Goal: Task Accomplishment & Management: Manage account settings

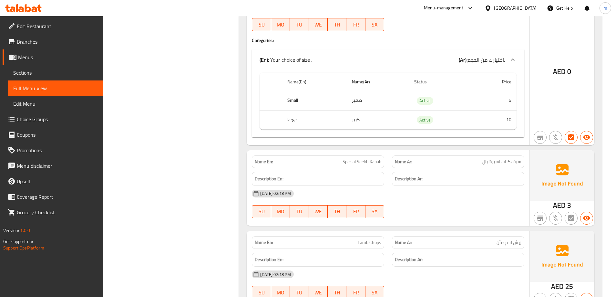
click at [44, 75] on span "Sections" at bounding box center [55, 73] width 84 height 8
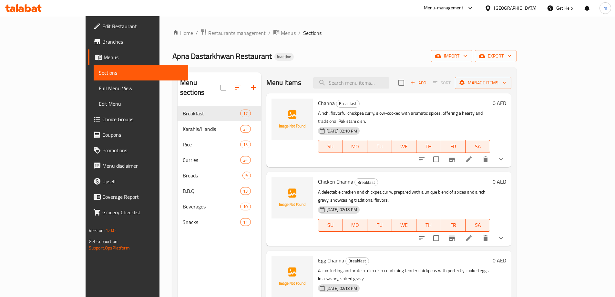
click at [473, 155] on icon at bounding box center [469, 159] width 8 height 8
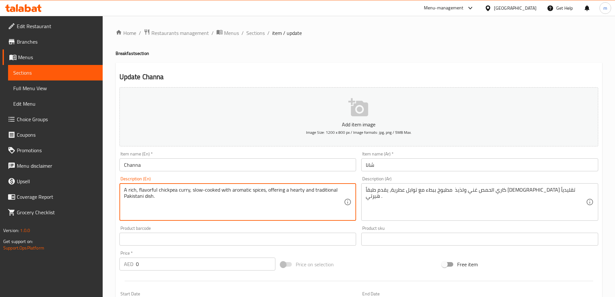
click at [207, 203] on textarea "A rich, flavorful chickpea curry, slow-cooked with aromatic spices, offering a …" at bounding box center [234, 202] width 220 height 31
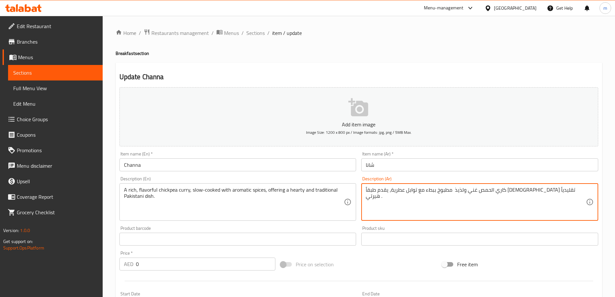
click at [420, 194] on textarea "كاري الحمص غني ولذيذ مطبوخ ببطء مع توابل عطرية، يقدم طبقاً [DEMOGRAPHIC_DATA] ت…" at bounding box center [476, 202] width 220 height 31
paste textarea "مص غني بالنكهة، مطبوخ ببطء مع بهارات عطرية، يقدم طبقاً [DEMOGRAPHIC_DATA] تقليد…"
type textarea "كاري حمص غني بالنكهة، مطبوخ ببطء مع بهارات عطرية، يقدم طبقاً باكستانياً تقليدي …"
click at [391, 268] on div "Price on selection" at bounding box center [359, 264] width 162 height 17
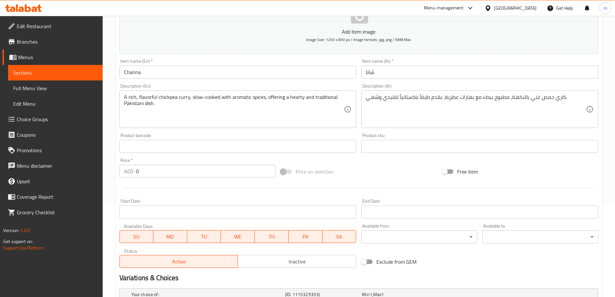
scroll to position [162, 0]
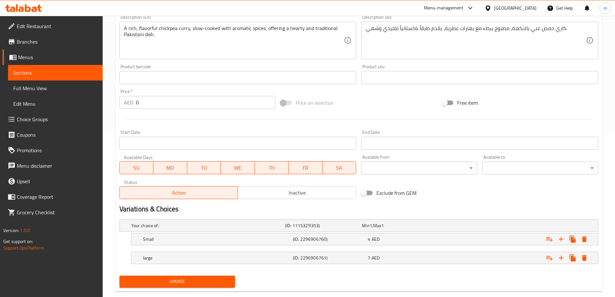
click at [220, 283] on span "Update" at bounding box center [178, 282] width 106 height 8
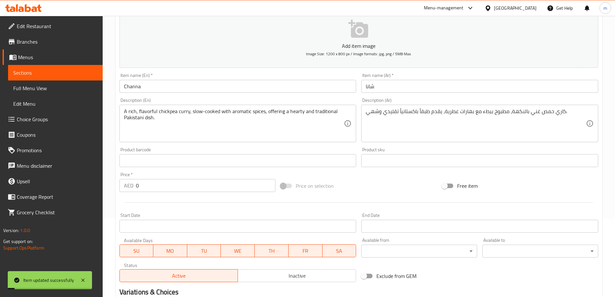
scroll to position [13, 0]
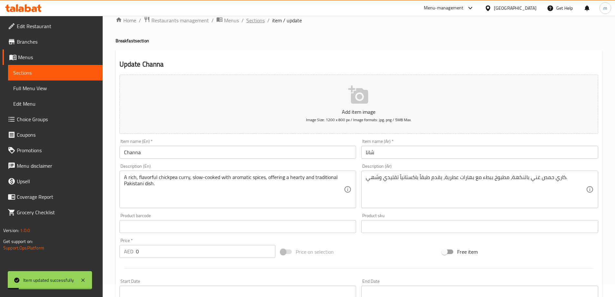
click at [255, 19] on span "Sections" at bounding box center [256, 20] width 18 height 8
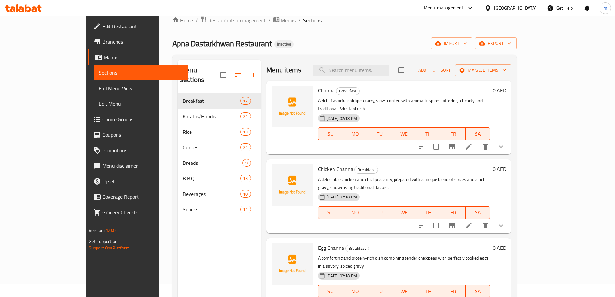
click at [473, 222] on icon at bounding box center [469, 226] width 8 height 8
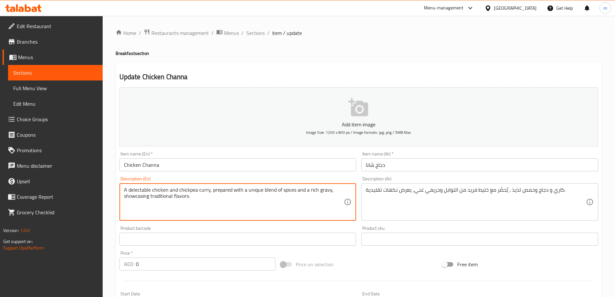
click at [243, 206] on textarea "A delectable chicken and chickpea curry, prepared with a unique blend of spices…" at bounding box center [234, 202] width 220 height 31
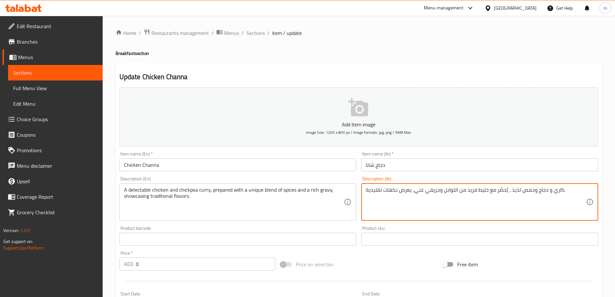
click at [452, 197] on textarea "كاري و دجاج وحمص لذيذ ، يُحضّر مع خليط فريد من التوابل وجريفي غني، يعرض نكهات ت…" at bounding box center [476, 202] width 220 height 31
paste textarea "دجاج لذيذ و[PERSON_NAME] ، يُحضّر بمزيج فريد من التوابل وجريفي غنية"
type textarea "دجاج لذيذ وحمص كاري ، يُحضّر بمزيج فريد من التوابل وجريفي غنية، يعرض نكهات تقلي…"
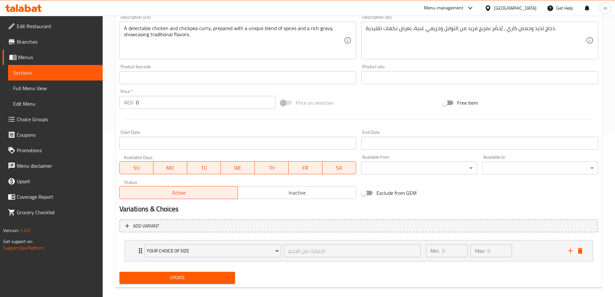
click at [213, 282] on button "Update" at bounding box center [178, 278] width 116 height 12
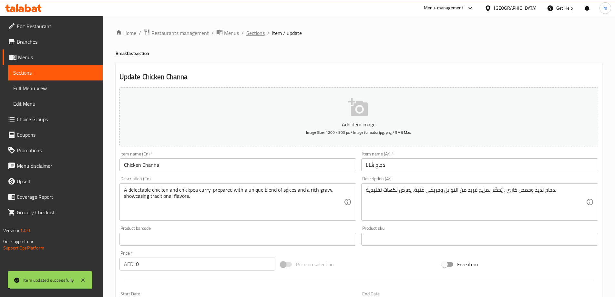
click at [253, 34] on span "Sections" at bounding box center [256, 33] width 18 height 8
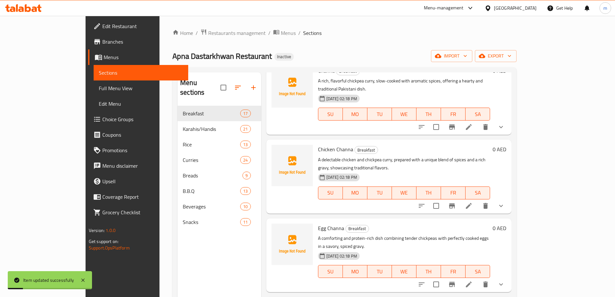
scroll to position [97, 0]
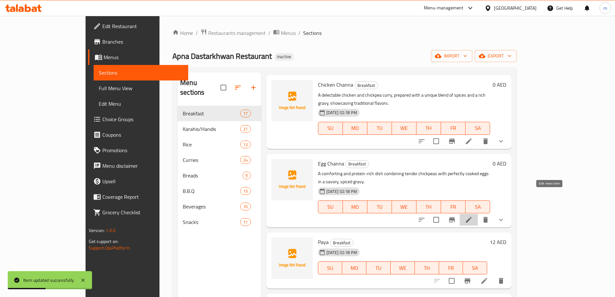
click at [473, 216] on icon at bounding box center [469, 220] width 8 height 8
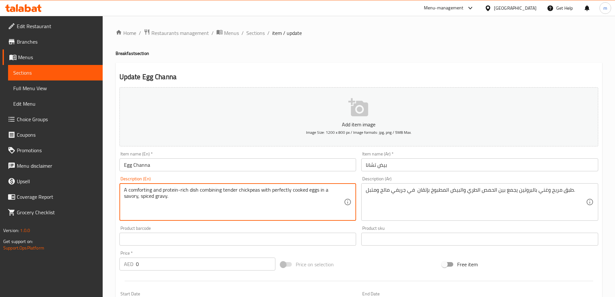
click at [268, 205] on textarea "A comforting and protein-rich dish combining tender chickpeas with perfectly co…" at bounding box center [234, 202] width 220 height 31
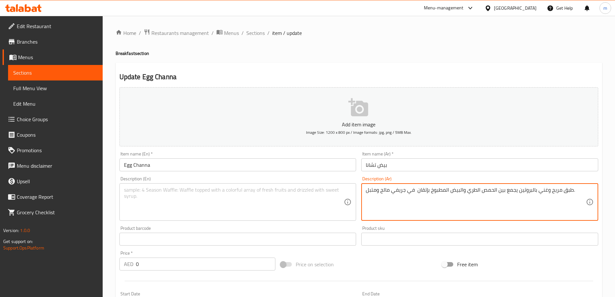
click at [393, 207] on textarea "طبق مريح وغني بالبروتين يجمع بين الحمص الطري والبيض المطبوخ بإتقان في جريفي مال…" at bounding box center [476, 202] width 220 height 31
click at [362, 264] on div "Price on selection" at bounding box center [359, 264] width 162 height 17
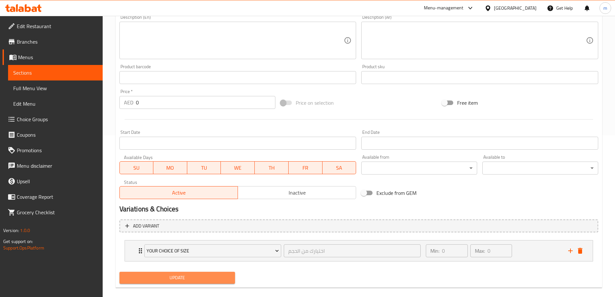
click at [227, 277] on span "Update" at bounding box center [178, 278] width 106 height 8
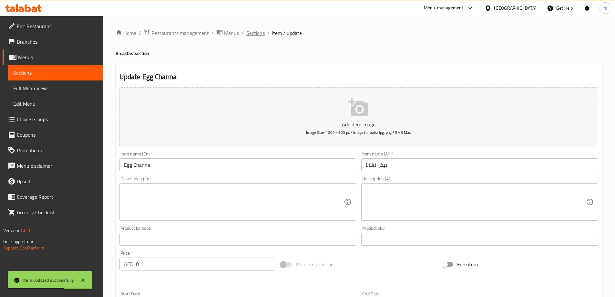
click at [252, 33] on span "Sections" at bounding box center [256, 33] width 18 height 8
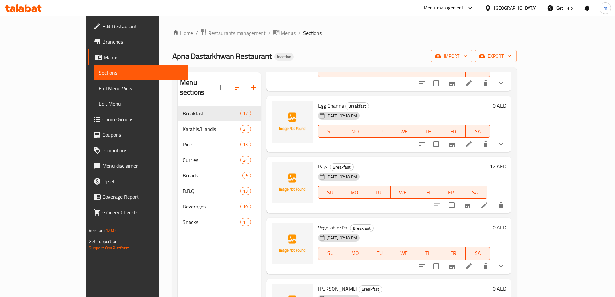
scroll to position [194, 0]
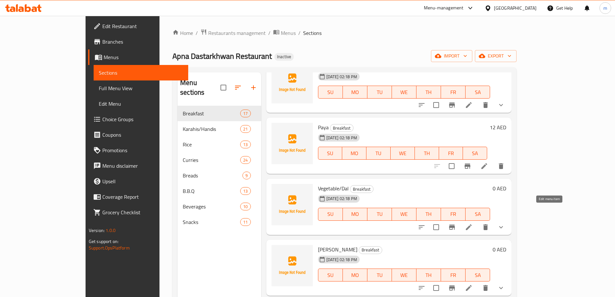
click at [472, 224] on icon at bounding box center [469, 227] width 6 height 6
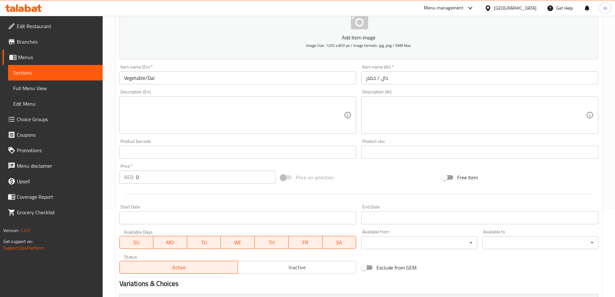
scroll to position [97, 0]
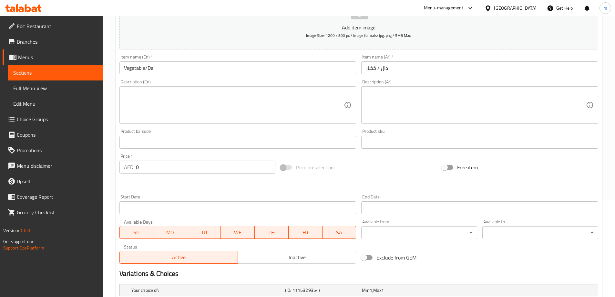
click at [243, 113] on textarea at bounding box center [234, 105] width 220 height 31
paste textarea "A savory dish of finely minced meat (qeema), stir-fried on a flat griddle (tawa…"
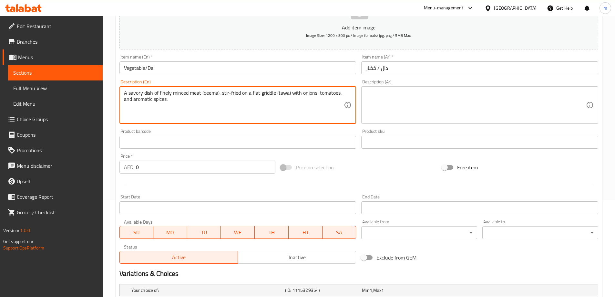
type textarea "A savory dish of finely minced meat (qeema), stir-fried on a flat griddle (tawa…"
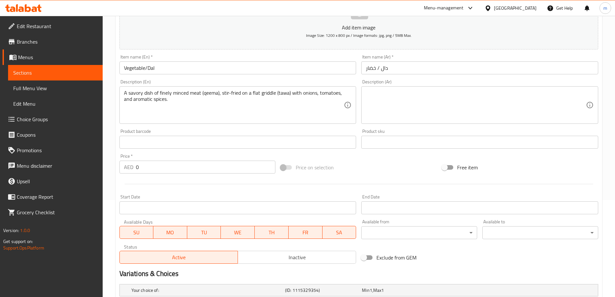
click at [422, 111] on textarea at bounding box center [476, 105] width 220 height 31
paste textarea "طبق مالح من لحم مفروم ناعم (كيما)، مقلي على صاج مسطح (تاوا) مع البصل، الطماطم، …"
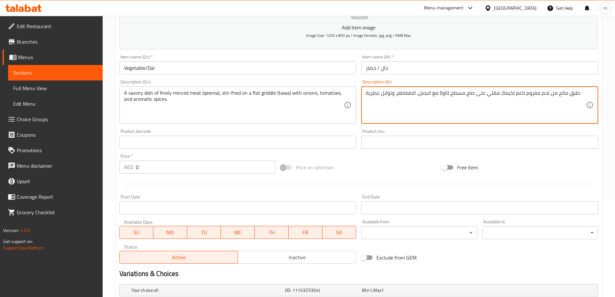
type textarea "طبق مالح من لحم مفروم ناعم (كيما)، مقلي على صاج مسطح (تاوا) مع البصل، الطماطم، …"
click at [410, 178] on div at bounding box center [359, 184] width 484 height 16
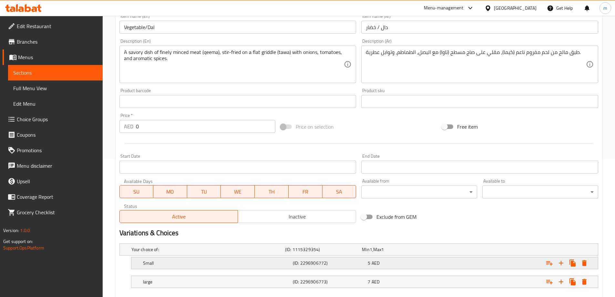
scroll to position [174, 0]
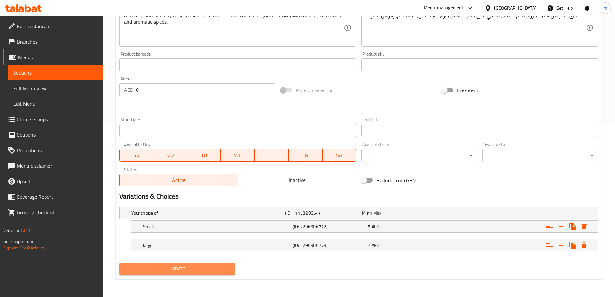
click at [213, 271] on span "Update" at bounding box center [178, 269] width 106 height 8
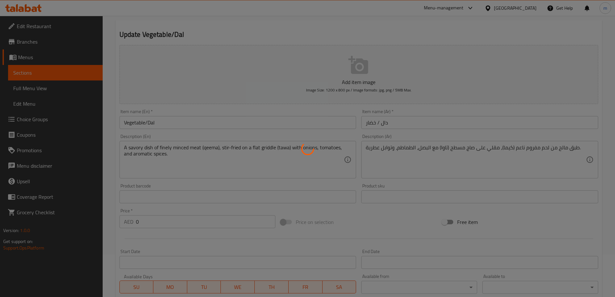
scroll to position [0, 0]
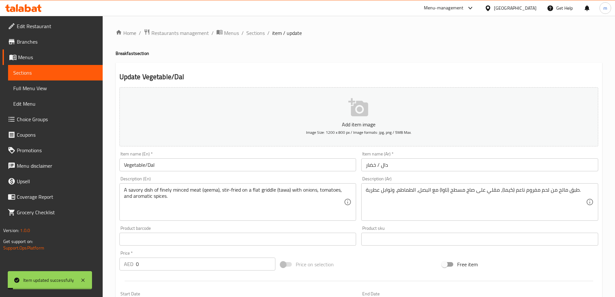
click at [262, 33] on span "Sections" at bounding box center [256, 33] width 18 height 8
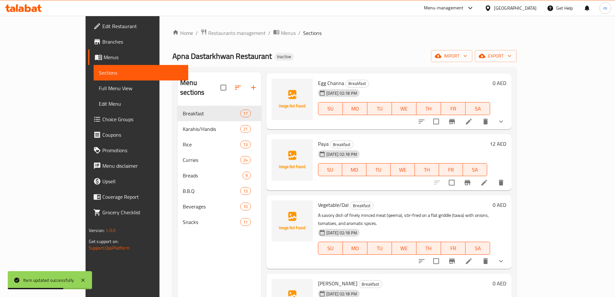
scroll to position [226, 0]
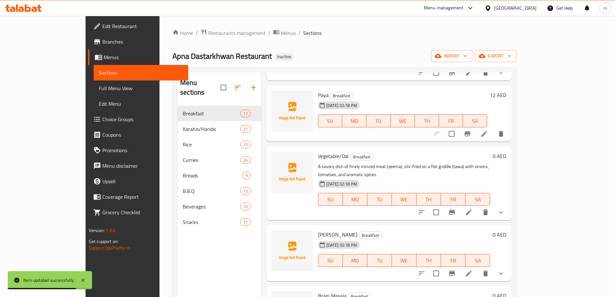
click at [472, 270] on icon at bounding box center [469, 273] width 6 height 6
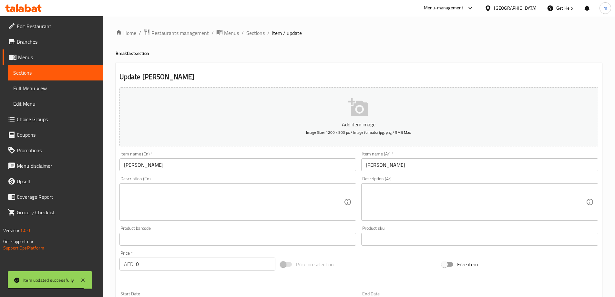
click at [227, 199] on textarea at bounding box center [234, 202] width 220 height 31
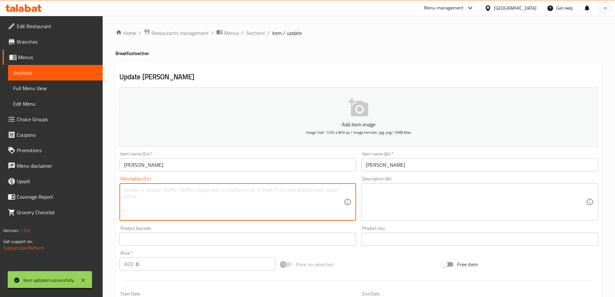
click at [197, 202] on textarea at bounding box center [234, 202] width 220 height 31
paste textarea "A rich and spicy dish made from cooked brain, seasoned with aromatic spices and…"
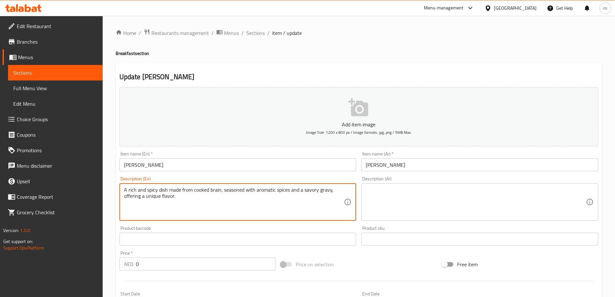
type textarea "A rich and spicy dish made from cooked brain, seasoned with aromatic spices and…"
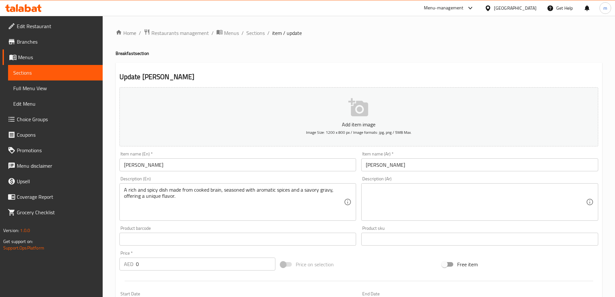
click at [474, 209] on textarea at bounding box center [476, 202] width 220 height 31
paste textarea "طبق غني وحار مصنوع من المخ المطبوخ، متبل بتوابل عطرية وجريفي مالحه ، تقدم نكهة …"
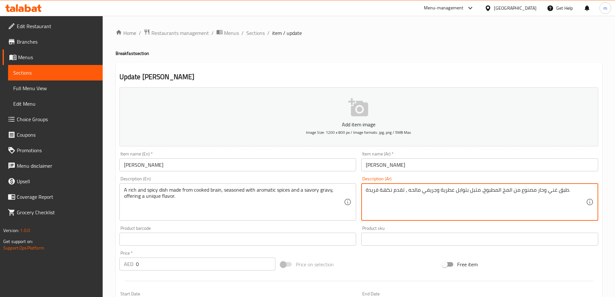
type textarea "طبق غني وحار مصنوع من المخ المطبوخ، متبل بتوابل عطرية وجريفي مالحه ، تقدم نكهة …"
click at [398, 274] on div at bounding box center [359, 281] width 484 height 16
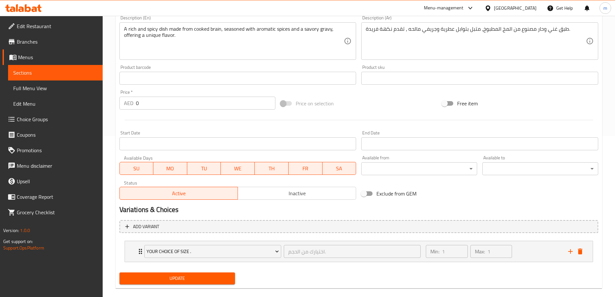
scroll to position [162, 0]
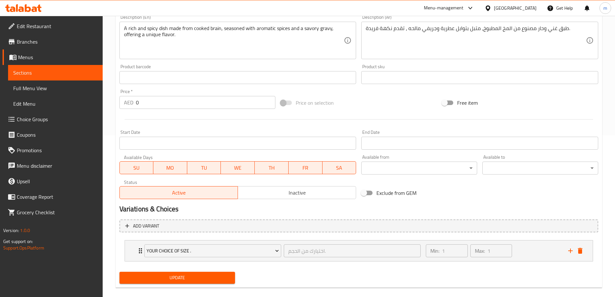
click at [210, 287] on div "Update Tawa Qeema Add item image Image Size: 1200 x 800 px / Image formats: jpg…" at bounding box center [359, 94] width 487 height 387
click at [215, 282] on span "Update" at bounding box center [178, 278] width 106 height 8
click at [518, 251] on div "Min: 1 ​ Max: 1 ​" at bounding box center [493, 250] width 142 height 21
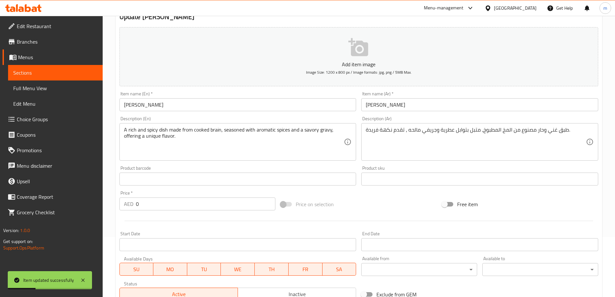
scroll to position [0, 0]
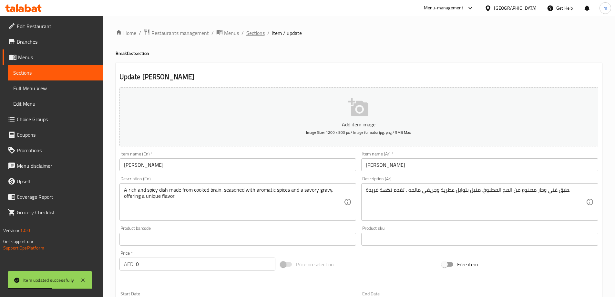
click at [253, 30] on span "Sections" at bounding box center [256, 33] width 18 height 8
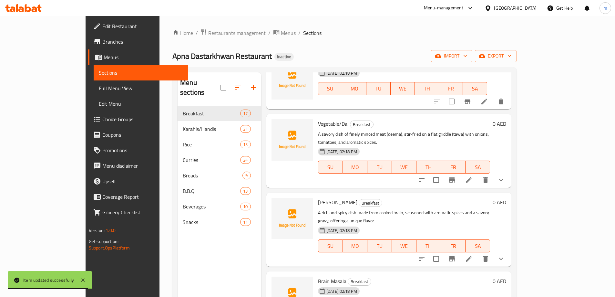
scroll to position [323, 0]
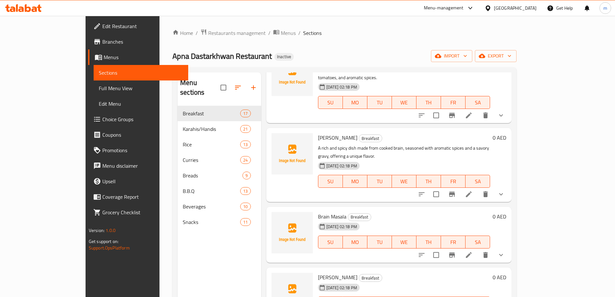
click at [473, 251] on icon at bounding box center [469, 255] width 8 height 8
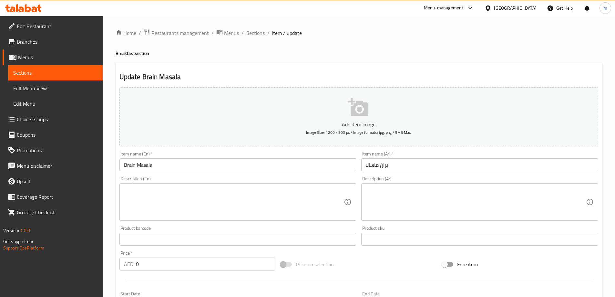
click at [193, 204] on textarea at bounding box center [234, 202] width 220 height 31
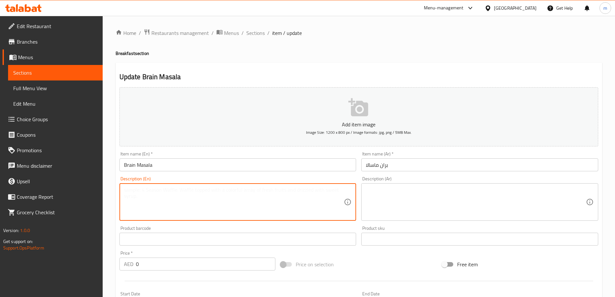
paste textarea "A slow-cooked, rich, and aromatic beef stew, known for its tender meat and a th…"
type textarea "A slow-cooked, rich, and aromatic beef stew, known for its tender meat and a th…"
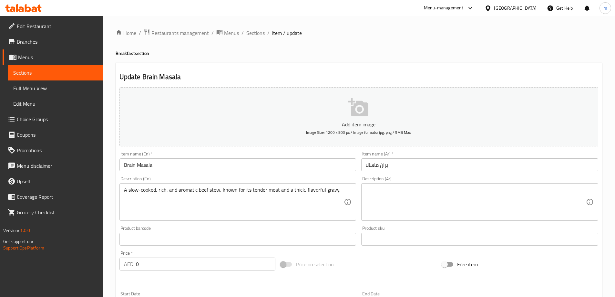
click at [403, 211] on textarea at bounding box center [476, 202] width 220 height 31
paste textarea "يخنة لحم بقري غنية وعطرية مطهوة ببطء، معروفة باللحم الطري والجريفي اللذيذه ، ال…"
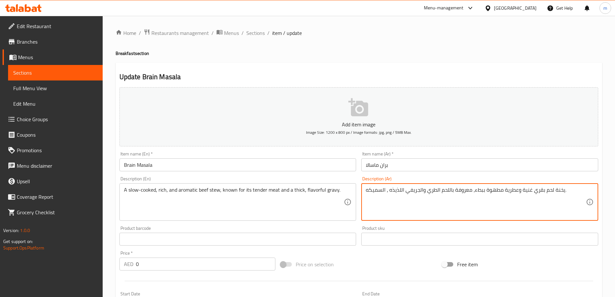
type textarea "يخنة لحم بقري غنية وعطرية مطهوة ببطء، معروفة باللحم الطري والجريفي اللذيذه ، ال…"
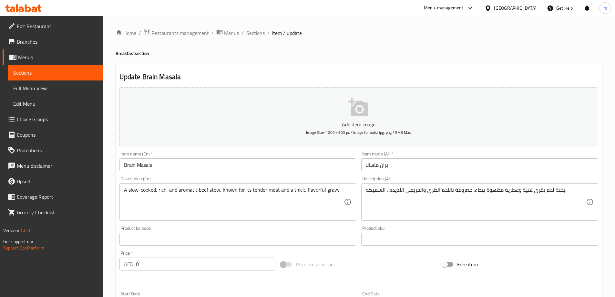
click at [366, 262] on div "Price on selection" at bounding box center [359, 264] width 162 height 17
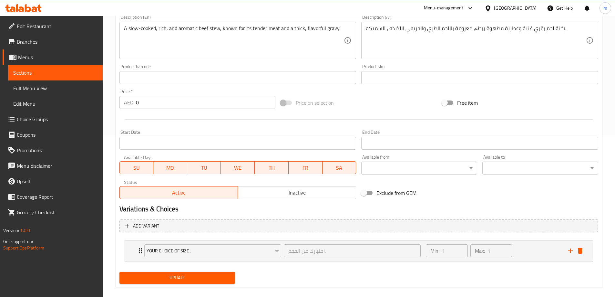
click at [214, 278] on span "Update" at bounding box center [178, 278] width 106 height 8
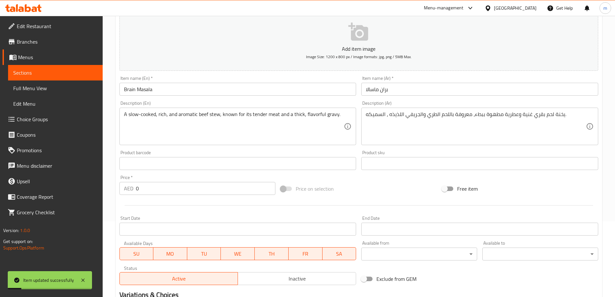
scroll to position [0, 0]
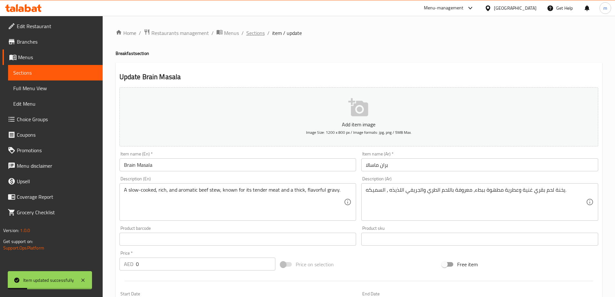
click at [257, 30] on span "Sections" at bounding box center [256, 33] width 18 height 8
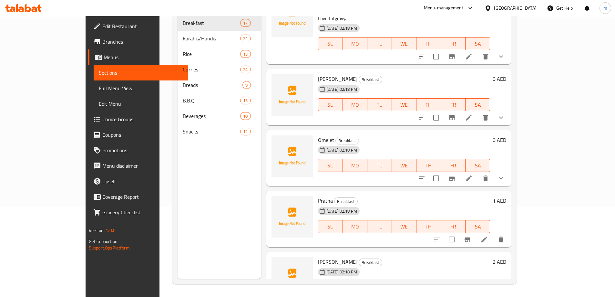
scroll to position [420, 0]
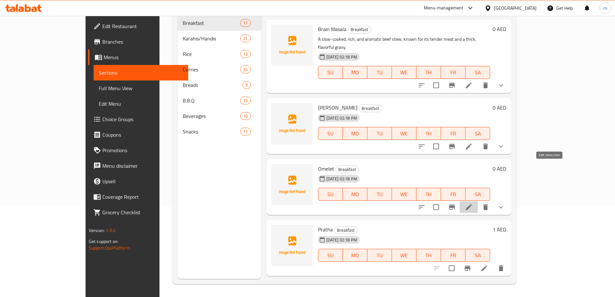
click at [473, 203] on icon at bounding box center [469, 207] width 8 height 8
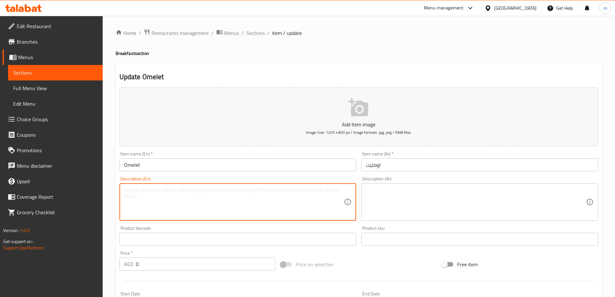
click at [213, 202] on textarea at bounding box center [234, 202] width 220 height 31
paste textarea "A flaky, multi-layered flatbread, expertly pan-fried to achieve a distinctive c…"
type textarea "A flaky, multi-layered flatbread, expertly pan-fried to achieve a distinctive c…"
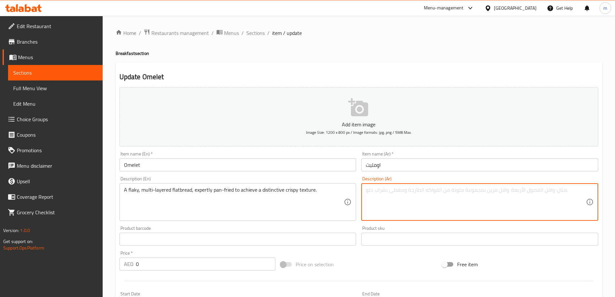
click at [399, 205] on textarea at bounding box center [476, 202] width 220 height 31
paste textarea "خبز مسطح فلاكي ، متعدد الطبقات، مقلي بخبرة في المقلاة لملمس كرسبي مميز."
type textarea "خبز مسطح فلاكي ، متعدد الطبقات، مقلي بخبرة في المقلاة لملمس كرسبي مميز."
click at [367, 274] on div at bounding box center [359, 281] width 484 height 16
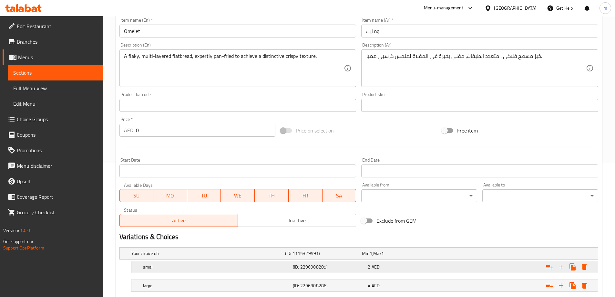
scroll to position [174, 0]
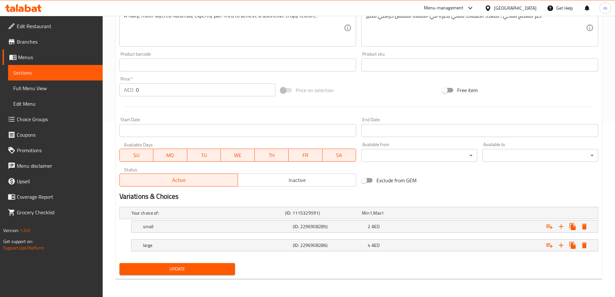
click at [211, 269] on span "Update" at bounding box center [178, 269] width 106 height 8
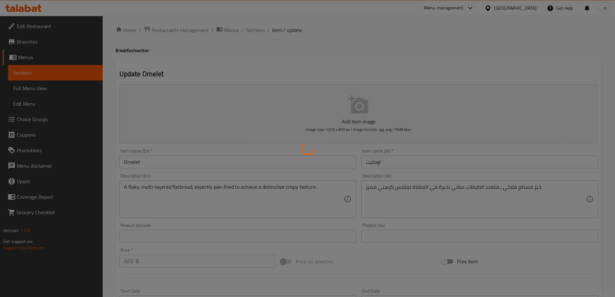
scroll to position [0, 0]
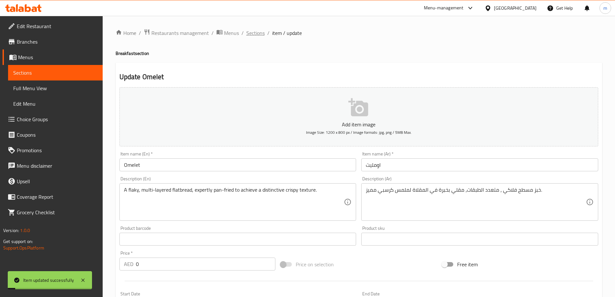
click at [257, 37] on span "Sections" at bounding box center [256, 33] width 18 height 8
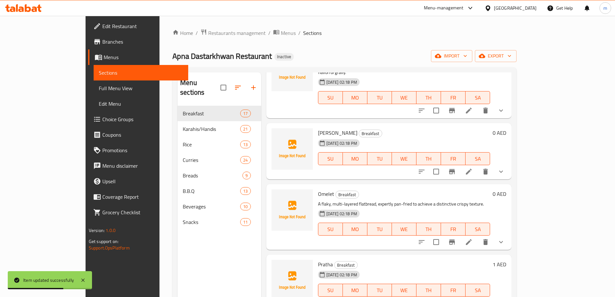
scroll to position [517, 0]
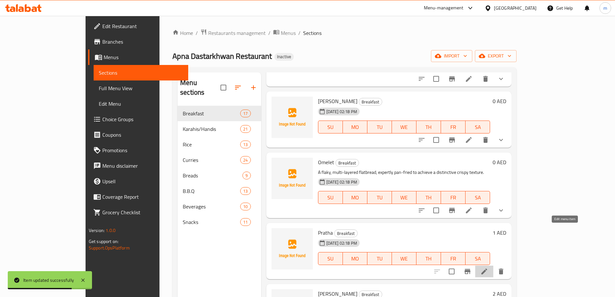
click at [489, 268] on icon at bounding box center [485, 272] width 8 height 8
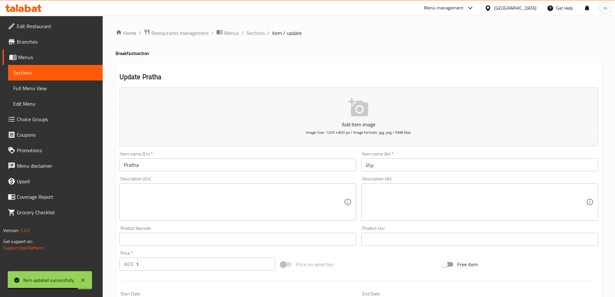
click at [215, 210] on textarea at bounding box center [234, 202] width 220 height 31
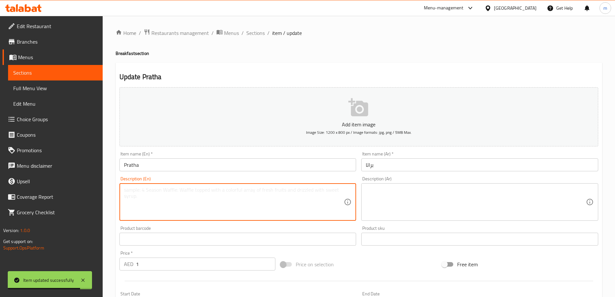
paste textarea "A flaky, multi-layered flatbread, expertly pan-fried to achieve a distinctive c…"
type textarea "A flaky, multi-layered flatbread, expertly pan-fried to achieve a distinctive c…"
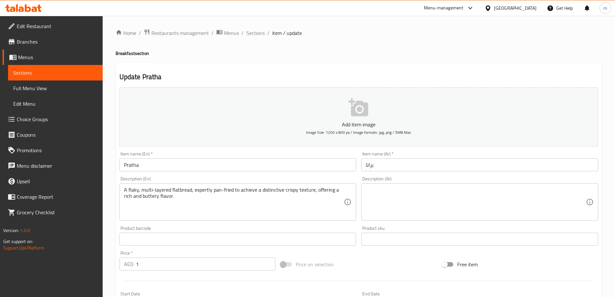
click at [450, 211] on textarea at bounding box center [476, 202] width 220 height 31
paste textarea "خبز مسطح فلاكي ، متعدد الطبقات، مقلي بخبرة في المقلاة لملمس كرسبي مميز.، يقدم ن…"
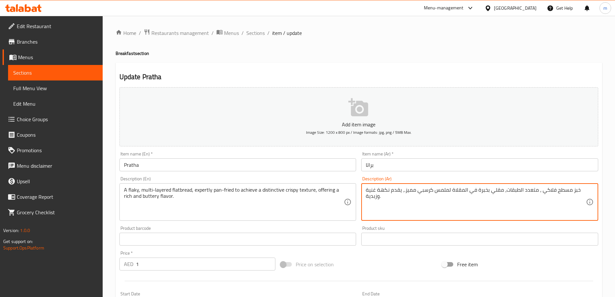
type textarea "خبز مسطح فلاكي ، متعدد الطبقات، مقلي بخبرة في المقلاة لملمس كرسبي مميز.، يقدم ن…"
click at [362, 257] on div "Price on selection" at bounding box center [359, 264] width 162 height 17
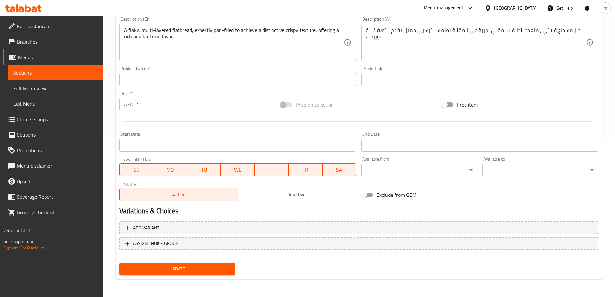
click at [211, 268] on span "Update" at bounding box center [178, 269] width 106 height 8
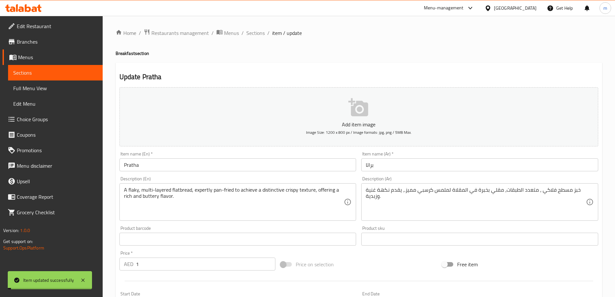
click at [252, 36] on span "Sections" at bounding box center [256, 33] width 18 height 8
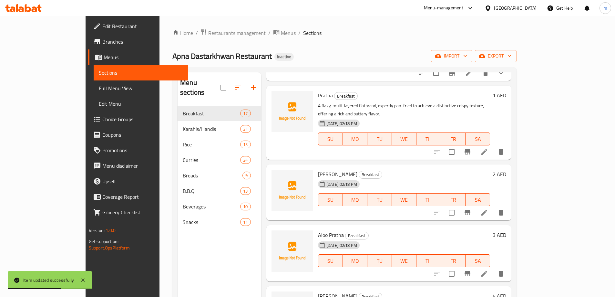
scroll to position [614, 0]
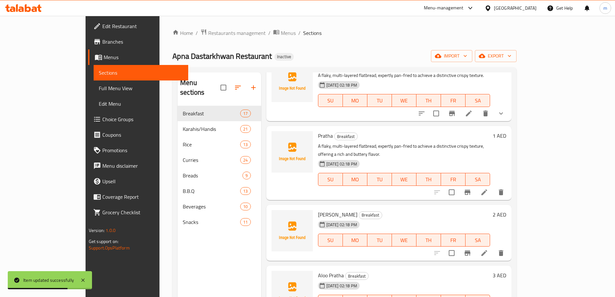
click at [494, 247] on li at bounding box center [485, 253] width 18 height 12
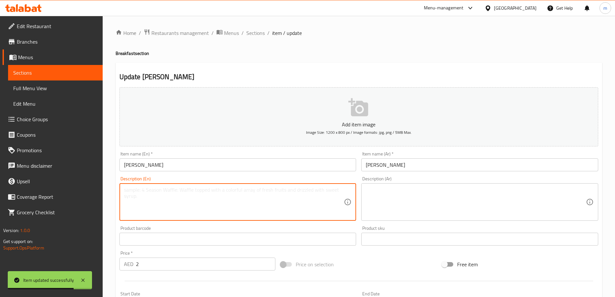
click at [251, 199] on textarea at bounding box center [234, 202] width 220 height 31
paste textarea "A flavorful flatbread (paratha) stuffed with seasoned mashed potatoes (aloo), p…"
type textarea "A flavorful flatbread (paratha) stuffed with seasoned mashed potatoes (aloo), p…"
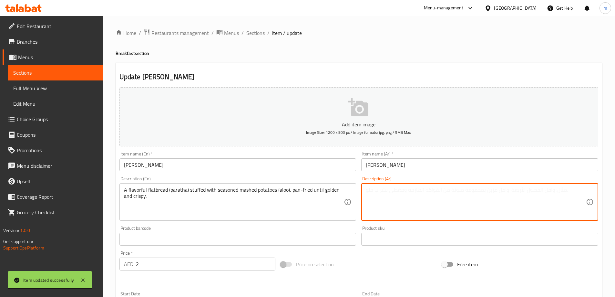
click at [386, 209] on textarea at bounding box center [476, 202] width 220 height 31
paste textarea "خبز مسطح لذيذ (براتا) محشو ببطاطس مهروسة متبلة (ألو)، مقلي في المقلاة حتى يصبح …"
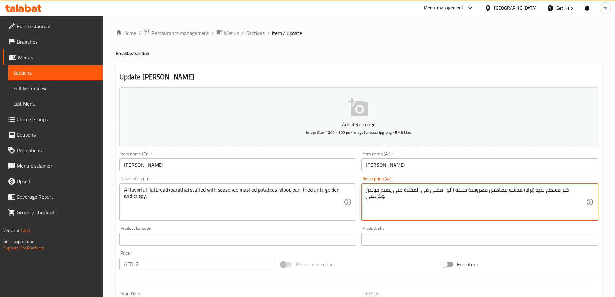
type textarea "خبز مسطح لذيذ (براتا) محشو ببطاطس مهروسة متبلة (ألو)، مقلي في المقلاة حتى يصبح …"
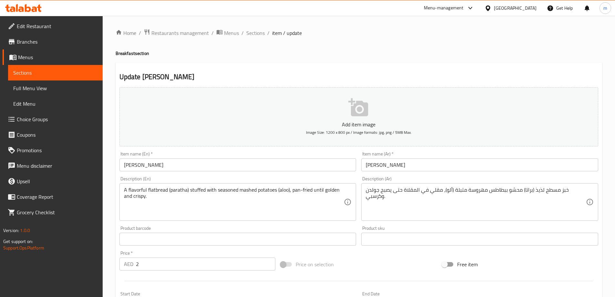
click at [388, 255] on div "Add item image Image Size: 1200 x 800 px / Image formats: jpg, png / 5MB Max. I…" at bounding box center [359, 224] width 484 height 278
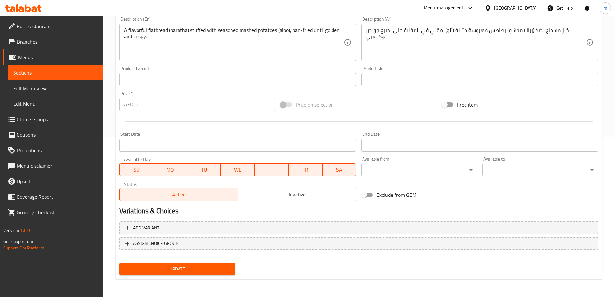
click at [196, 268] on span "Update" at bounding box center [178, 269] width 106 height 8
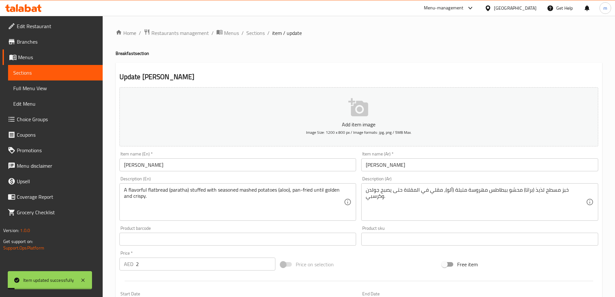
click at [245, 31] on ol "Home / Restaurants management / Menus / Sections / item / update" at bounding box center [359, 33] width 487 height 8
click at [248, 32] on span "Sections" at bounding box center [256, 33] width 18 height 8
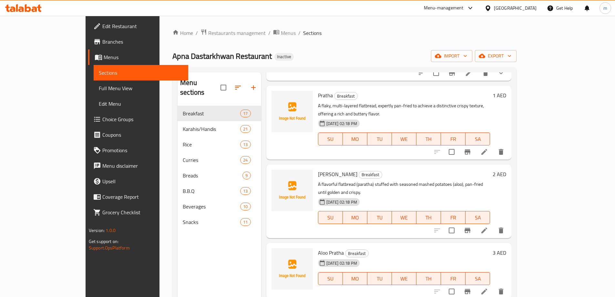
scroll to position [711, 0]
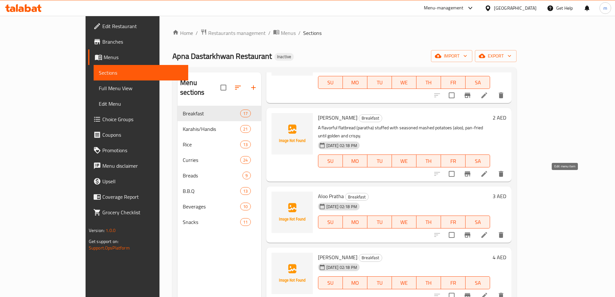
click at [489, 231] on icon at bounding box center [485, 235] width 8 height 8
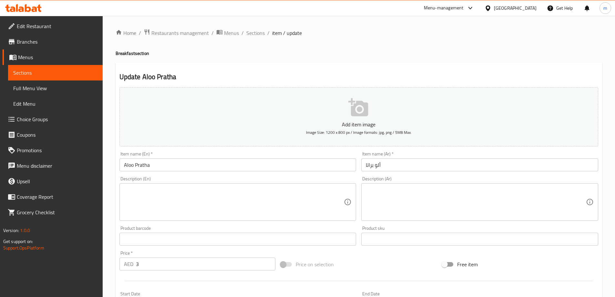
click at [289, 205] on textarea at bounding box center [234, 202] width 220 height 31
paste textarea "A savory flatbread (paratha) generously stuffed with spiced minced meat (qeema)…"
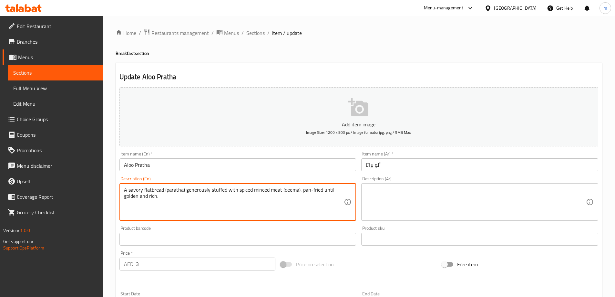
type textarea "A savory flatbread (paratha) generously stuffed with spiced minced meat (qeema)…"
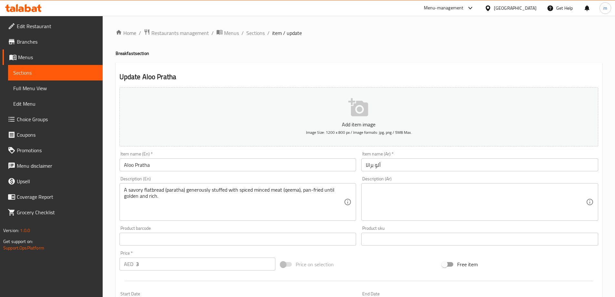
click at [391, 187] on textarea at bounding box center [476, 202] width 220 height 31
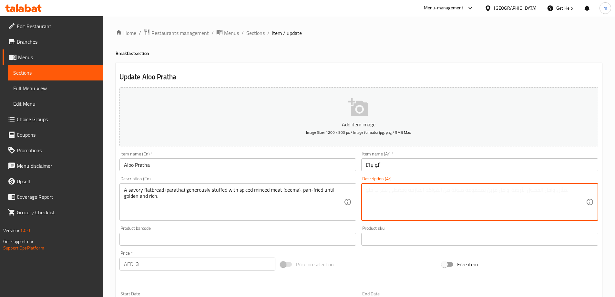
paste textarea "خبز مسطح مالح (براتا) محشو بسخاء بلحم مفروم متبل (كيما)، مقلي في المقلاة حتى يص…"
type textarea "خبز مسطح مالح (براتا) محشو بسخاء بلحم مفروم متبل (كيما)، مقلي في المقلاة حتى يص…"
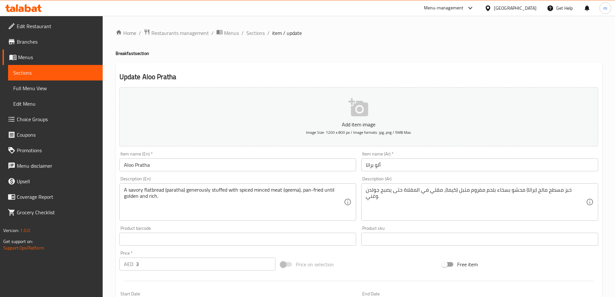
click at [356, 269] on div "Price on selection" at bounding box center [359, 264] width 162 height 17
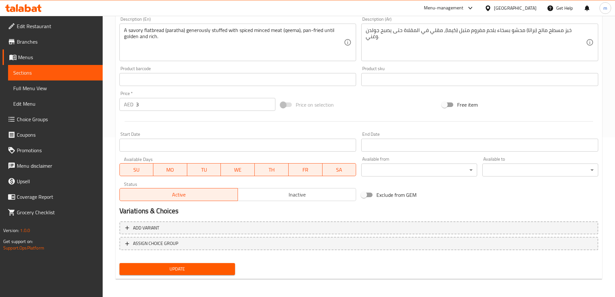
click at [217, 270] on span "Update" at bounding box center [178, 269] width 106 height 8
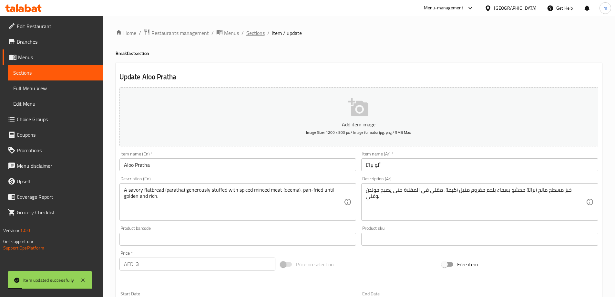
click at [255, 33] on span "Sections" at bounding box center [256, 33] width 18 height 8
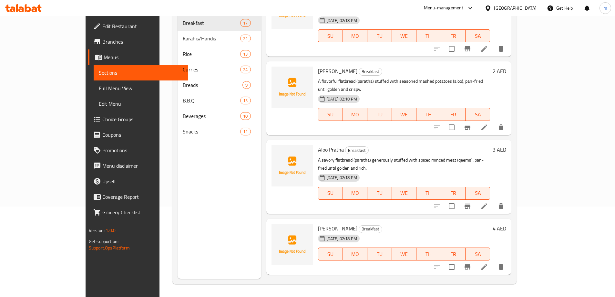
scroll to position [678, 0]
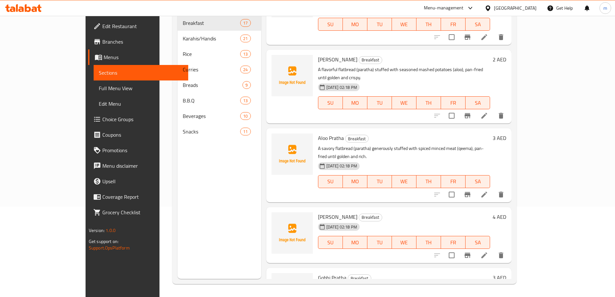
click at [488, 252] on icon at bounding box center [485, 255] width 6 height 6
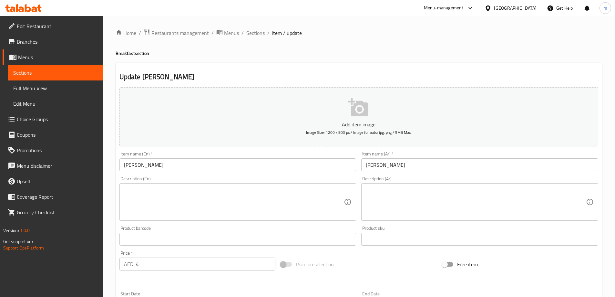
click at [245, 195] on textarea at bounding box center [234, 202] width 220 height 31
paste textarea "A unique flatbread (paratha) stuffed with seasoned grated cauliflower (gobhi), …"
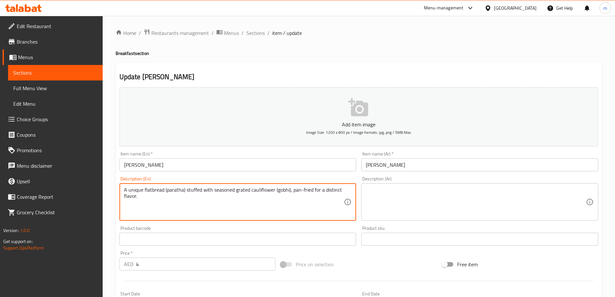
type textarea "A unique flatbread (paratha) stuffed with seasoned grated cauliflower (gobhi), …"
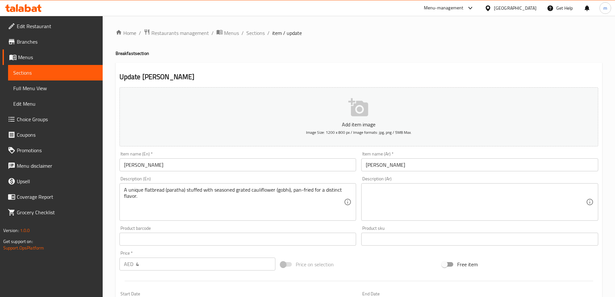
click at [449, 213] on textarea at bounding box center [476, 202] width 220 height 31
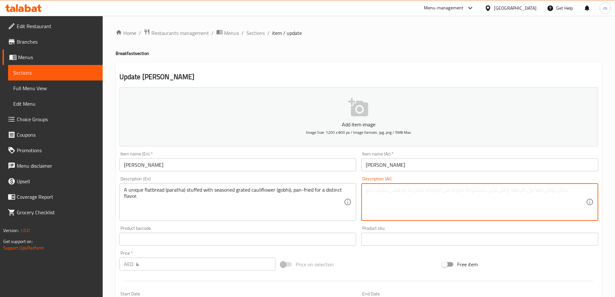
paste textarea "خبز مسطح فريد (براتا) محشو بقرنبيط مبشور متبل (جوبي)، مقلي في المقلاة لنكهة ممي…"
type textarea "خبز مسطح فريد (براتا) محشو بقرنبيط مبشور متبل (جوبي)، مقلي في المقلاة لنكهة ممي…"
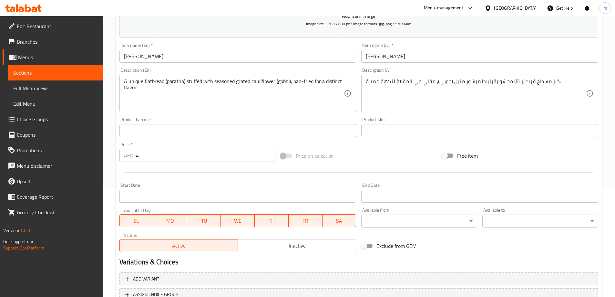
scroll to position [160, 0]
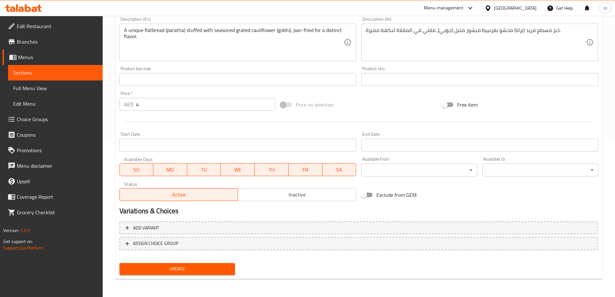
click at [226, 265] on span "Update" at bounding box center [178, 269] width 106 height 8
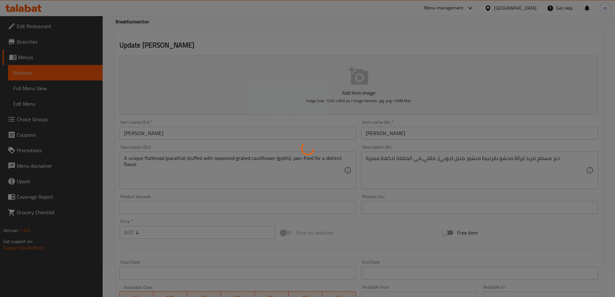
scroll to position [0, 0]
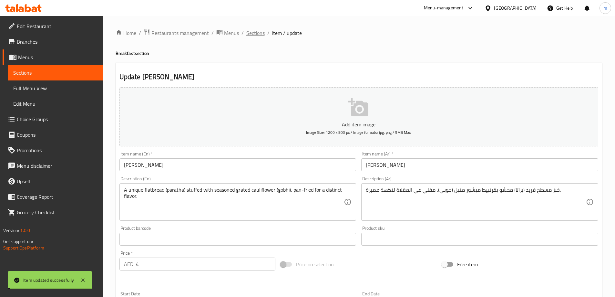
click at [256, 34] on span "Sections" at bounding box center [256, 33] width 18 height 8
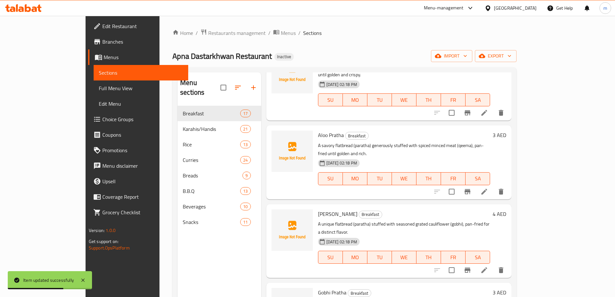
scroll to position [808, 0]
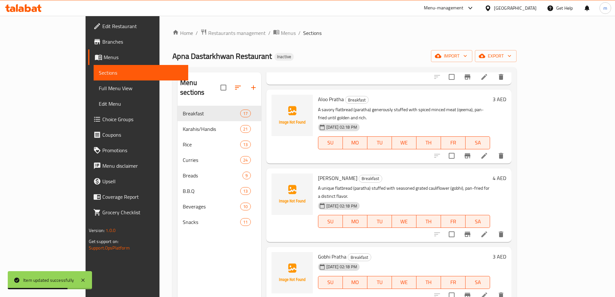
click at [494, 289] on li at bounding box center [485, 295] width 18 height 12
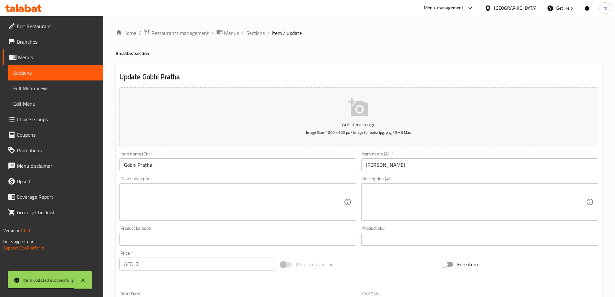
click at [240, 210] on textarea at bounding box center [234, 202] width 220 height 31
paste textarea "A traditional breakfast set featuring a flaky paratha bread served with sweet s…"
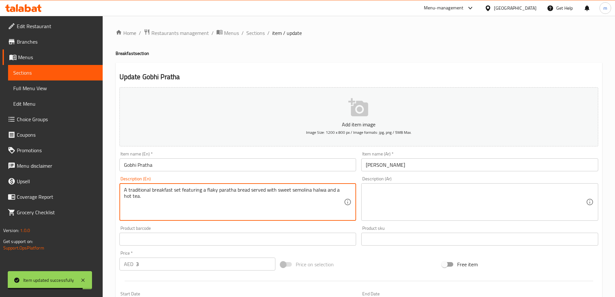
type textarea "A traditional breakfast set featuring a flaky paratha bread served with sweet s…"
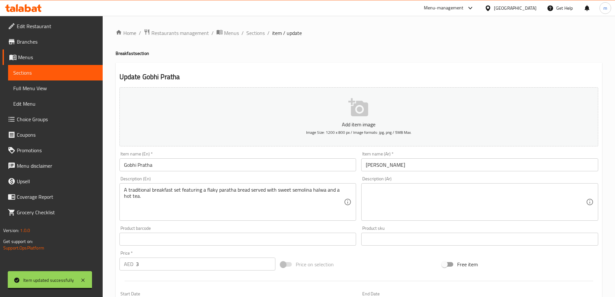
click at [439, 198] on textarea at bounding box center [476, 202] width 220 height 31
paste textarea "مجموعة افطار تقليدية تضم من خبز البراتا فلاكي الذي يقدم مع حلوى سيمولينا الحلوة…"
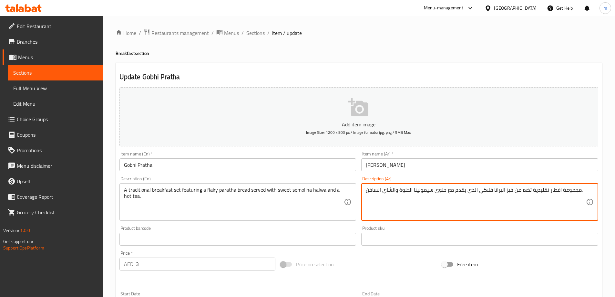
type textarea "مجموعة افطار تقليدية تضم من خبز البراتا فلاكي الذي يقدم مع حلوى سيمولينا الحلوة…"
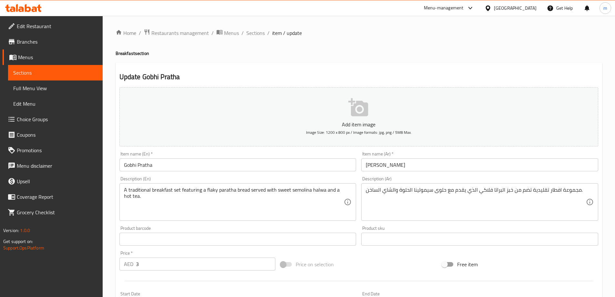
click at [355, 268] on div "Price on selection" at bounding box center [359, 264] width 162 height 17
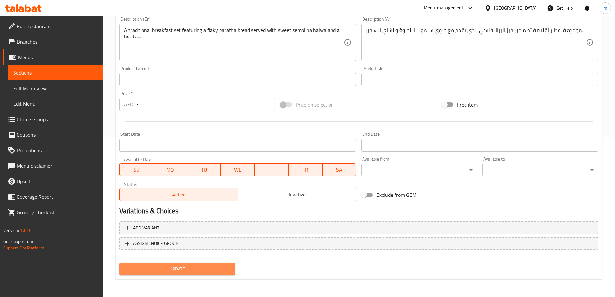
click at [213, 270] on span "Update" at bounding box center [178, 269] width 106 height 8
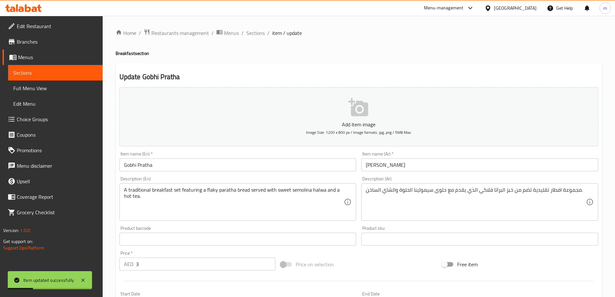
click at [239, 34] on ol "Home / Restaurants management / Menus / Sections / item / update" at bounding box center [359, 33] width 487 height 8
click at [243, 35] on ol "Home / Restaurants management / Menus / Sections / item / update" at bounding box center [359, 33] width 487 height 8
click at [249, 35] on span "Sections" at bounding box center [256, 33] width 18 height 8
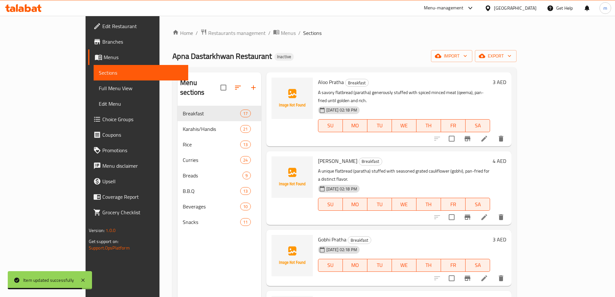
scroll to position [840, 0]
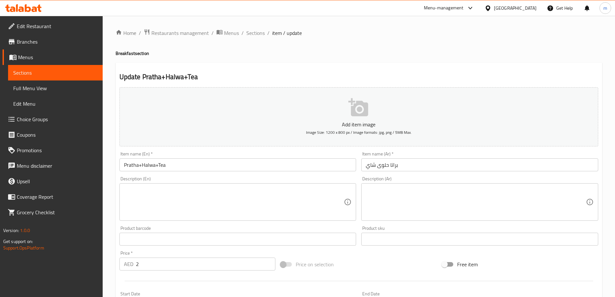
click at [250, 206] on textarea at bounding box center [234, 202] width 220 height 31
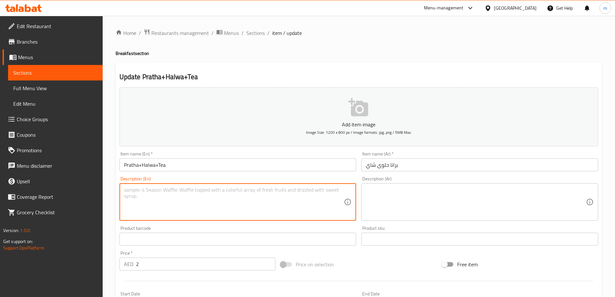
paste textarea "A complete and satisfying breakfast platter, featuring a variety of eggs, bread…"
type textarea "A complete and satisfying breakfast platter, featuring a variety of eggs, bread…"
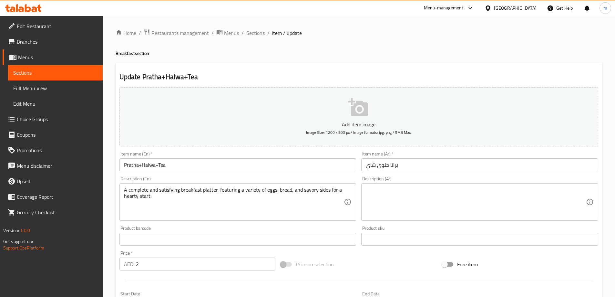
click at [411, 207] on textarea at bounding box center [476, 202] width 220 height 31
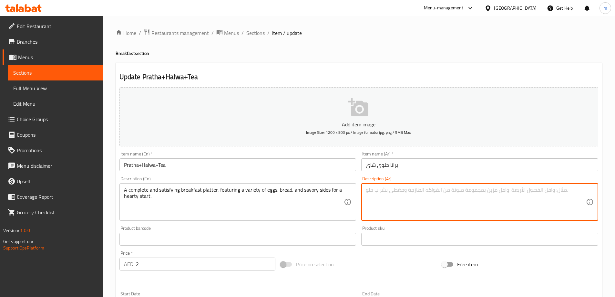
paste textarea "طبق إفطار كامل ومُرضٍ، يضم مجموعة متنوعة من البيض، الخبز، والأطباق الجانبية الم…"
type textarea "طبق إفطار كامل ومُرضٍ، يضم مجموعة متنوعة من البيض، الخبز، والأطباق الجانبية الم…"
click at [385, 257] on div "Price on selection" at bounding box center [359, 264] width 162 height 17
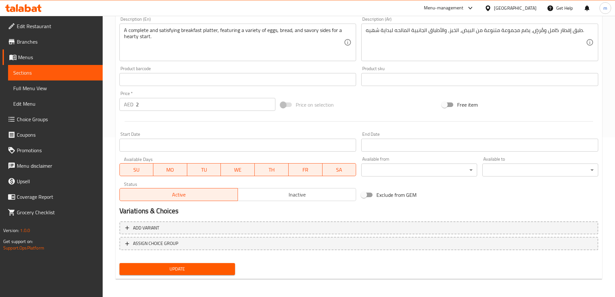
click at [213, 268] on span "Update" at bounding box center [178, 269] width 106 height 8
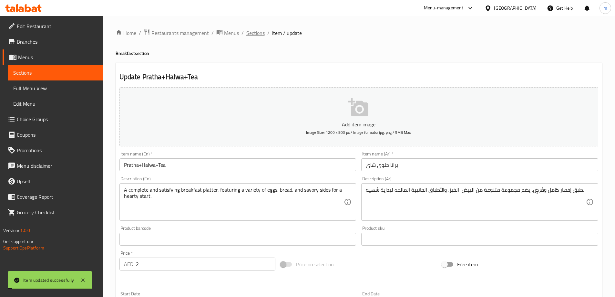
click at [258, 33] on span "Sections" at bounding box center [256, 33] width 18 height 8
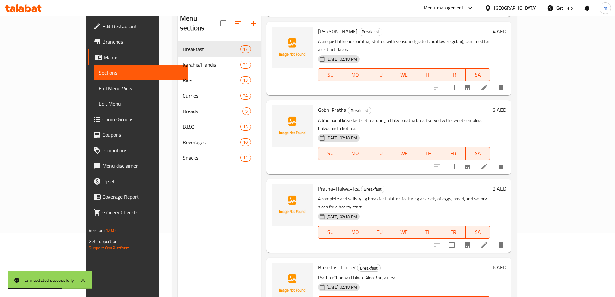
scroll to position [65, 0]
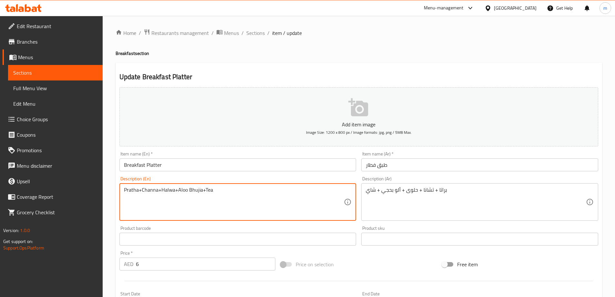
click at [286, 194] on textarea "Pratha+Channa+Halwa+Aloo Bhujia+Tea" at bounding box center [234, 202] width 220 height 31
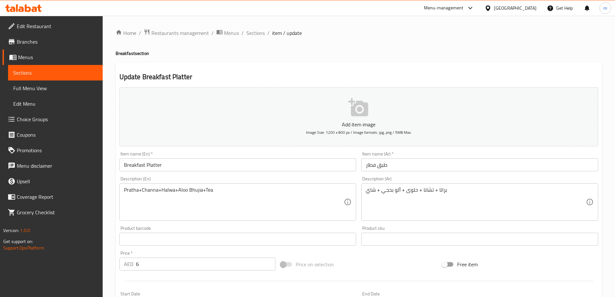
click at [446, 197] on textarea "براتا + تشانا + حلوى + ألو بحجي + شاي" at bounding box center [476, 202] width 220 height 31
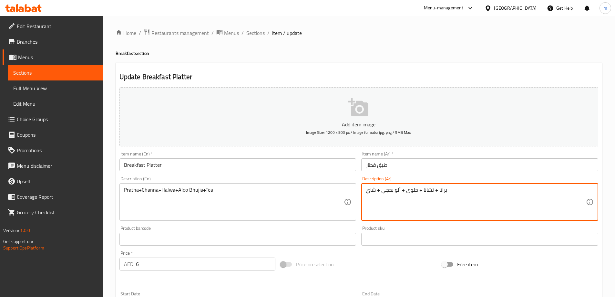
click at [446, 197] on textarea "براتا + تشانا + حلوى + ألو بحجي + شاي" at bounding box center [476, 202] width 220 height 31
paste textarea "هوجيا"
type textarea "براتا + تشانا + حلوى + ألو بهوجيا + شاي"
click at [380, 254] on div "Add item image Image Size: 1200 x 800 px / Image formats: jpg, png / 5MB Max. I…" at bounding box center [359, 224] width 484 height 278
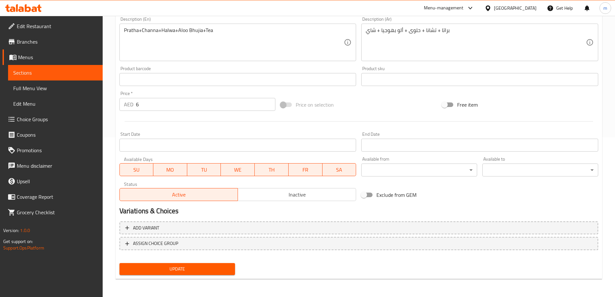
click at [178, 268] on span "Update" at bounding box center [178, 269] width 106 height 8
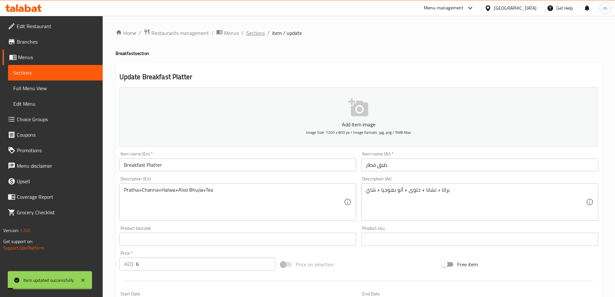
click at [256, 29] on span "Sections" at bounding box center [256, 33] width 18 height 8
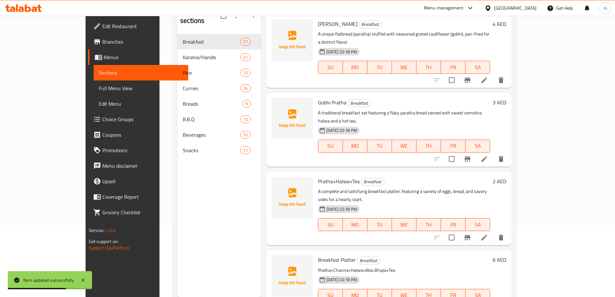
scroll to position [90, 0]
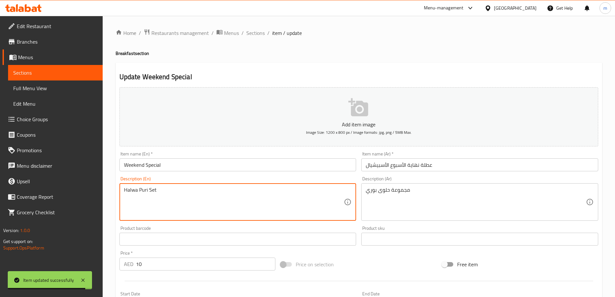
click at [238, 205] on textarea "Halwa Puri Set" at bounding box center [234, 202] width 220 height 31
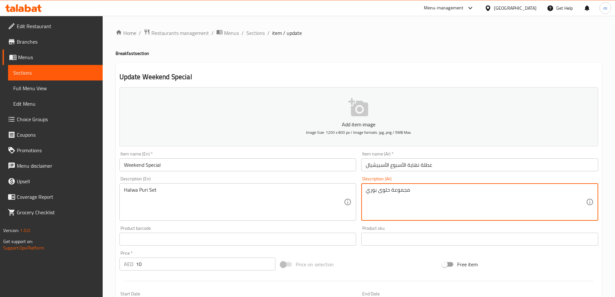
click at [389, 197] on textarea "مجموعة حلوى بوري" at bounding box center [476, 202] width 220 height 31
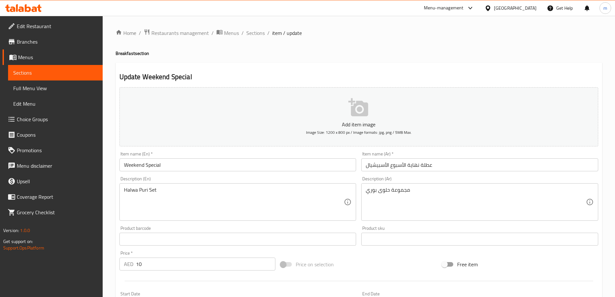
click at [361, 253] on div "Add item image Image Size: 1200 x 800 px / Image formats: jpg, png / 5MB Max. I…" at bounding box center [359, 224] width 484 height 278
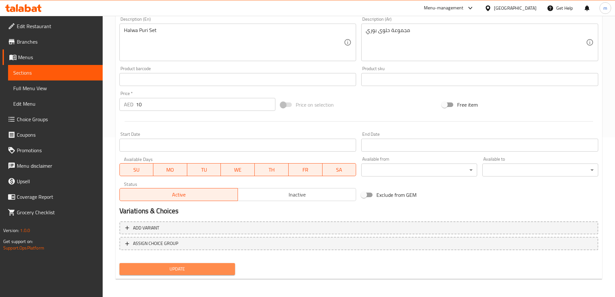
click at [224, 265] on span "Update" at bounding box center [178, 269] width 106 height 8
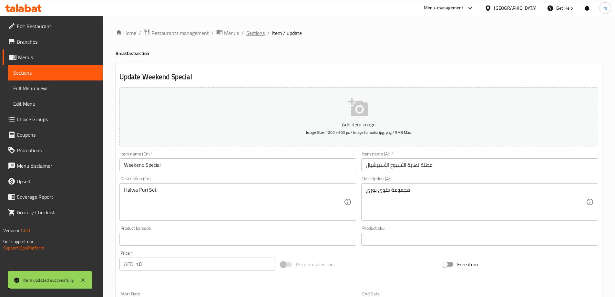
click at [251, 37] on span "Sections" at bounding box center [256, 33] width 18 height 8
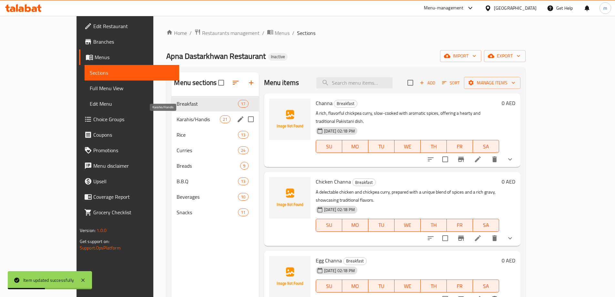
click at [177, 121] on span "Karahis/Handis" at bounding box center [198, 119] width 43 height 8
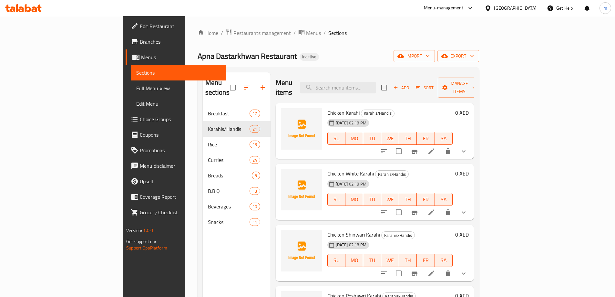
click at [436, 147] on icon at bounding box center [432, 151] width 8 height 8
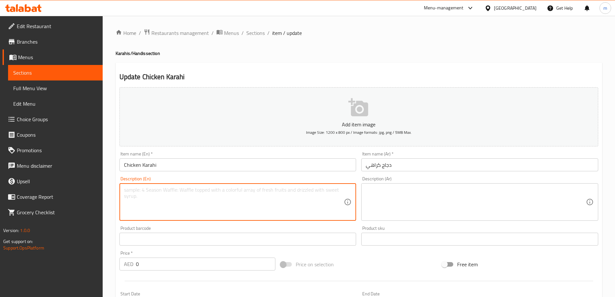
click at [275, 199] on textarea at bounding box center [234, 202] width 220 height 31
paste textarea "A flavorful chicken dish, stir-fried in a wok (karahi) with bell peppers, onion…"
type textarea "A flavorful chicken dish, stir-fried in a wok (karahi) with bell peppers, onion…"
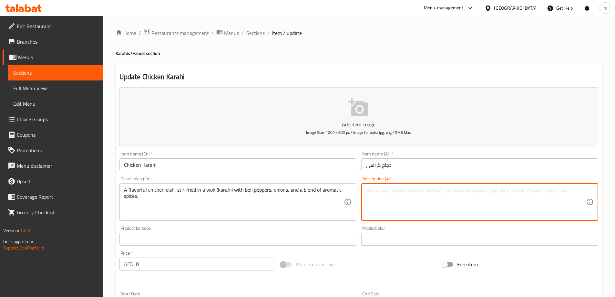
click at [463, 191] on textarea at bounding box center [476, 202] width 220 height 31
paste textarea "طبق دجاج لذيذ، مقلي في مقلاة (كاراهي) مع الفلفل الحلو ، البصل، ومزيج من التوابل…"
type textarea "طبق دجاج لذيذ، مقلي في مقلاة (كاراهي) مع الفلفل الحلو ، البصل، ومزيج من التوابل…"
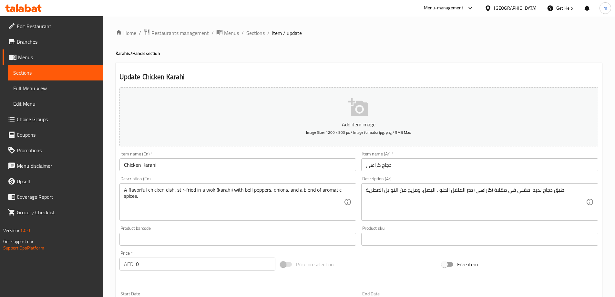
click at [368, 268] on div "Price on selection" at bounding box center [359, 264] width 162 height 17
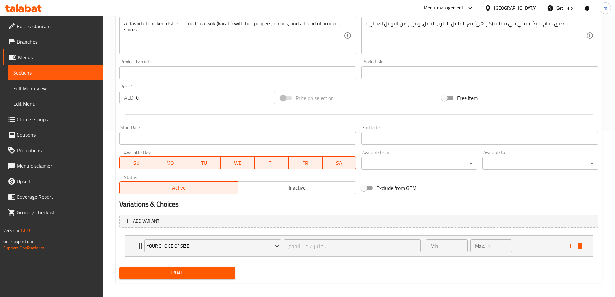
scroll to position [170, 0]
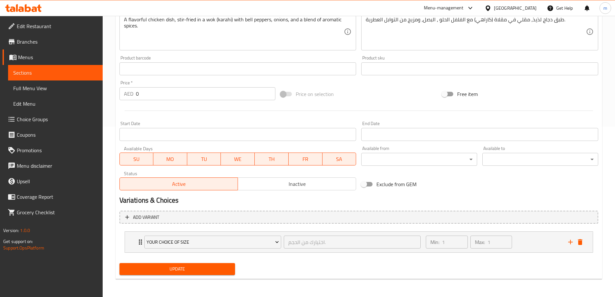
click at [212, 269] on span "Update" at bounding box center [178, 269] width 106 height 8
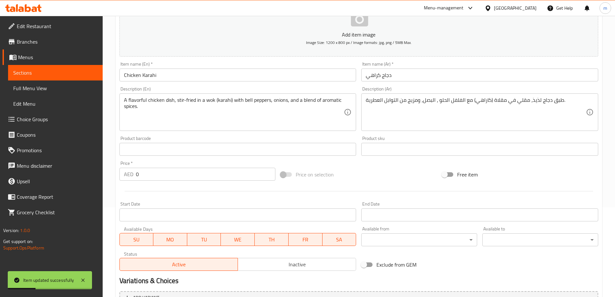
scroll to position [0, 0]
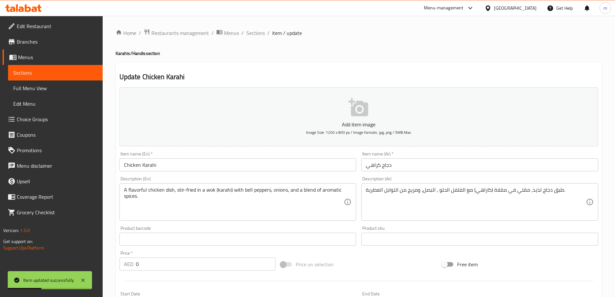
click at [254, 32] on span "Sections" at bounding box center [256, 33] width 18 height 8
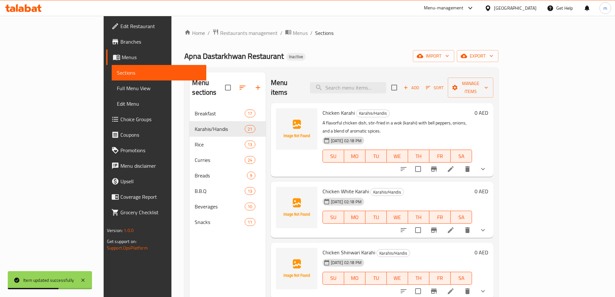
click at [455, 226] on icon at bounding box center [451, 230] width 8 height 8
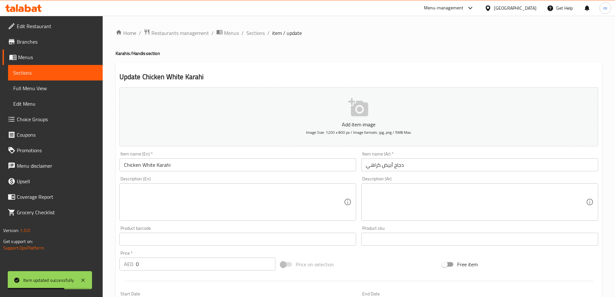
click at [301, 209] on textarea at bounding box center [234, 202] width 220 height 31
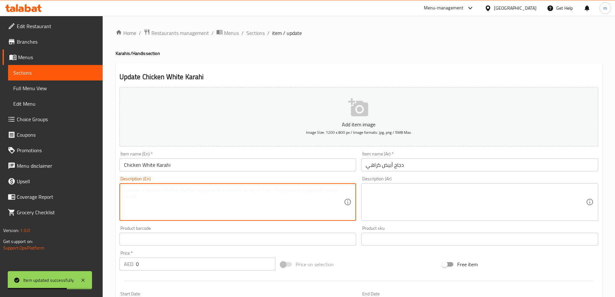
paste textarea "A creamy and mild chicken dish, stir-fried in a wok (karahi) with a rich white …"
type textarea "A creamy and mild chicken dish, stir-fried in a wok (karahi) with a rich white …"
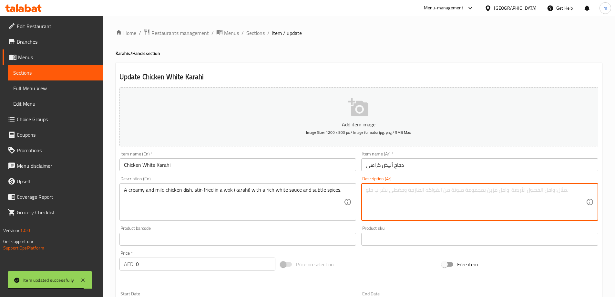
click at [442, 197] on textarea at bounding box center [476, 202] width 220 height 31
paste textarea "طبق دجاج كريمي ومعتدله، مقلي في مقلاة (كاراهي) بصوص أبيض غنية وتوابل خفيف"
type textarea "طبق دجاج كريمي ومعتدله، مقلي في مقلاة (كاراهي) بصوص أبيض غنية وتوابل خفيف"
click at [352, 272] on div "Price on selection" at bounding box center [359, 264] width 162 height 17
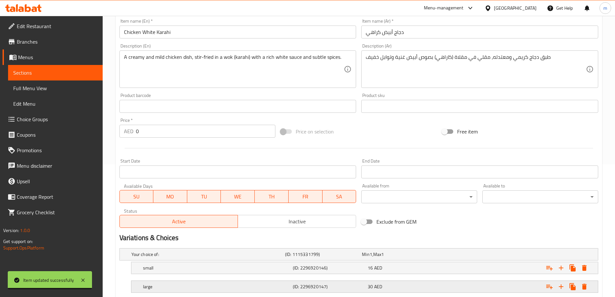
scroll to position [162, 0]
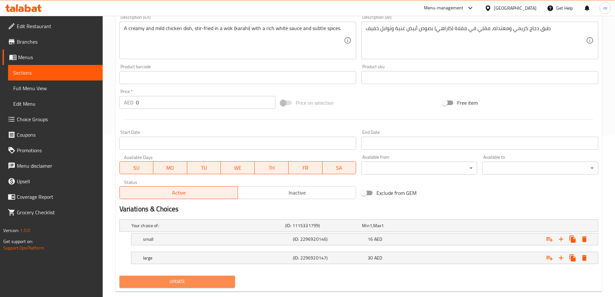
click at [207, 277] on button "Update" at bounding box center [178, 282] width 116 height 12
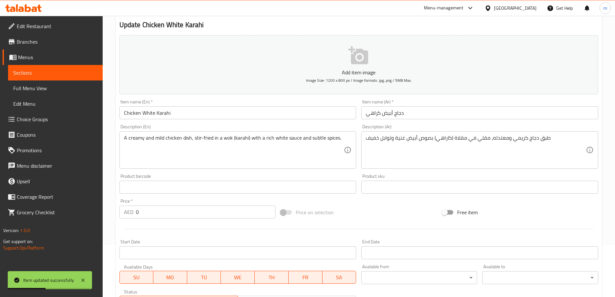
scroll to position [0, 0]
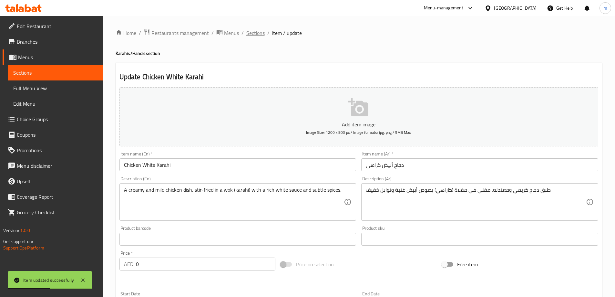
click at [259, 35] on span "Sections" at bounding box center [256, 33] width 18 height 8
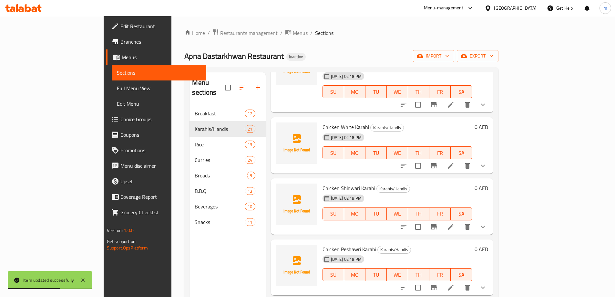
scroll to position [65, 0]
click at [455, 223] on icon at bounding box center [451, 227] width 8 height 8
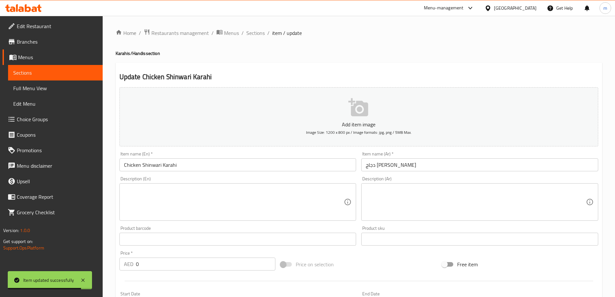
click at [225, 203] on textarea at bounding box center [234, 202] width 220 height 31
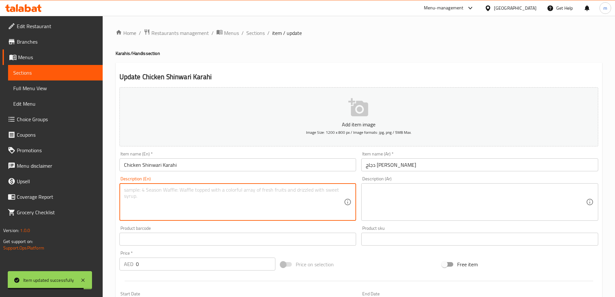
paste textarea "A traditional Shinwari-style chicken dish, cooked in a wok (karahi) with simple…"
type textarea "A traditional Shinwari-style chicken dish, cooked in a wok (karahi) with simple…"
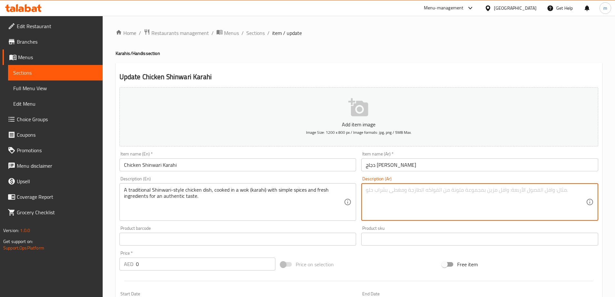
click at [393, 198] on textarea at bounding box center [476, 202] width 220 height 31
paste textarea "طبق دجاج تقليدي على الطريقة الشينواري ، مطبوخ في مقلاة (كاراهي) بتوابل بسيطة وم…"
type textarea "طبق دجاج تقليدي على الطريقة الشينواري ، مطبوخ في مقلاة (كاراهي) بتوابل بسيطة وم…"
click at [370, 257] on div "Price on selection" at bounding box center [359, 264] width 162 height 17
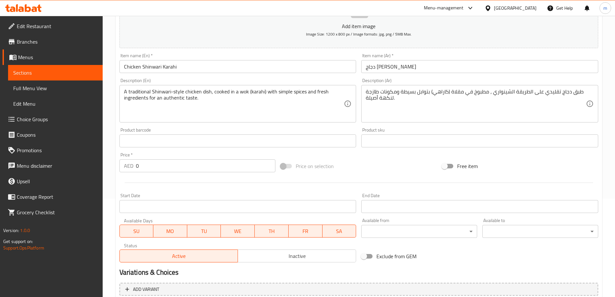
scroll to position [162, 0]
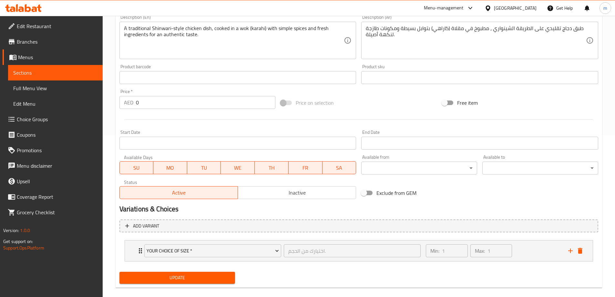
click at [222, 274] on span "Update" at bounding box center [178, 278] width 106 height 8
click at [517, 251] on div "Min: 1 ​ Max: 1 ​" at bounding box center [493, 250] width 142 height 21
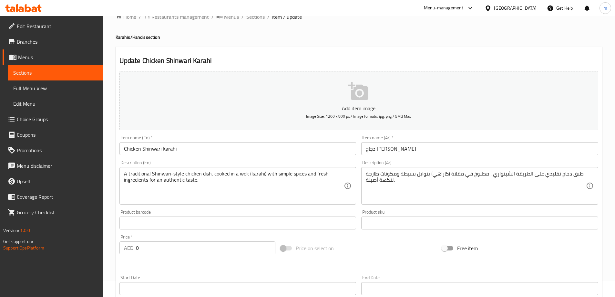
scroll to position [0, 0]
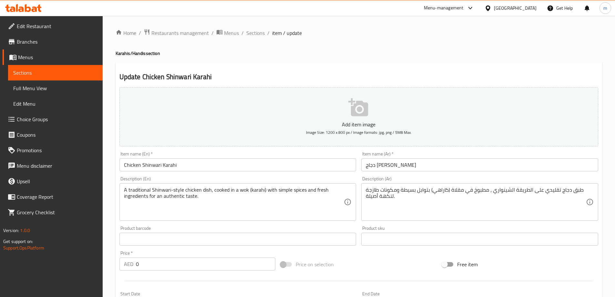
click at [264, 38] on div "Home / Restaurants management / Menus / Sections / item / update Karahis/Handis…" at bounding box center [359, 270] width 487 height 483
click at [260, 36] on span "Sections" at bounding box center [256, 33] width 18 height 8
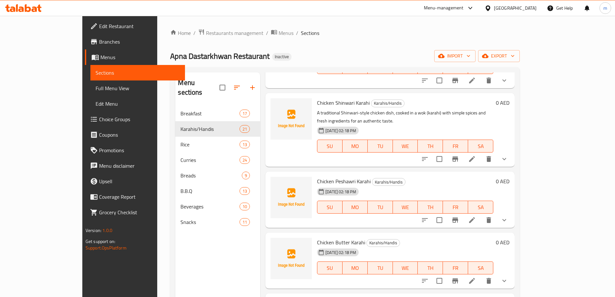
scroll to position [129, 0]
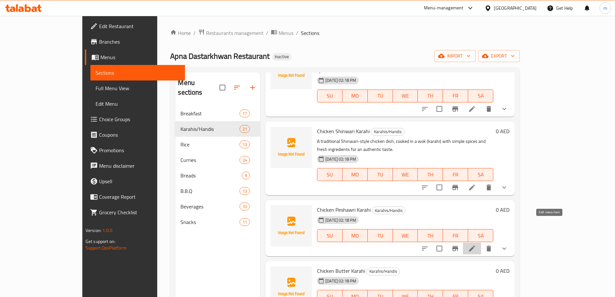
click at [476, 245] on icon at bounding box center [472, 249] width 8 height 8
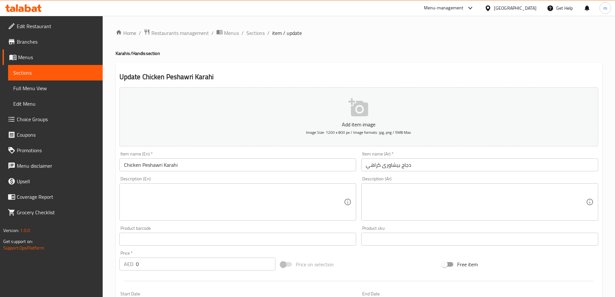
click at [228, 204] on textarea at bounding box center [234, 202] width 220 height 31
paste textarea "A traditional Peshawri-style chicken dish, cooked in a wok (karahi) with tomato…"
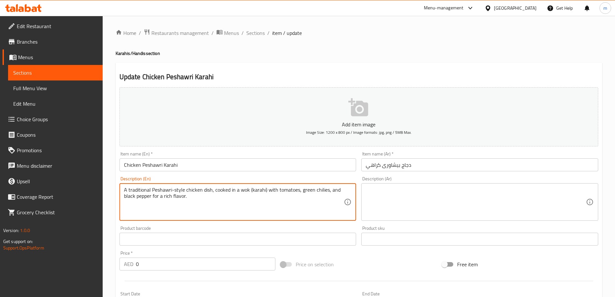
type textarea "A traditional Peshawri-style chicken dish, cooked in a wok (karahi) with tomato…"
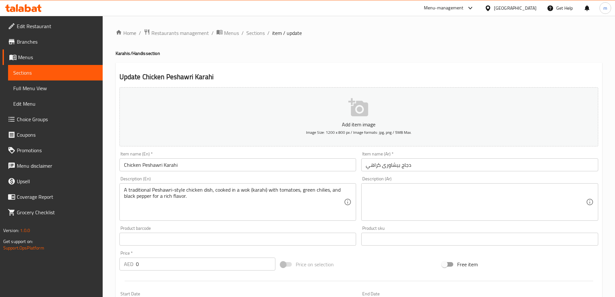
click at [435, 211] on textarea at bounding box center [476, 202] width 220 height 31
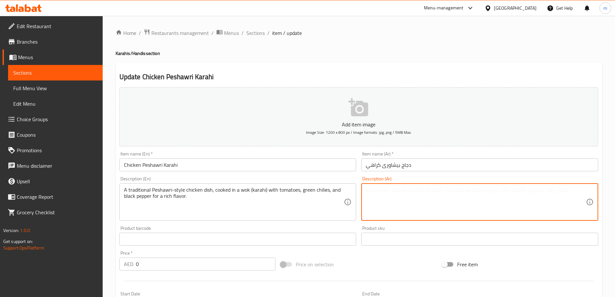
paste textarea "طبق دجاج تقليدي على الطريقة البيشاورى، مطبوخ في مقلاة (كاراهي) مع الطماطم، الفل…"
type textarea "طبق دجاج تقليدي على الطريقة البيشاورى، مطبوخ في مقلاة (كاراهي) مع الطماطم، الفل…"
click at [397, 259] on div "Price on selection" at bounding box center [359, 264] width 162 height 17
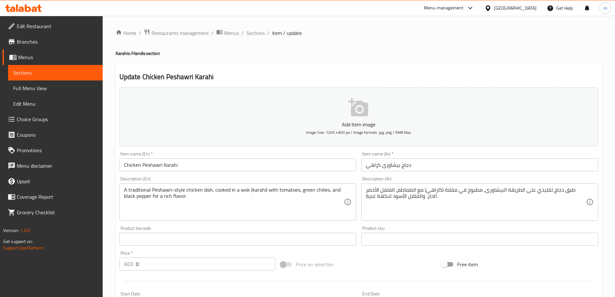
scroll to position [162, 0]
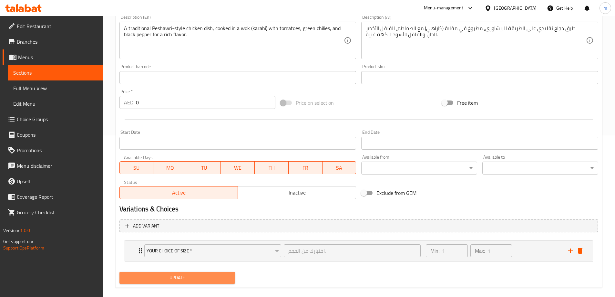
click at [205, 277] on span "Update" at bounding box center [178, 278] width 106 height 8
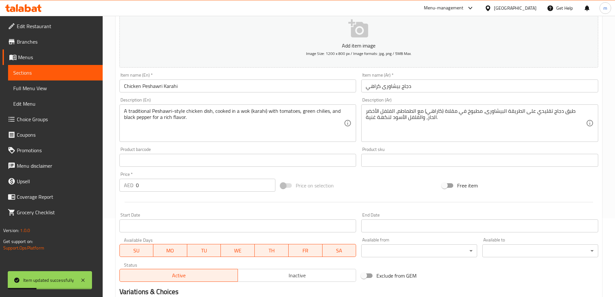
scroll to position [0, 0]
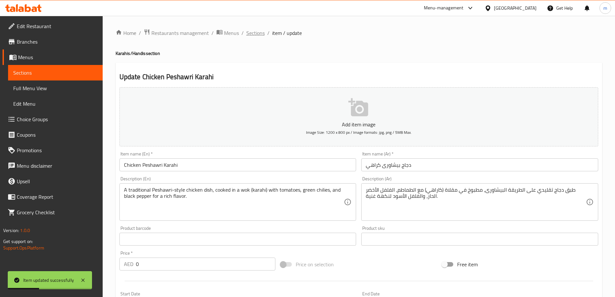
click at [253, 34] on span "Sections" at bounding box center [256, 33] width 18 height 8
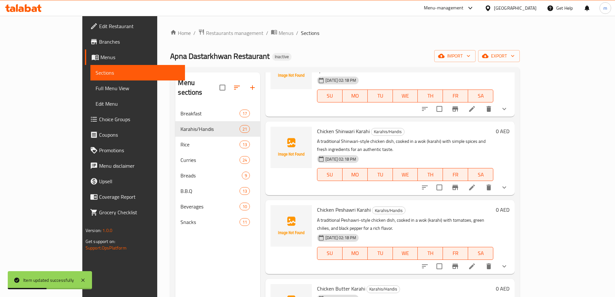
scroll to position [194, 0]
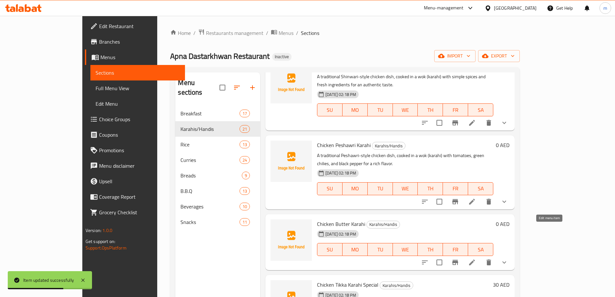
click at [476, 258] on icon at bounding box center [472, 262] width 8 height 8
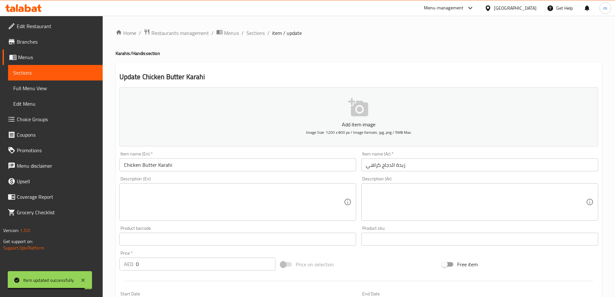
click at [272, 205] on textarea at bounding box center [234, 202] width 220 height 31
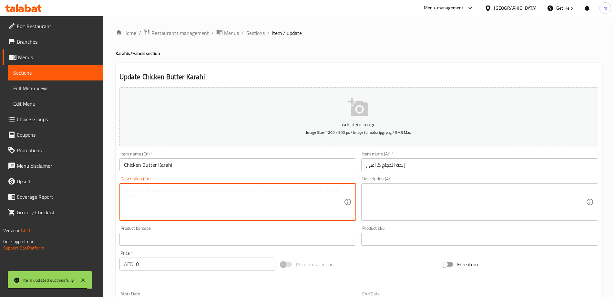
paste textarea "Tender chicken pieces, cooked in a wok (karahi) in a rich, creamy tomato-based …"
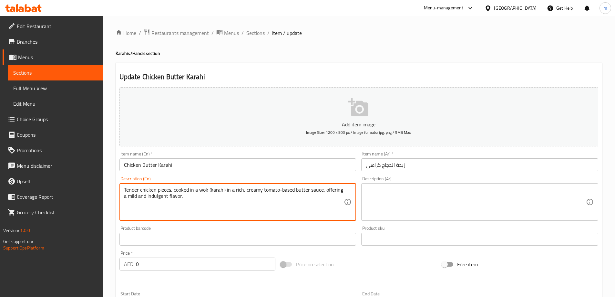
type textarea "Tender chicken pieces, cooked in a wok (karahi) in a rich, creamy tomato-based …"
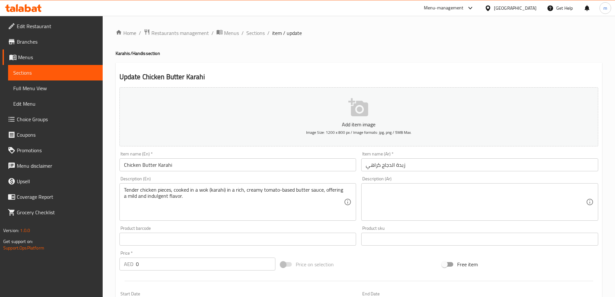
click at [410, 201] on textarea at bounding box center [476, 202] width 220 height 31
paste textarea "قطع دجاج طرية، مطبوخة في مقلاة (كاراهي) في صوص زبدة باساس الطماطم غنية وكريمي ،…"
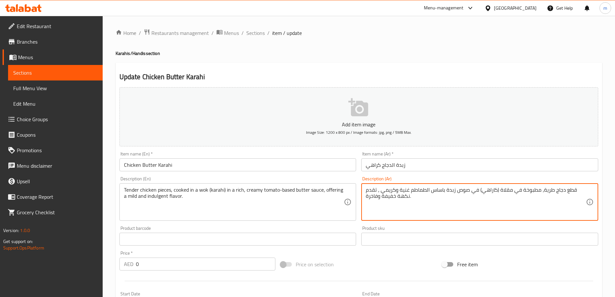
type textarea "قطع دجاج طرية، مطبوخة في مقلاة (كاراهي) في صوص زبدة باساس الطماطم غنية وكريمي ،…"
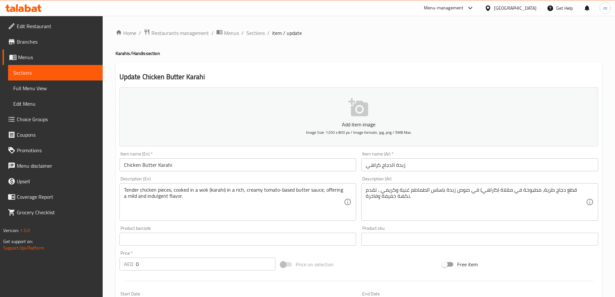
click at [373, 261] on div "Price on selection" at bounding box center [359, 264] width 162 height 17
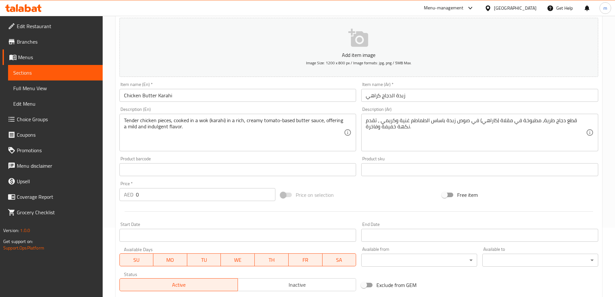
scroll to position [162, 0]
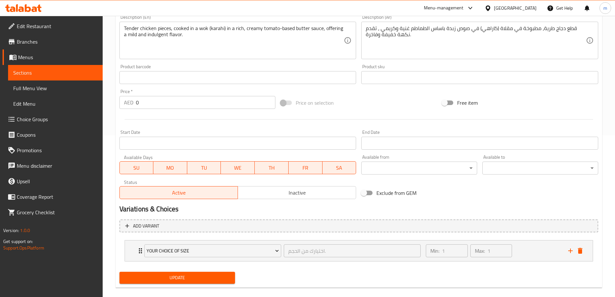
click at [225, 277] on span "Update" at bounding box center [178, 278] width 106 height 8
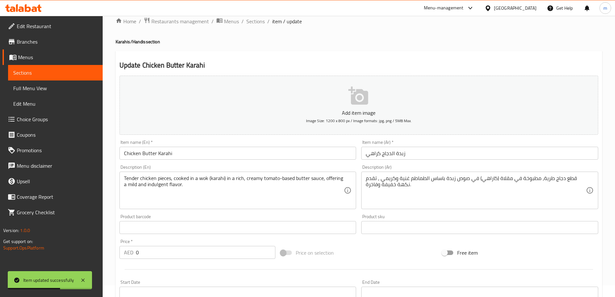
scroll to position [0, 0]
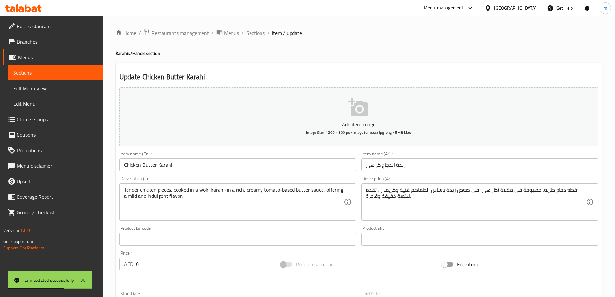
drag, startPoint x: 251, startPoint y: 37, endPoint x: 278, endPoint y: 62, distance: 37.2
click at [251, 37] on span "Sections" at bounding box center [256, 33] width 18 height 8
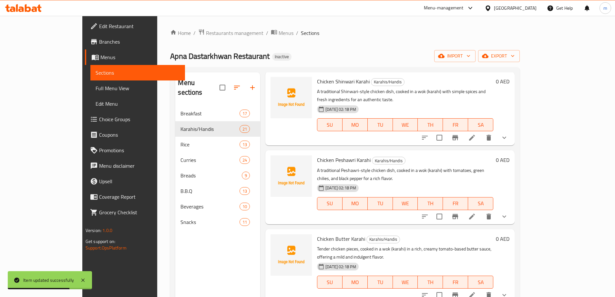
scroll to position [291, 0]
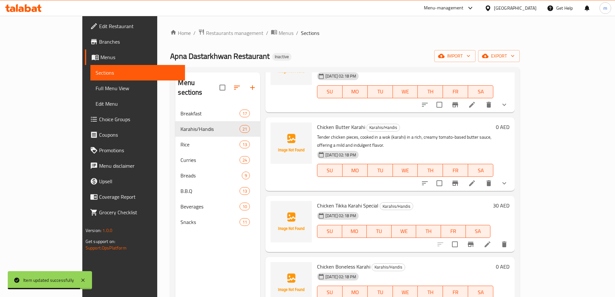
click at [497, 238] on li at bounding box center [488, 244] width 18 height 12
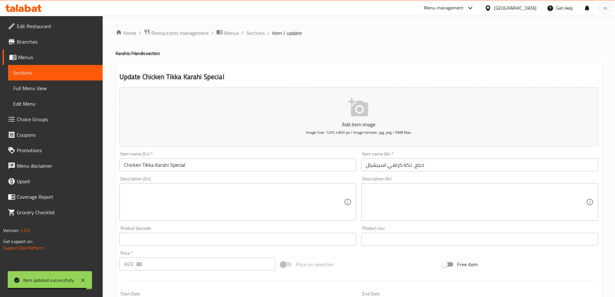
click at [217, 211] on textarea at bounding box center [234, 202] width 220 height 31
paste textarea "A special flavorful chicken karahi, stir-fried in a wok (karahi) with tender ch…"
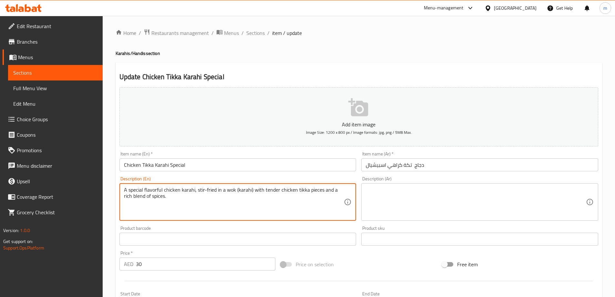
type textarea "A special flavorful chicken karahi, stir-fried in a wok (karahi) with tender ch…"
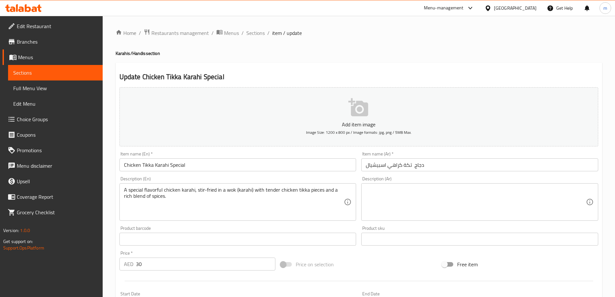
click at [408, 208] on textarea at bounding box center [476, 202] width 220 height 31
paste textarea "كاراهي دجاج لذيذ وخاص، مقلي في مقلاة (كاراهي) مع قطع دجاج تكا طرية ومزيج غني من…"
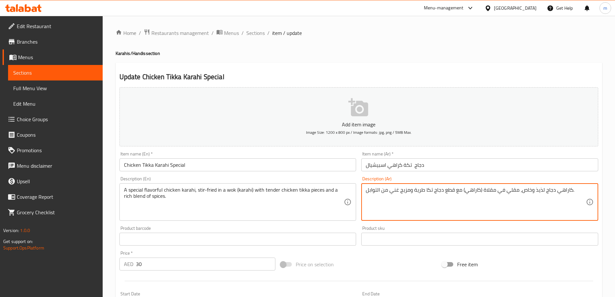
type textarea "كاراهي دجاج لذيذ وخاص، مقلي في مقلاة (كاراهي) مع قطع دجاج تكا طرية ومزيج غني من…"
click at [364, 259] on div "Price on selection" at bounding box center [359, 264] width 162 height 17
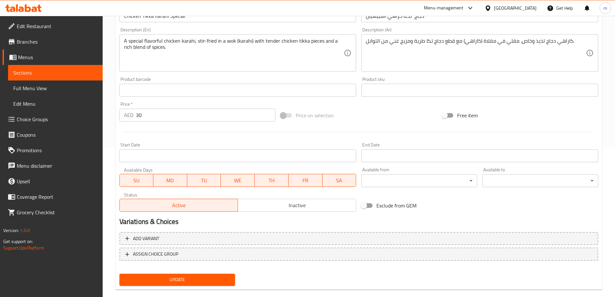
scroll to position [160, 0]
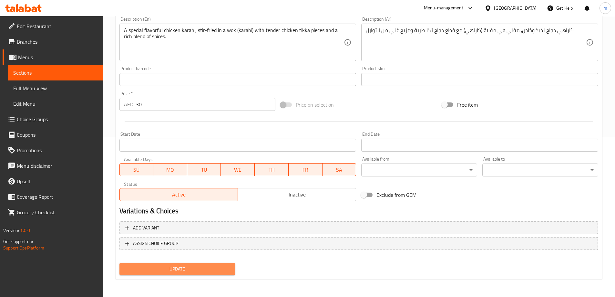
click at [201, 268] on span "Update" at bounding box center [178, 269] width 106 height 8
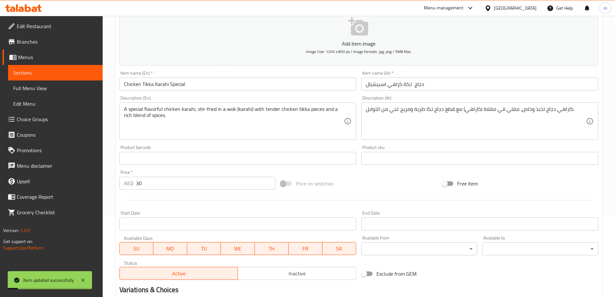
scroll to position [0, 0]
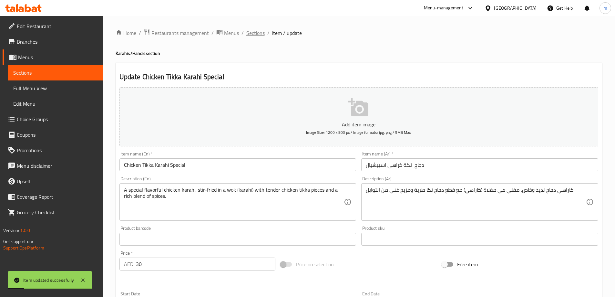
click at [251, 35] on span "Sections" at bounding box center [256, 33] width 18 height 8
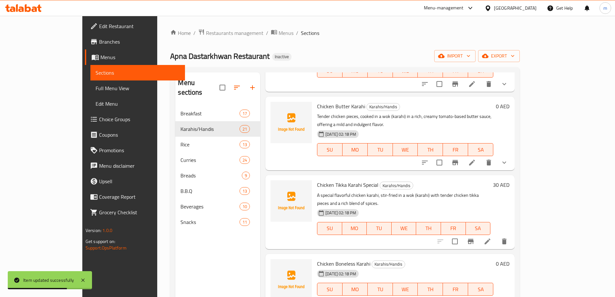
scroll to position [323, 0]
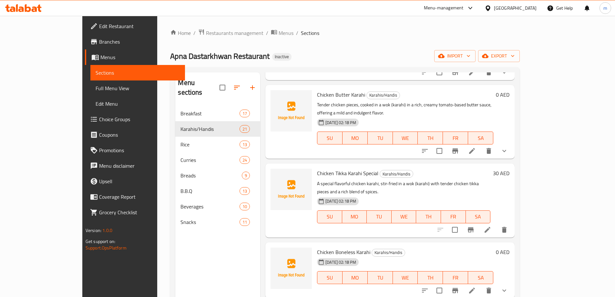
click at [475, 288] on icon at bounding box center [472, 291] width 6 height 6
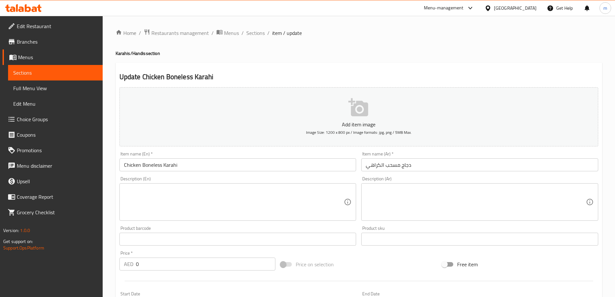
click at [313, 203] on textarea at bounding box center [234, 202] width 220 height 31
paste textarea "Tender boneless chicken pieces, stir-fried in a wok (karahi) with bell peppers,…"
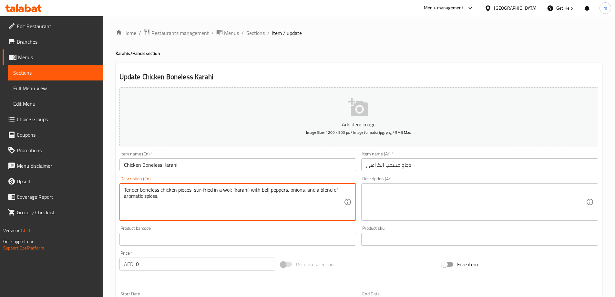
type textarea "Tender boneless chicken pieces, stir-fried in a wok (karahi) with bell peppers,…"
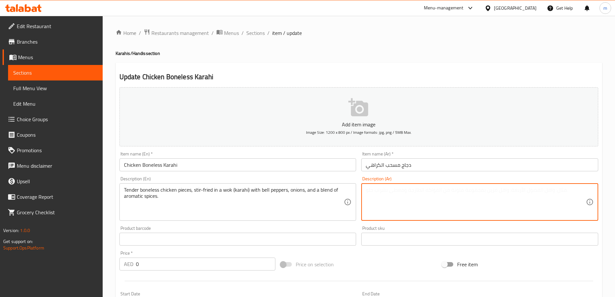
click at [408, 197] on textarea at bounding box center [476, 202] width 220 height 31
paste textarea "قطع دجاج مسحب طرية ، مقلية في مقلاة (كاراهي) مع الفلفل الحلو ، البصل، ومزيج من …"
type textarea "قطع دجاج مسحب طرية ، مقلية في مقلاة (كاراهي) مع الفلفل الحلو ، البصل، ومزيج من …"
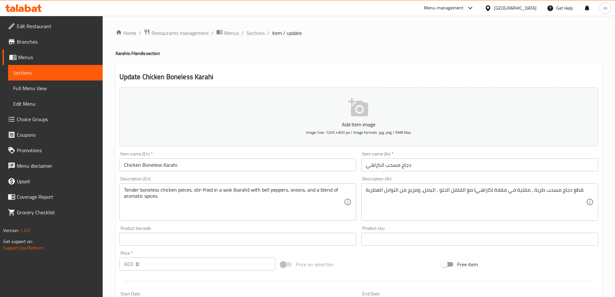
click at [385, 260] on div "Price on selection" at bounding box center [359, 264] width 162 height 17
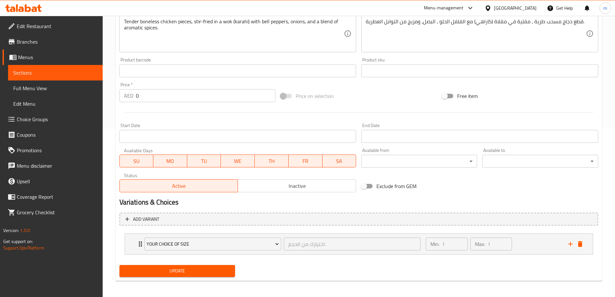
scroll to position [170, 0]
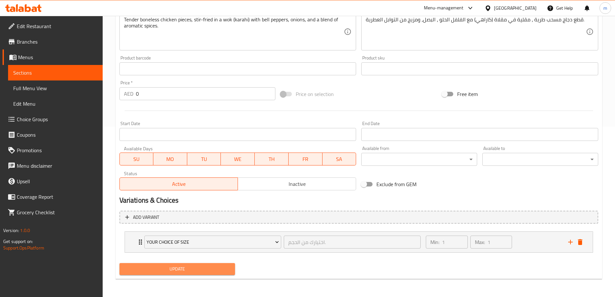
click at [200, 270] on span "Update" at bounding box center [178, 269] width 106 height 8
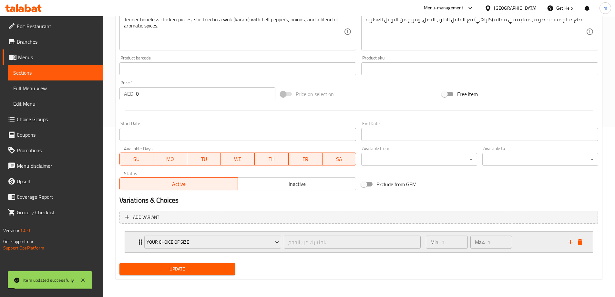
click at [521, 245] on div "Min: 1 ​ Max: 1 ​" at bounding box center [493, 242] width 142 height 21
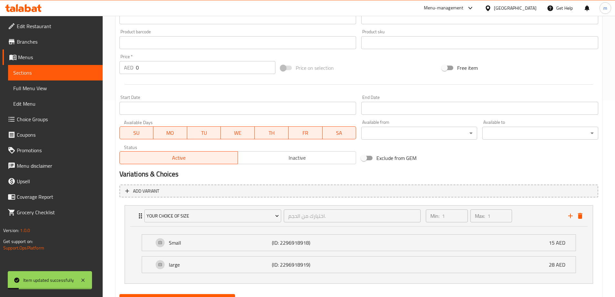
scroll to position [227, 0]
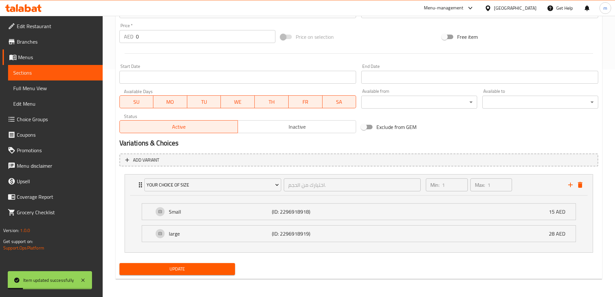
click at [444, 263] on div "Update" at bounding box center [359, 268] width 484 height 17
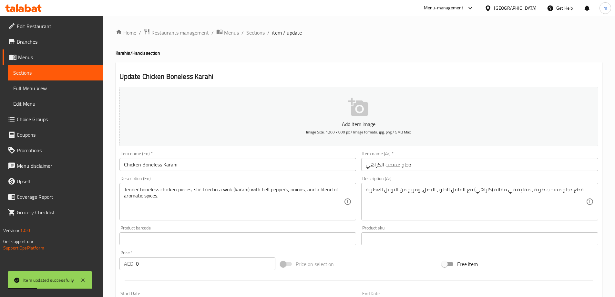
scroll to position [0, 0]
click at [261, 33] on span "Sections" at bounding box center [256, 33] width 18 height 8
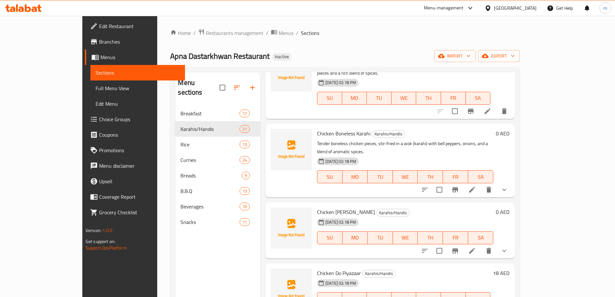
scroll to position [420, 0]
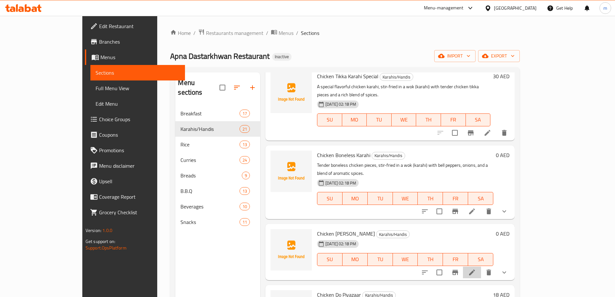
click at [481, 267] on li at bounding box center [472, 273] width 18 height 12
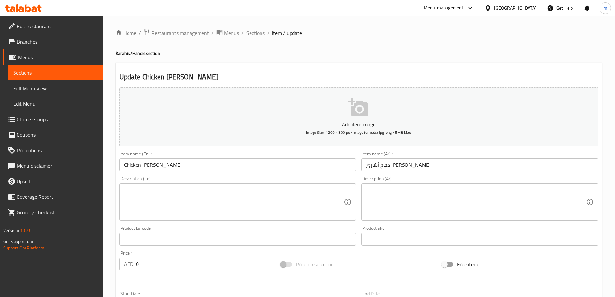
click at [236, 212] on div at bounding box center [307, 148] width 615 height 297
click at [200, 210] on textarea at bounding box center [234, 202] width 220 height 31
paste textarea "A flavorful chicken karahi, distinctive for its tangy and spicy pickled (achari…"
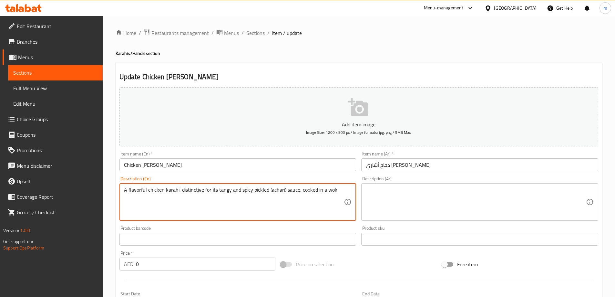
type textarea "A flavorful chicken karahi, distinctive for its tangy and spicy pickled (achari…"
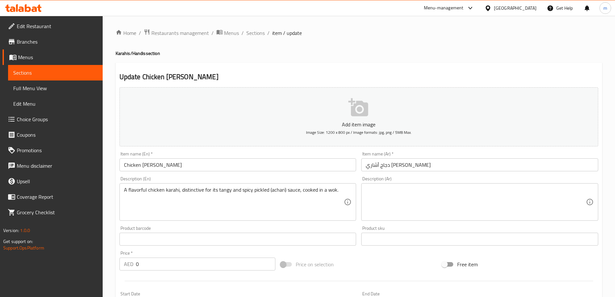
click at [406, 197] on textarea at bounding box center [476, 202] width 220 height 31
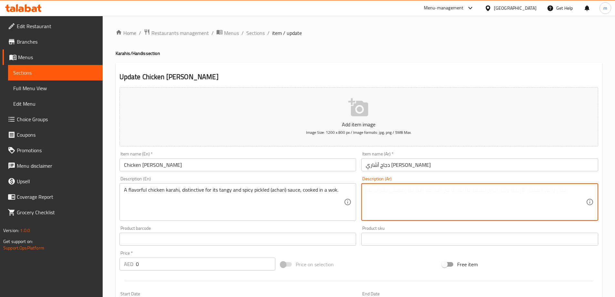
paste textarea "كاراهي دجاج لذيذ، تتميز بصلصة المخللات المنعشة والحارة (أشاري) المنعشة والحارة،…"
type textarea "كاراهي دجاج لذيذ، تتميز بصلصة المخللات المنعشة والحارة (أشاري) المنعشة والحارة،…"
click at [334, 267] on div "Price on selection" at bounding box center [359, 264] width 162 height 17
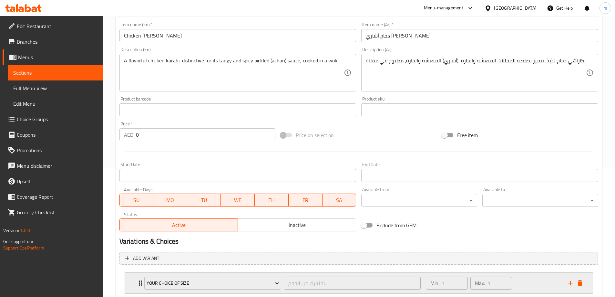
scroll to position [170, 0]
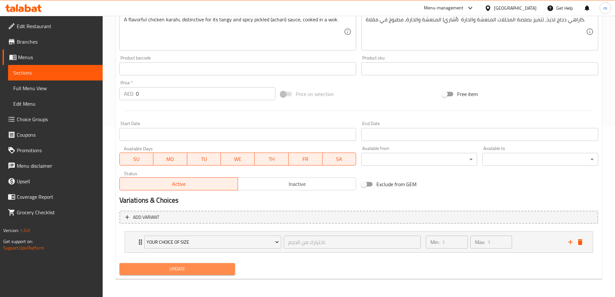
click at [220, 273] on span "Update" at bounding box center [178, 269] width 106 height 8
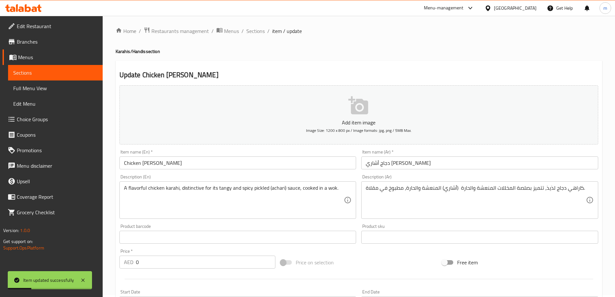
scroll to position [0, 0]
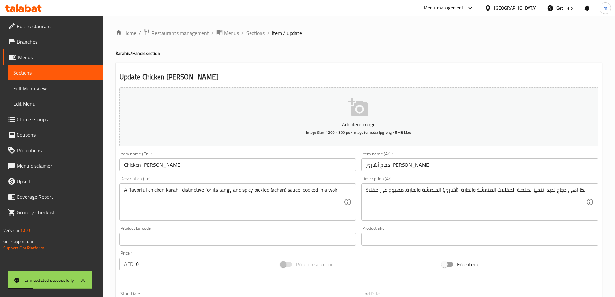
click at [249, 38] on div "Home / Restaurants management / Menus / Sections / item / update Karahis/Handis…" at bounding box center [359, 242] width 487 height 426
click at [254, 35] on span "Sections" at bounding box center [256, 33] width 18 height 8
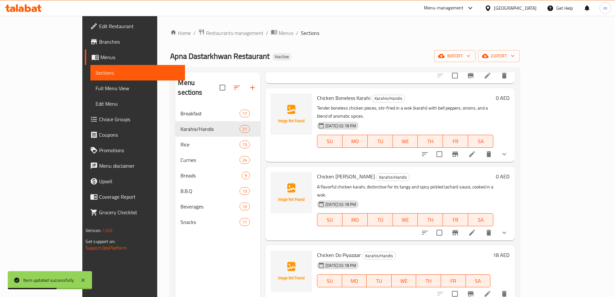
scroll to position [485, 0]
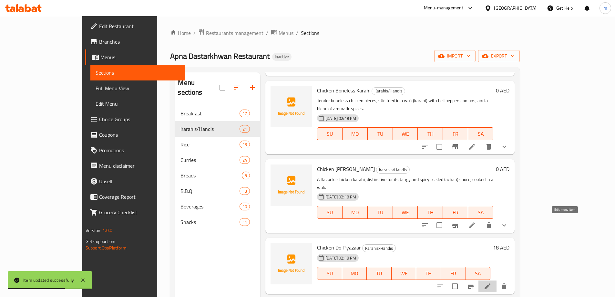
click at [492, 282] on icon at bounding box center [488, 286] width 8 height 8
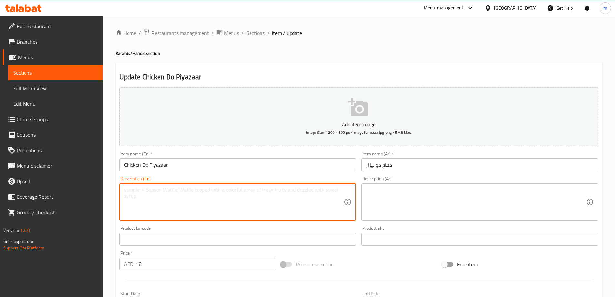
click at [173, 193] on textarea at bounding box center [234, 202] width 220 height 31
paste textarea "A flavorful chicken dish, cooked with a generous amount of onions (dopiyaza) an…"
type textarea "A flavorful chicken dish, cooked with a generous amount of onions (dopiyaza) an…"
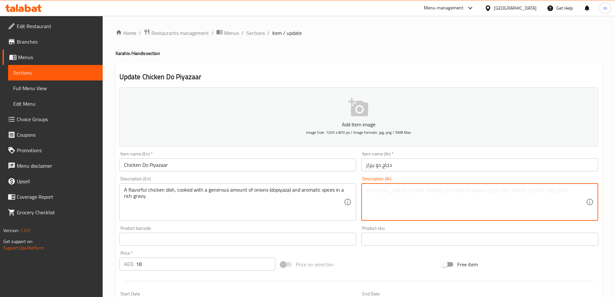
click at [439, 210] on textarea at bounding box center [476, 202] width 220 height 31
paste textarea "طبق دجاج لذيذ، مطبوخ بكمية سخية من البصل (دوبيازا) وتوابل عطرية في جريفي غنية."
type textarea "طبق دجاج لذيذ، مطبوخ بكمية سخية من البصل (دوبيازا) وتوابل عطرية في جريفي غنية."
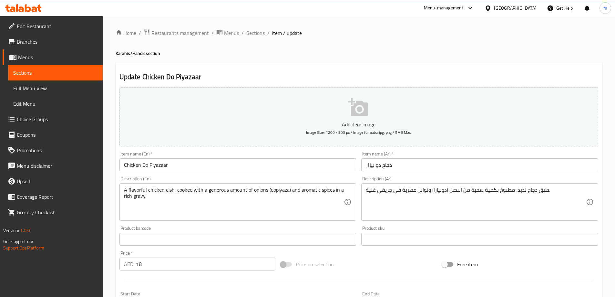
click at [382, 272] on div "Price on selection" at bounding box center [359, 264] width 162 height 17
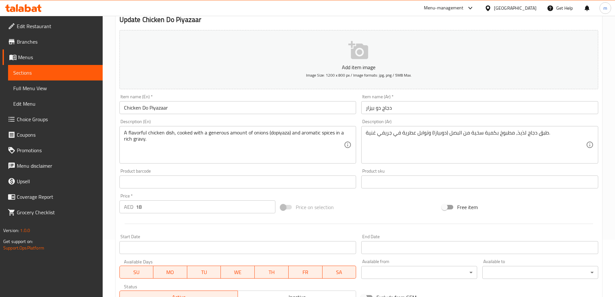
scroll to position [160, 0]
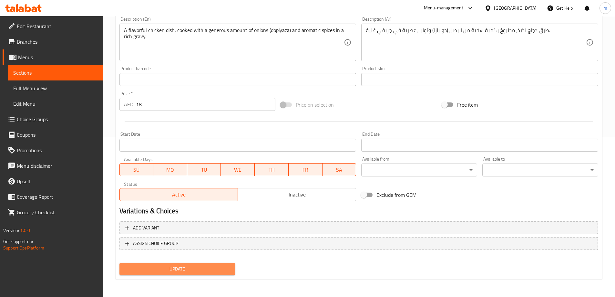
click at [223, 270] on span "Update" at bounding box center [178, 269] width 106 height 8
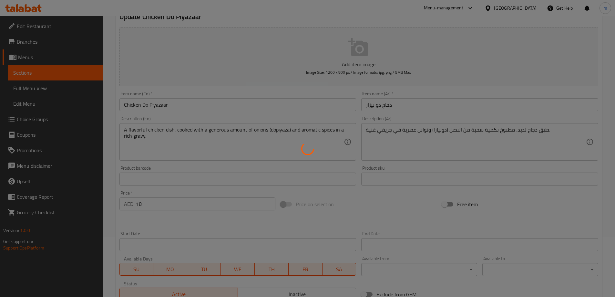
scroll to position [0, 0]
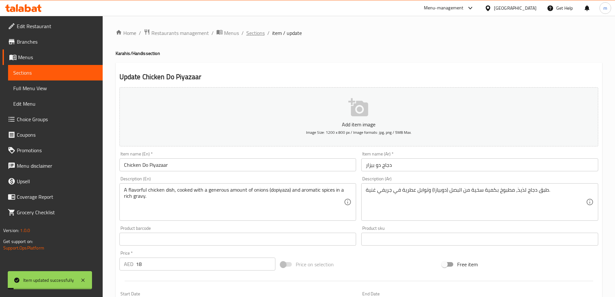
click at [263, 33] on span "Sections" at bounding box center [256, 33] width 18 height 8
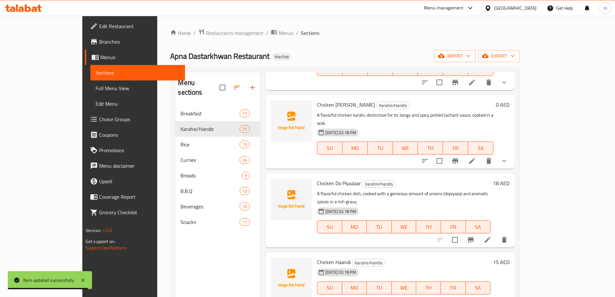
scroll to position [549, 0]
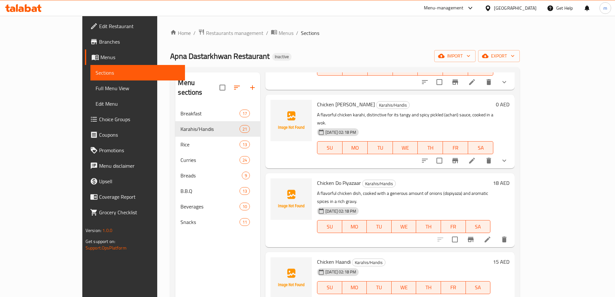
click at [492, 297] on icon at bounding box center [488, 301] width 8 height 8
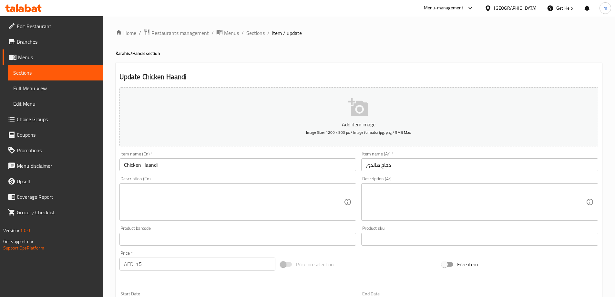
click at [274, 206] on textarea at bounding box center [234, 202] width 220 height 31
paste textarea "A creamy and flavorful chicken dish, slow-cooked in a traditional handi (clay p…"
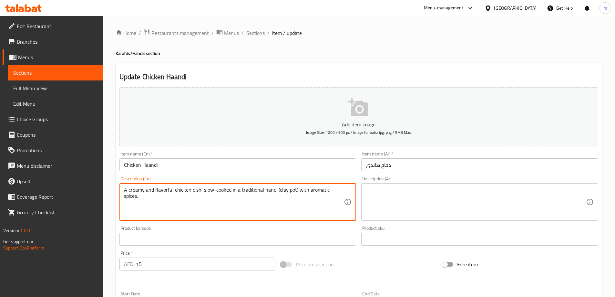
type textarea "A creamy and flavorful chicken dish, slow-cooked in a traditional handi (clay p…"
click at [449, 209] on textarea at bounding box center [476, 202] width 220 height 31
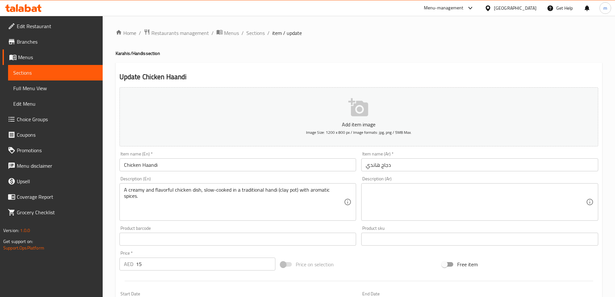
click at [399, 213] on textarea at bounding box center [476, 202] width 220 height 31
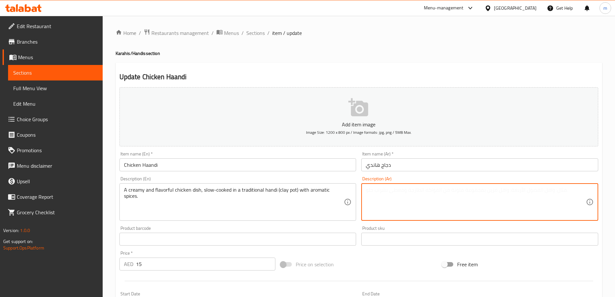
paste textarea "طبق دجاج كريمي ولذيذ، مطبوخ ببطء في هاندي التقليدية (وعاء الطين) بتوابل عطرية."
type textarea "طبق دجاج كريمي ولذيذ، مطبوخ ببطء في هاندي التقليدية (وعاء الطين) بتوابل عطرية."
click at [381, 260] on div "Price on selection" at bounding box center [359, 264] width 162 height 17
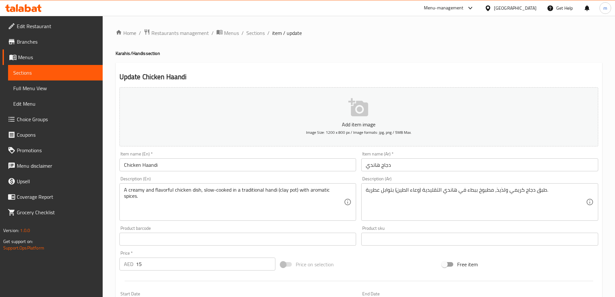
scroll to position [160, 0]
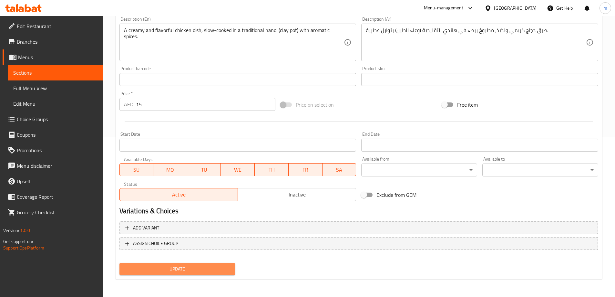
click at [223, 272] on span "Update" at bounding box center [178, 269] width 106 height 8
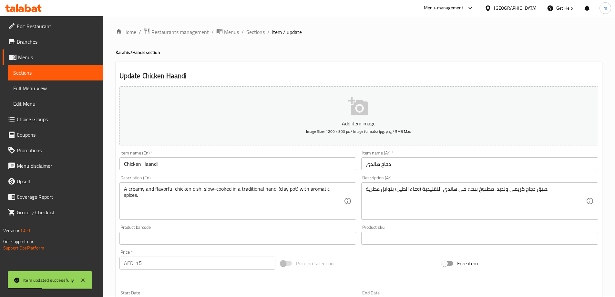
scroll to position [0, 0]
click at [257, 37] on span "Sections" at bounding box center [256, 33] width 18 height 8
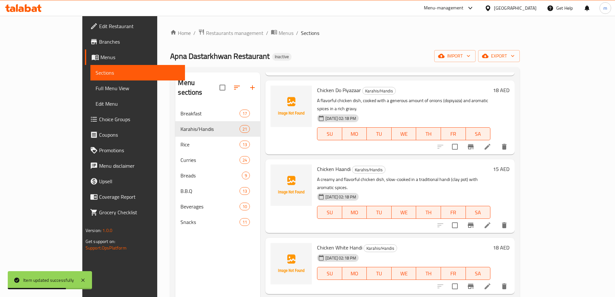
scroll to position [646, 0]
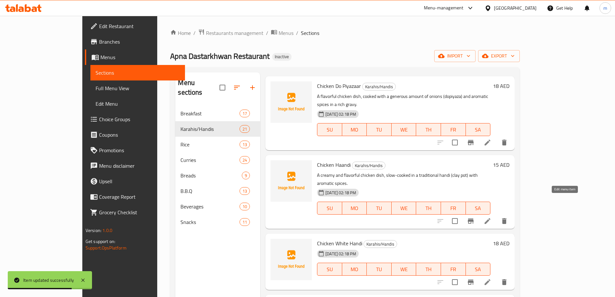
click at [492, 278] on icon at bounding box center [488, 282] width 8 height 8
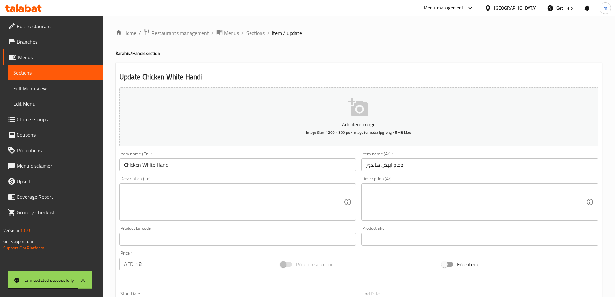
click at [205, 214] on textarea at bounding box center [234, 202] width 220 height 31
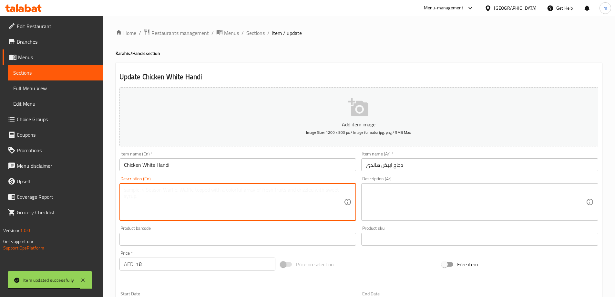
paste textarea "A creamy and mild chicken dish, slow-cooked in a traditional handi (clay pot) w…"
type textarea "A creamy and mild chicken dish, slow-cooked in a traditional handi (clay pot) w…"
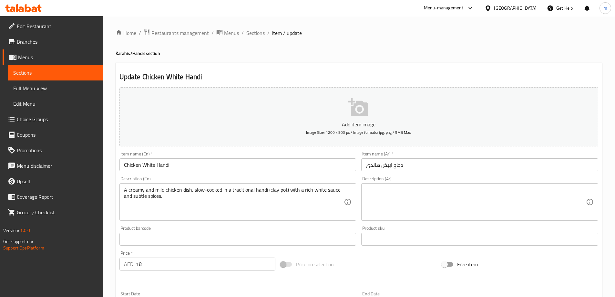
click at [429, 203] on textarea at bounding box center [476, 202] width 220 height 31
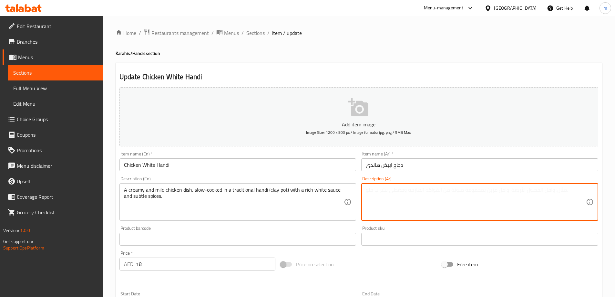
paste textarea "طبق دجاج كريمي ومعتدله، مطبوخ ببطء في هاندي تقليدي (وعاء الطين) بصوص ابيض غنية …"
type textarea "طبق دجاج كريمي ومعتدله، مطبوخ ببطء في هاندي تقليدي (وعاء الطين) بصوص ابيض غنية …"
click at [394, 268] on div "Price on selection" at bounding box center [359, 264] width 162 height 17
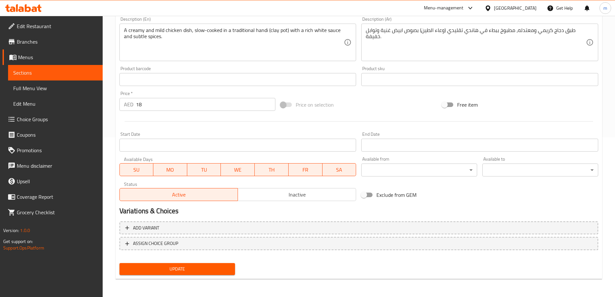
click at [221, 267] on span "Update" at bounding box center [178, 269] width 106 height 8
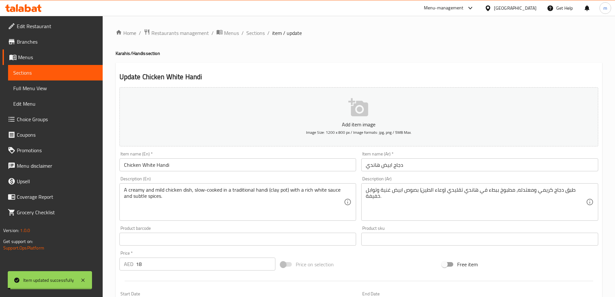
click at [252, 32] on span "Sections" at bounding box center [256, 33] width 18 height 8
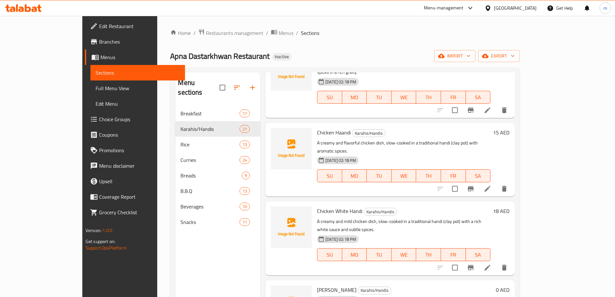
scroll to position [711, 0]
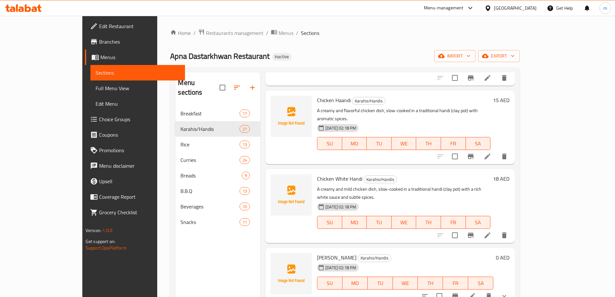
click at [481, 290] on li at bounding box center [472, 296] width 18 height 12
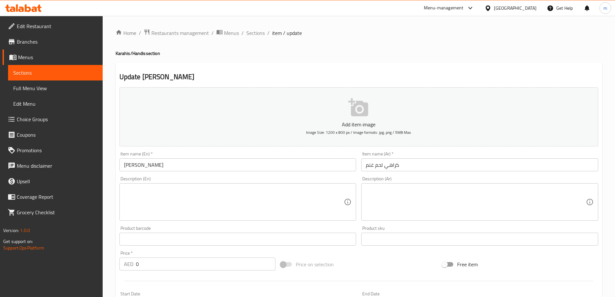
click at [257, 203] on textarea at bounding box center [234, 202] width 220 height 31
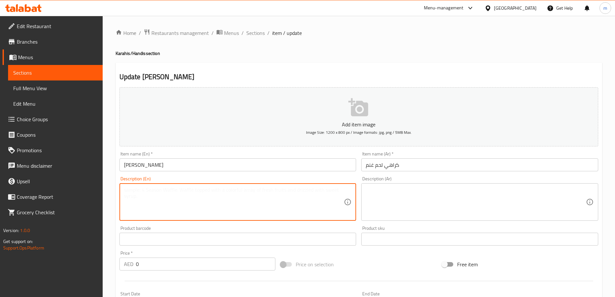
paste textarea "A flavorful mutton karahi, stir-fried in a wok (karahi) with bell peppers, onio…"
type textarea "A flavorful mutton karahi, stir-fried in a wok (karahi) with bell peppers, onio…"
click at [380, 166] on input "كراهي لحم غنم" at bounding box center [480, 164] width 237 height 13
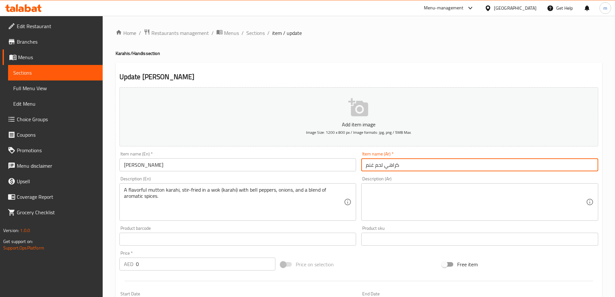
click at [380, 166] on input "كراهي لحم غنم" at bounding box center [480, 164] width 237 height 13
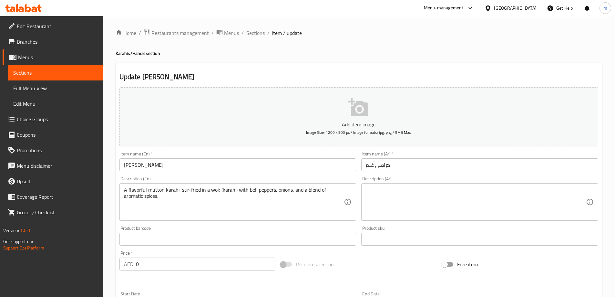
click at [387, 181] on div "Description (Ar) Description (Ar)" at bounding box center [480, 198] width 237 height 44
click at [392, 199] on textarea at bounding box center [476, 202] width 220 height 31
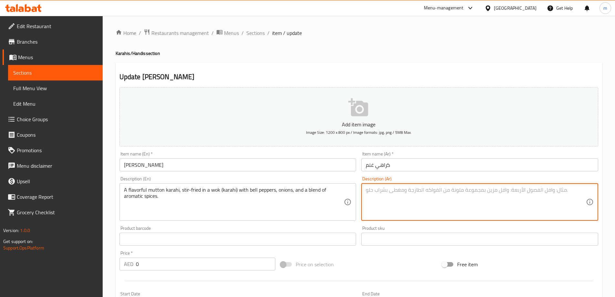
click at [412, 162] on input "كراهي غنم" at bounding box center [480, 164] width 237 height 13
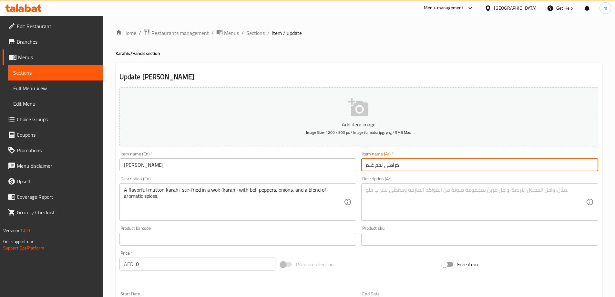
type input "كراهي لحم غنم"
click at [406, 197] on textarea at bounding box center [476, 202] width 220 height 31
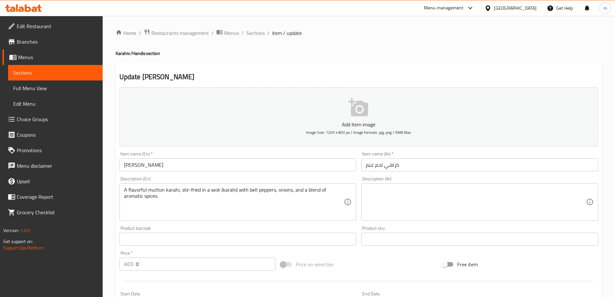
click at [431, 209] on textarea at bounding box center [476, 202] width 220 height 31
paste textarea "كاراهي غنم لذيذ، مقلي في مقلاة (كاراهي) مع الفلفل الحلو، البصل، ومزيج من التواب…"
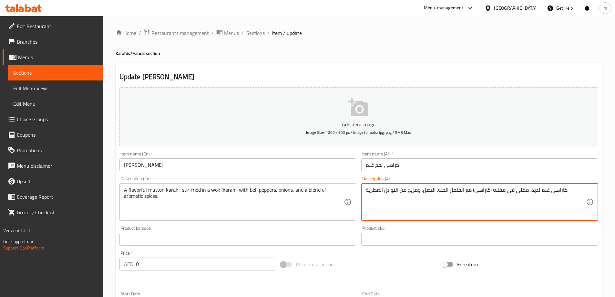
type textarea "كاراهي غنم لذيذ، مقلي في مقلاة (كاراهي) مع الفلفل الحلو، البصل، ومزيج من التواب…"
click at [380, 276] on div at bounding box center [359, 281] width 484 height 16
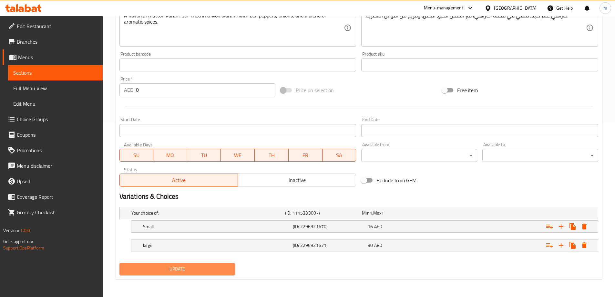
click at [223, 271] on span "Update" at bounding box center [178, 269] width 106 height 8
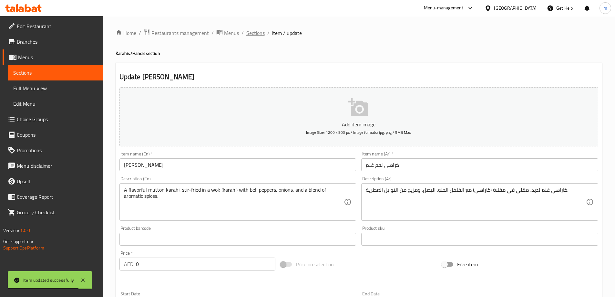
click at [262, 32] on span "Sections" at bounding box center [256, 33] width 18 height 8
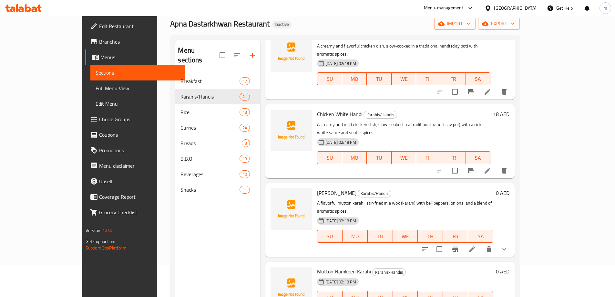
scroll to position [775, 0]
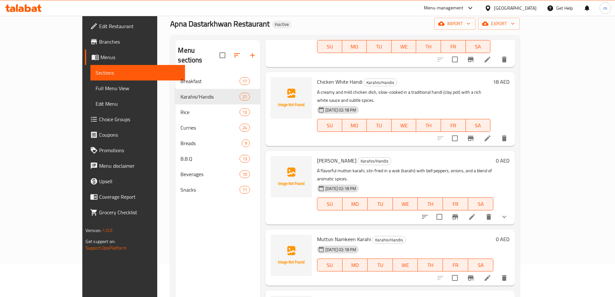
click at [491, 275] on icon at bounding box center [488, 278] width 6 height 6
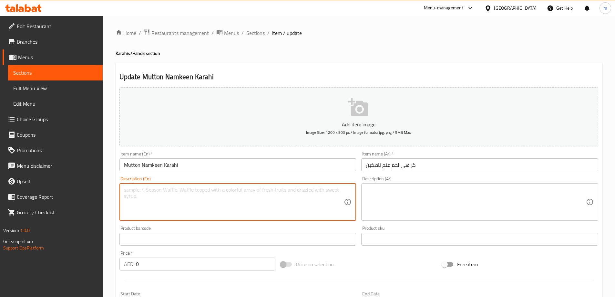
click at [273, 195] on textarea at bounding box center [234, 202] width 220 height 31
paste textarea "A flavorful mutton karahi, distinctive for its minimal spices and rich tomato f…"
type textarea "A flavorful mutton karahi, distinctive for its minimal spices and rich tomato f…"
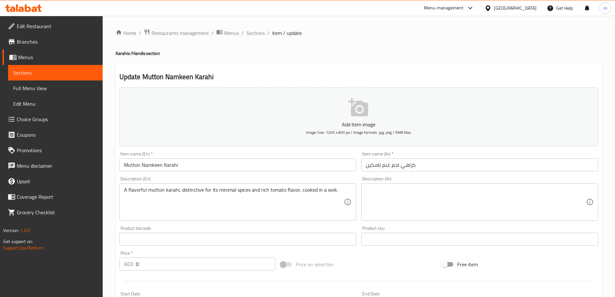
click at [457, 203] on textarea at bounding box center [476, 202] width 220 height 31
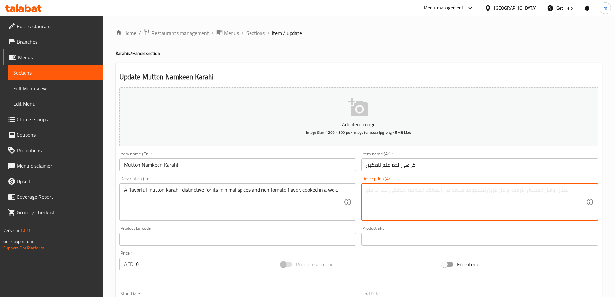
paste textarea "كاراهي غنم لذيذ، يتميز بتوابله القليلة ونكهة الطماطم الغنية، مطبوخ في مقلاة."
type textarea "كاراهي غنم لذيذ، يتميز بتوابله القليلة ونكهة الطماطم الغنية، مطبوخ في مقلاة."
click at [399, 273] on div at bounding box center [359, 281] width 484 height 16
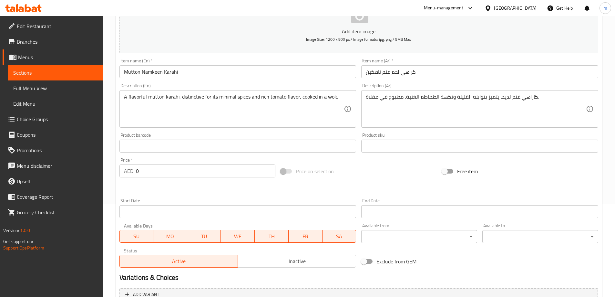
scroll to position [160, 0]
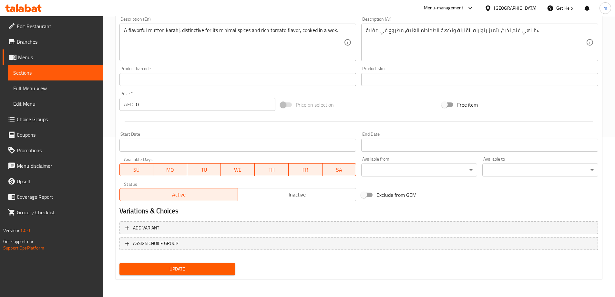
click at [190, 272] on span "Update" at bounding box center [178, 269] width 106 height 8
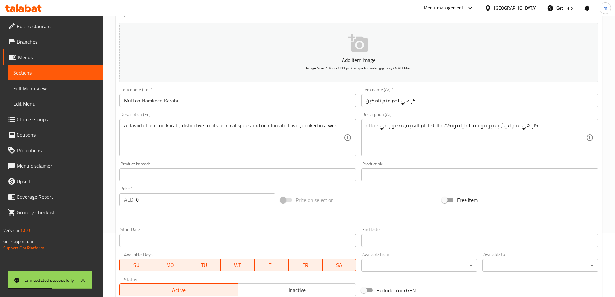
scroll to position [0, 0]
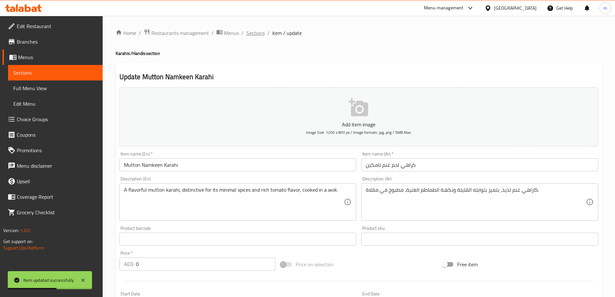
click at [261, 34] on span "Sections" at bounding box center [256, 33] width 18 height 8
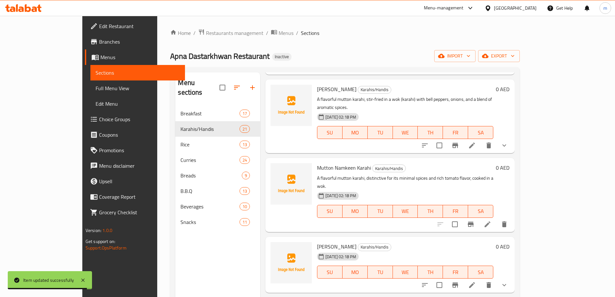
scroll to position [840, 0]
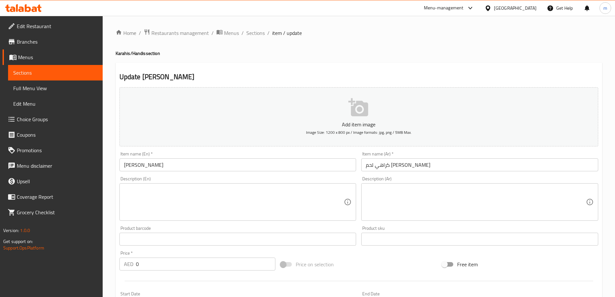
click at [241, 202] on div at bounding box center [307, 148] width 615 height 297
click at [239, 201] on textarea at bounding box center [234, 202] width 220 height 31
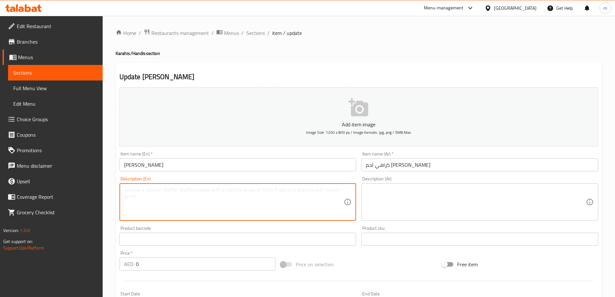
paste textarea "A traditional Shinwari-style mutton dish, cooked in a wok (karahi) with simple …"
type textarea "A traditional Shinwari-style mutton dish, cooked in a wok (karahi) with simple …"
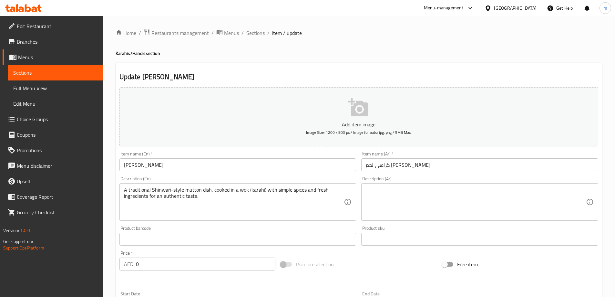
click at [435, 191] on textarea at bounding box center [476, 202] width 220 height 31
paste textarea "طبق غنم تقليدي على الطريقة الشينواري، مطبوخ في مقلاة (كاراهي) بتوابل بسيطة ومكو…"
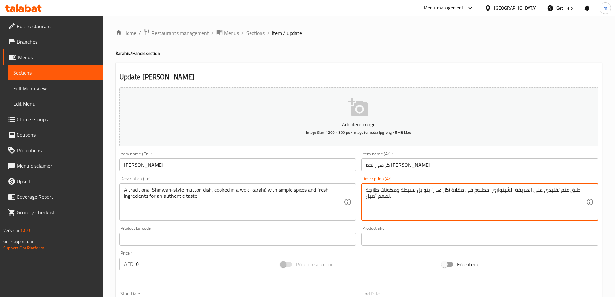
type textarea "طبق غنم تقليدي على الطريقة الشينواري، مطبوخ في مقلاة (كاراهي) بتوابل بسيطة ومكو…"
click at [378, 266] on div "Price on selection" at bounding box center [359, 264] width 162 height 17
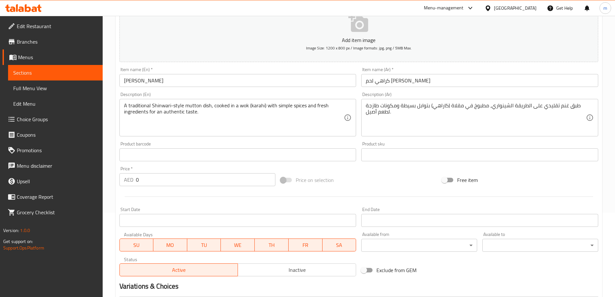
scroll to position [174, 0]
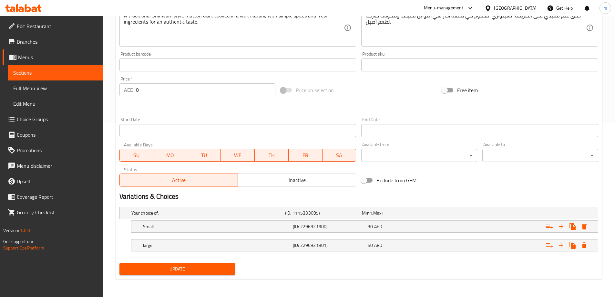
click at [224, 266] on span "Update" at bounding box center [178, 269] width 106 height 8
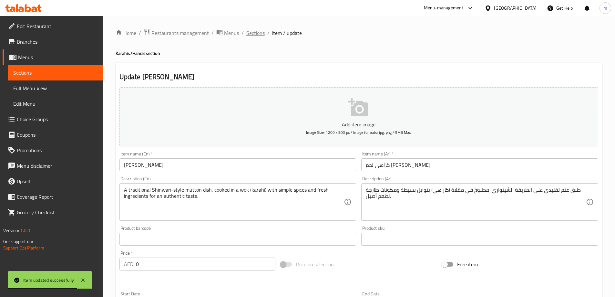
click at [249, 33] on span "Sections" at bounding box center [256, 33] width 18 height 8
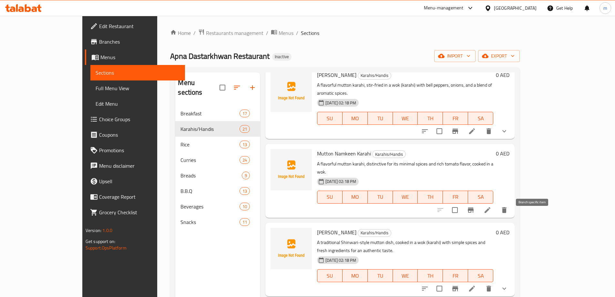
scroll to position [937, 0]
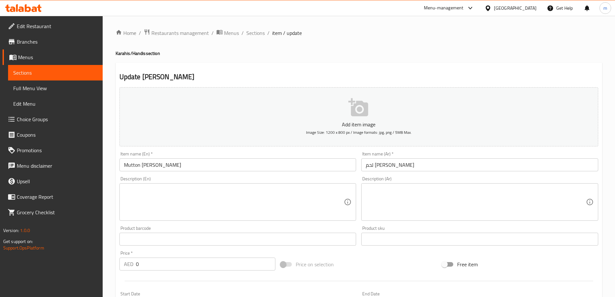
click at [298, 207] on textarea at bounding box center [234, 202] width 220 height 31
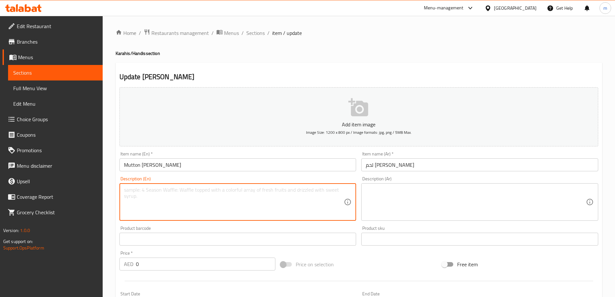
paste textarea "A traditional Peshawri-style mutton dish, cooked in a wok (karahi) with tomatoe…"
type textarea "A traditional Peshawri-style mutton dish, cooked in a wok (karahi) with tomatoe…"
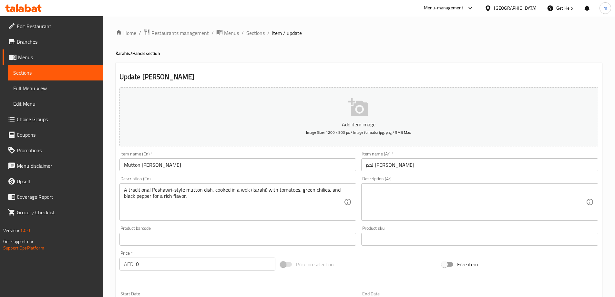
click at [435, 194] on textarea at bounding box center [476, 202] width 220 height 31
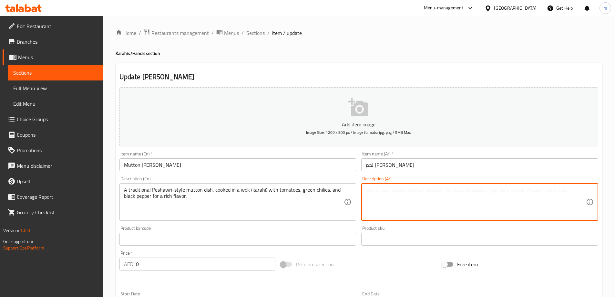
paste textarea "طبق غنم تقليدي على الطريقة البيشاورى، مطبوخ في مقلاة (كاراهي) مع الطماطم، الفلف…"
type textarea "طبق غنم تقليدي على الطريقة البيشاورى، مطبوخ في مقلاة (كاراهي) مع الطماطم، الفلف…"
click at [391, 257] on div "Price on selection" at bounding box center [359, 264] width 162 height 17
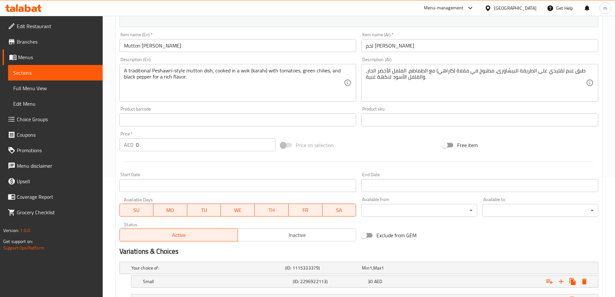
scroll to position [174, 0]
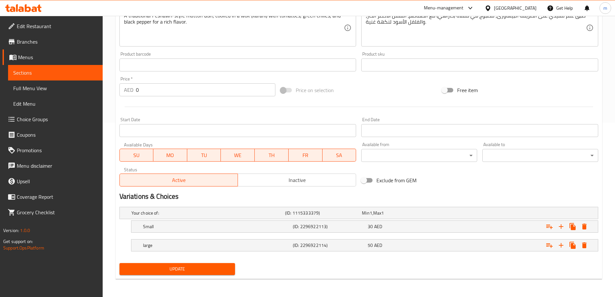
click at [222, 261] on div "Update" at bounding box center [177, 268] width 121 height 17
click at [230, 266] on span "Update" at bounding box center [178, 269] width 106 height 8
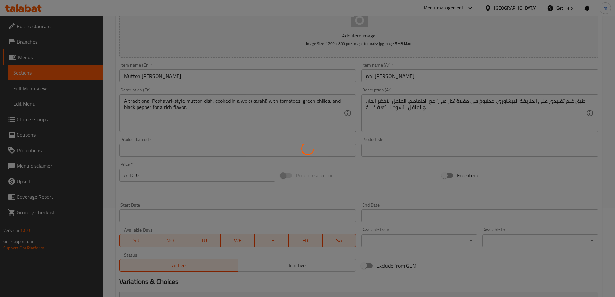
scroll to position [0, 0]
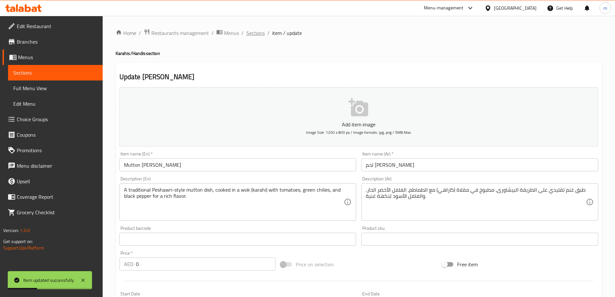
click at [257, 36] on span "Sections" at bounding box center [256, 33] width 18 height 8
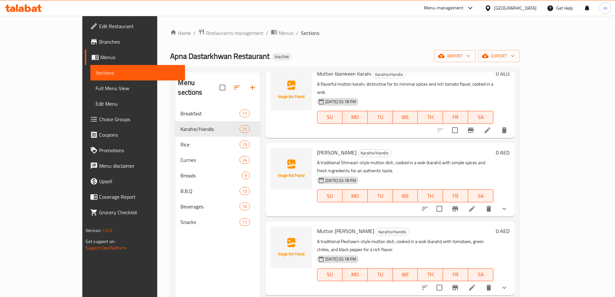
scroll to position [1002, 0]
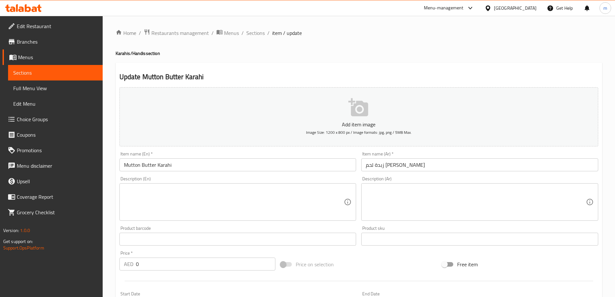
drag, startPoint x: 244, startPoint y: 217, endPoint x: 244, endPoint y: 211, distance: 6.8
click at [243, 217] on div "Description (En)" at bounding box center [238, 201] width 237 height 37
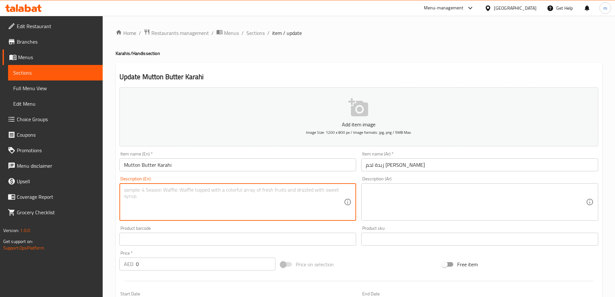
paste textarea "Tender mutton pieces, cooked in a wok (karahi) in a rich, creamy tomato-based b…"
type textarea "Tender mutton pieces, cooked in a wok (karahi) in a rich, creamy tomato-based b…"
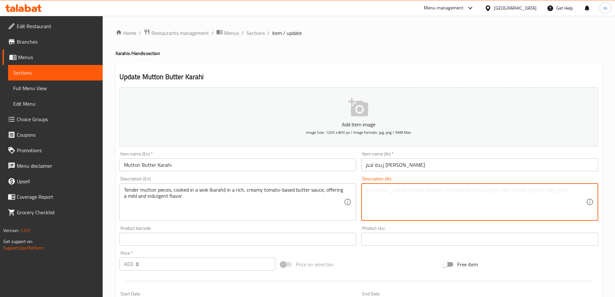
click at [440, 215] on textarea at bounding box center [476, 202] width 220 height 31
paste textarea "قطع غنم طرية، مطبوخة في مقلاة (كاراهي) في صوص زبدة باساس الطماطم غنية وكريمي، ت…"
type textarea "قطع غنم طرية، مطبوخة في مقلاة (كاراهي) في صوص زبدة باساس الطماطم غنية وكريمي، ت…"
click at [432, 260] on div "Price on selection" at bounding box center [359, 264] width 162 height 17
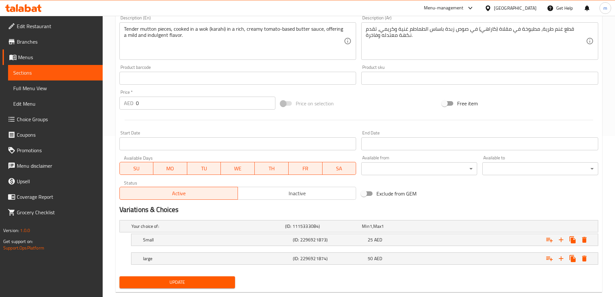
scroll to position [162, 0]
click at [228, 281] on span "Update" at bounding box center [178, 282] width 106 height 8
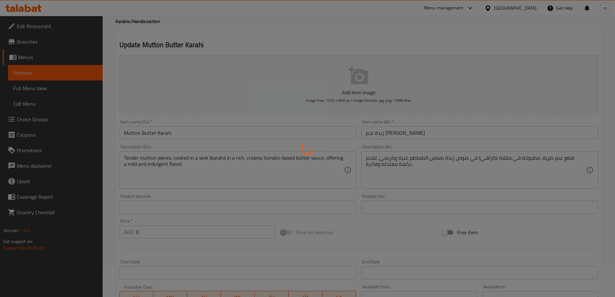
scroll to position [0, 0]
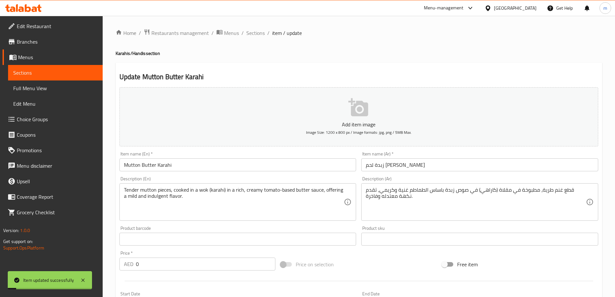
click at [255, 31] on span "Sections" at bounding box center [256, 33] width 18 height 8
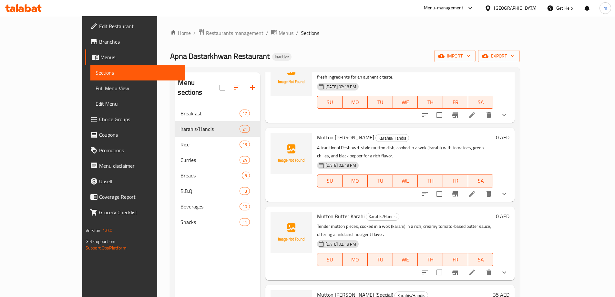
scroll to position [1098, 0]
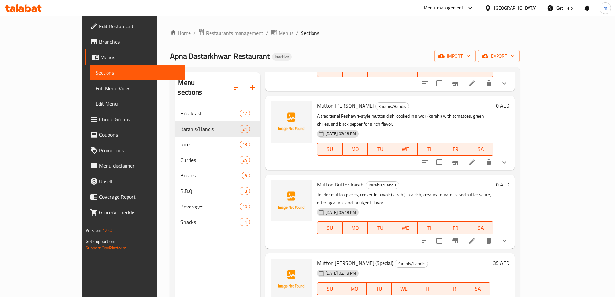
click at [492, 297] on icon at bounding box center [488, 302] width 8 height 8
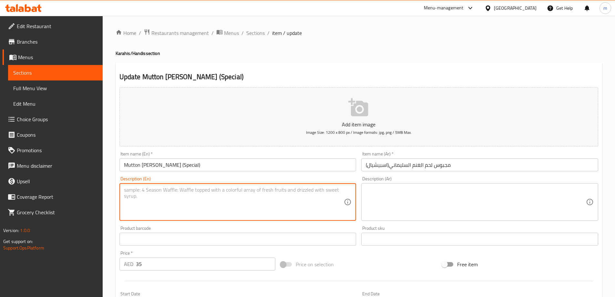
click at [247, 200] on textarea at bounding box center [234, 202] width 220 height 31
paste textarea "A special flavorful mutton karahi, cooked in a wok (karahi) with a unique blend…"
type textarea "A special flavorful mutton karahi, cooked in a wok (karahi) with a unique blend…"
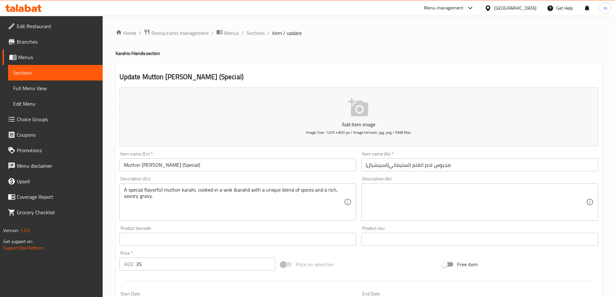
click at [420, 210] on textarea at bounding box center [476, 202] width 220 height 31
paste textarea "كاراهي غنم لذيذ وخاص، مطبوخ في مقلاة (كاراهي) بمزيج فريد من التوابل وجريفي غنية…"
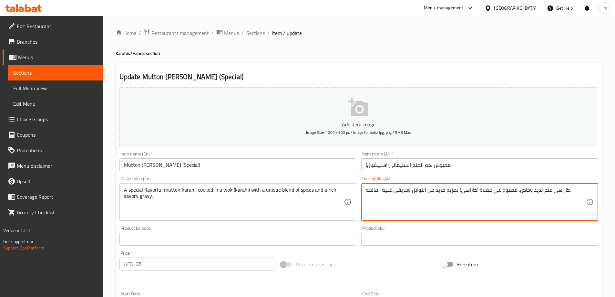
type textarea "كاراهي غنم لذيذ وخاص، مطبوخ في مقلاة (كاراهي) بمزيج فريد من التوابل وجريفي غنية…"
click at [374, 265] on div "Price on selection" at bounding box center [359, 264] width 162 height 17
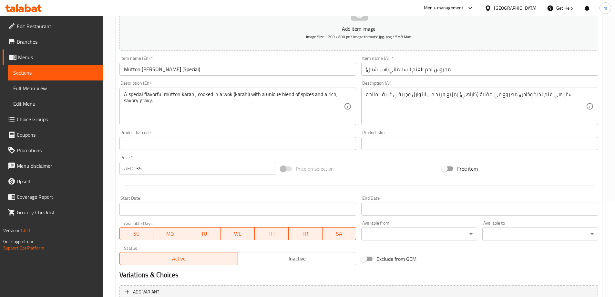
scroll to position [160, 0]
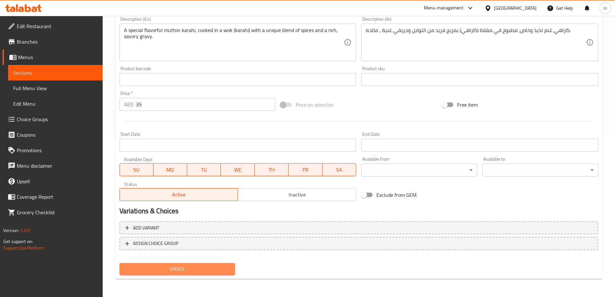
click at [196, 269] on span "Update" at bounding box center [178, 269] width 106 height 8
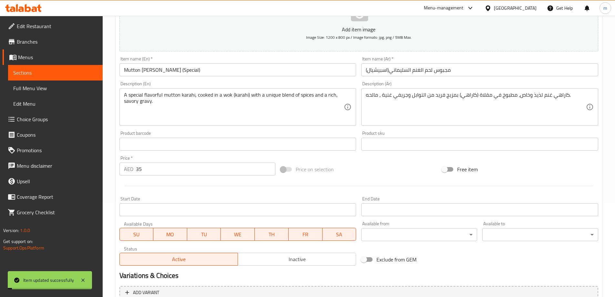
scroll to position [0, 0]
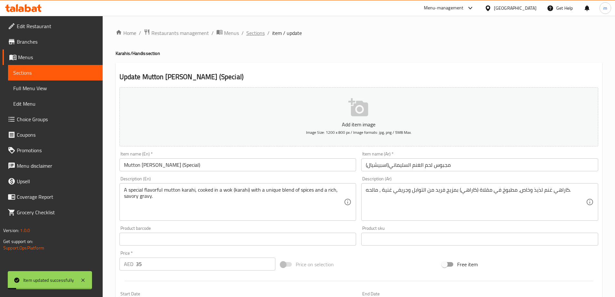
click at [248, 37] on span "Sections" at bounding box center [256, 33] width 18 height 8
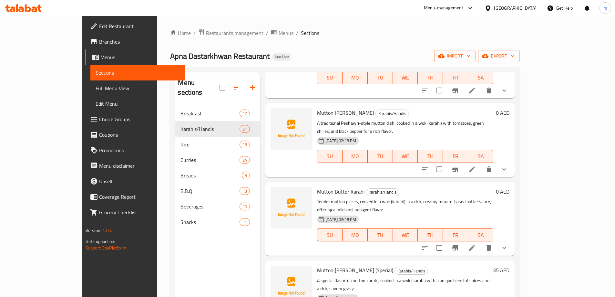
scroll to position [1163, 0]
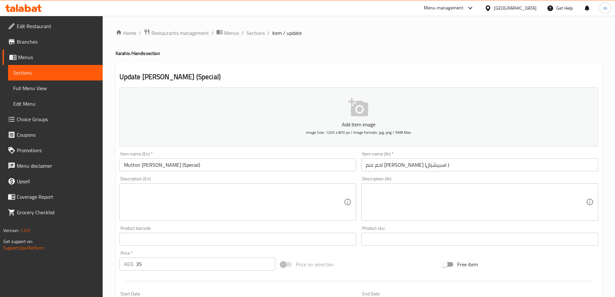
click at [213, 207] on textarea at bounding box center [234, 202] width 220 height 31
paste textarea "A special flavorful mutton karahi, cooked in a wok (karahi) with a unique blend…"
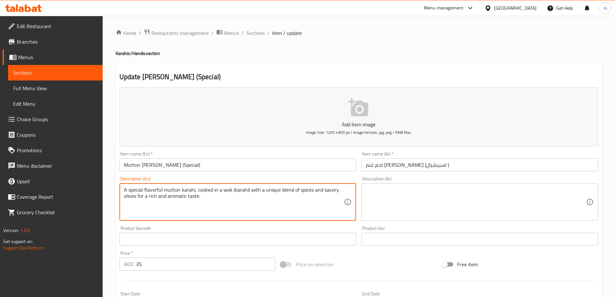
type textarea "A special flavorful mutton karahi, cooked in a wok (karahi) with a unique blend…"
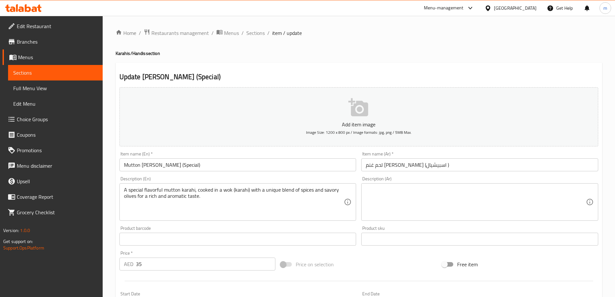
click at [382, 184] on div "Description (Ar)" at bounding box center [480, 201] width 237 height 37
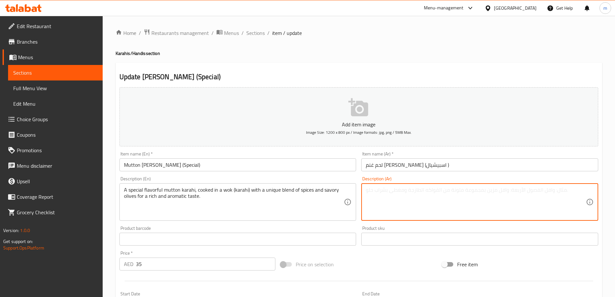
paste textarea "كاراهي غنم لذيذ وخاص، مطبوخ في مقلاة (كاراهي) بمزيج فريد من التوابل والزيتون ال…"
type textarea "كاراهي غنم لذيذ وخاص، مطبوخ في مقلاة (كاراهي) بمزيج فريد من التوابل والزيتون ال…"
click at [361, 265] on div "Price on selection" at bounding box center [359, 264] width 162 height 17
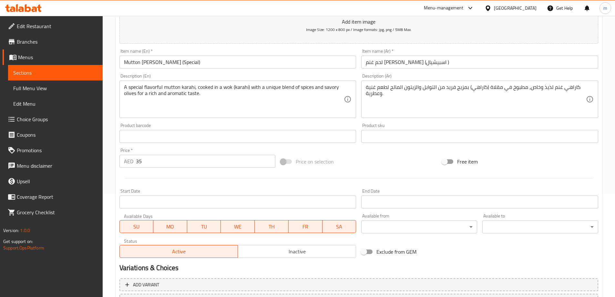
scroll to position [160, 0]
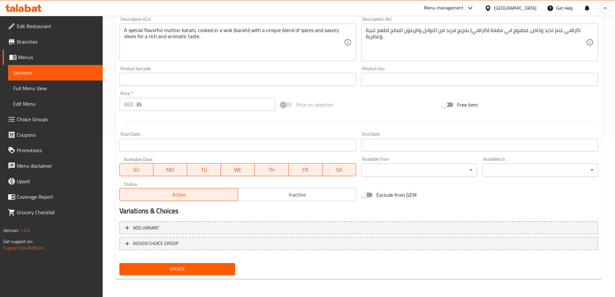
click at [217, 266] on span "Update" at bounding box center [178, 269] width 106 height 8
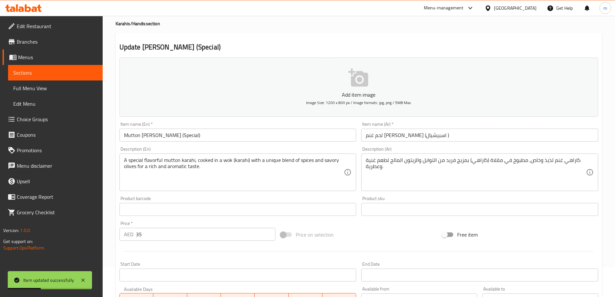
scroll to position [0, 0]
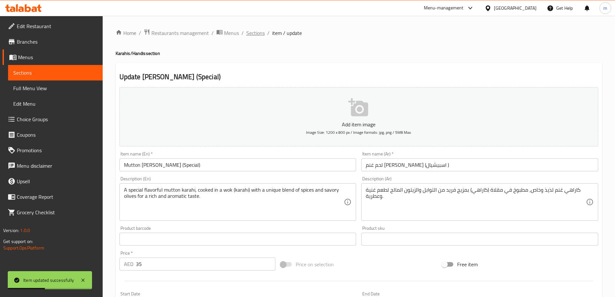
click at [248, 33] on span "Sections" at bounding box center [256, 33] width 18 height 8
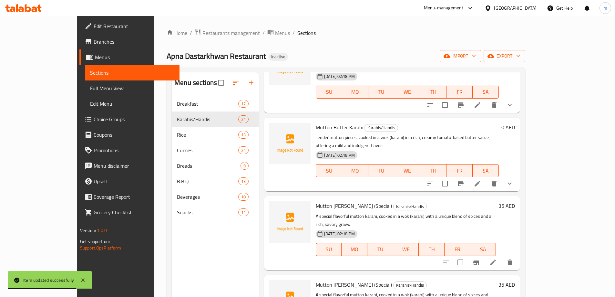
scroll to position [1163, 0]
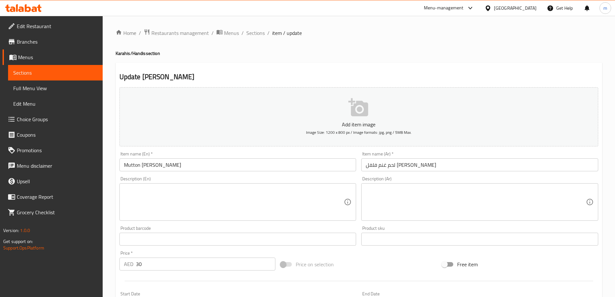
click at [112, 197] on div "Home / Restaurants management / Menus / Sections / item / update Karahis/Handis…" at bounding box center [359, 236] width 513 height 441
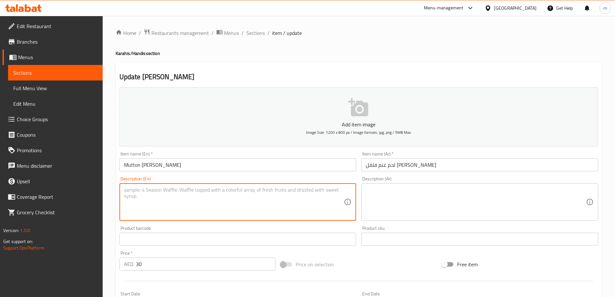
click at [145, 199] on textarea at bounding box center [234, 202] width 220 height 31
paste textarea "Spicy fried mutton pieces, stir-fried in a wok (karahi) with bell peppers, onio…"
type textarea "Spicy fried mutton pieces, stir-fried in a wok (karahi) with bell peppers, onio…"
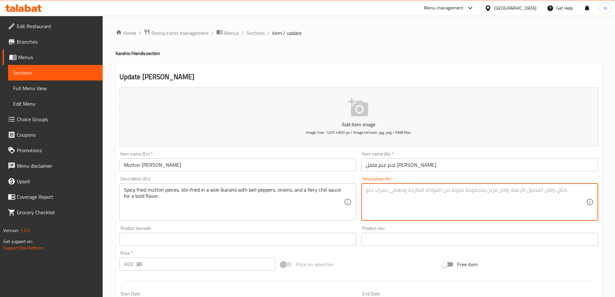
click at [538, 201] on textarea at bounding box center [476, 202] width 220 height 31
paste textarea "قطع غنم مقلية حارة، [GEOGRAPHIC_DATA] في مقلاة ([GEOGRAPHIC_DATA]) مع الفلفل ال…"
type textarea "قطع غنم مقلية حارة، [GEOGRAPHIC_DATA] في مقلاة ([GEOGRAPHIC_DATA]) مع الفلفل ال…"
click at [371, 261] on div "Price on selection" at bounding box center [359, 264] width 162 height 17
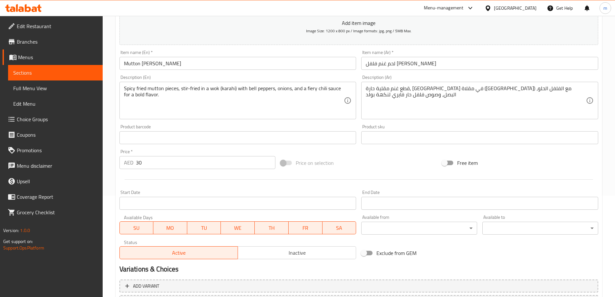
scroll to position [160, 0]
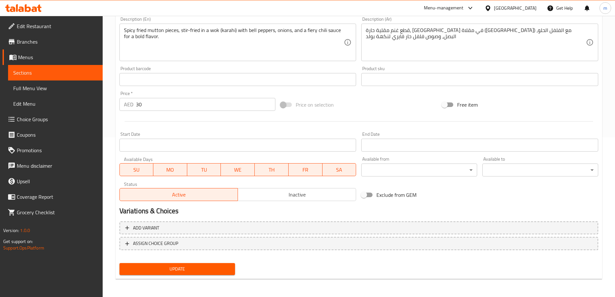
click at [217, 265] on button "Update" at bounding box center [178, 269] width 116 height 12
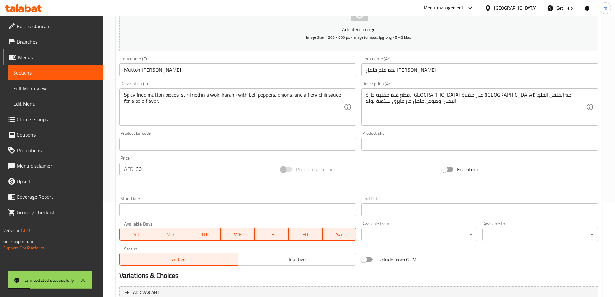
scroll to position [0, 0]
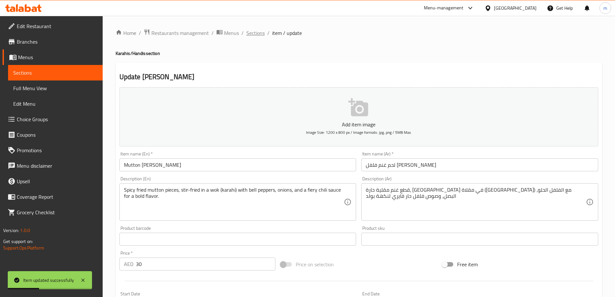
click at [259, 35] on span "Sections" at bounding box center [256, 33] width 18 height 8
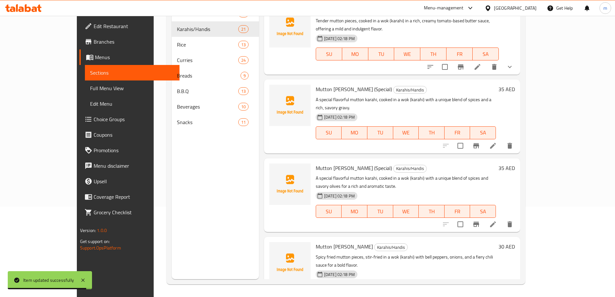
scroll to position [90, 0]
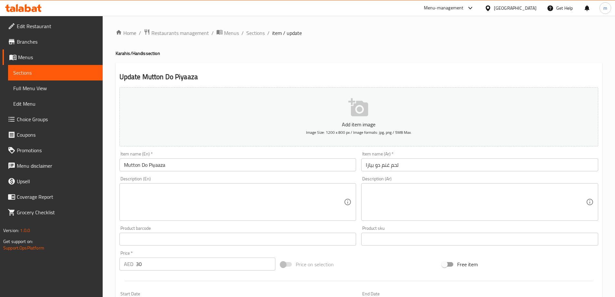
click at [312, 189] on textarea at bounding box center [234, 202] width 220 height 31
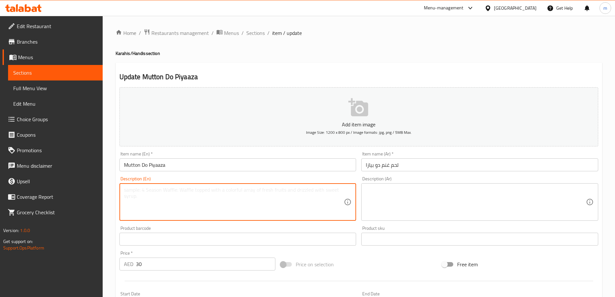
paste textarea "A flavorful mutton dish, cooked with a generous amount of onions (dopiyaza) and…"
type textarea "A flavorful mutton dish, cooked with a generous amount of onions (dopiyaza) and…"
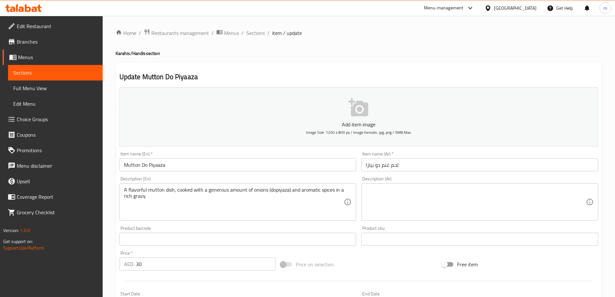
click at [514, 201] on textarea at bounding box center [476, 202] width 220 height 31
paste textarea "طبق غنم لذيذ، مطبوخ بكمية سخية من البصل (دوبيازا) وتوابل عطرية في جريفي غنية."
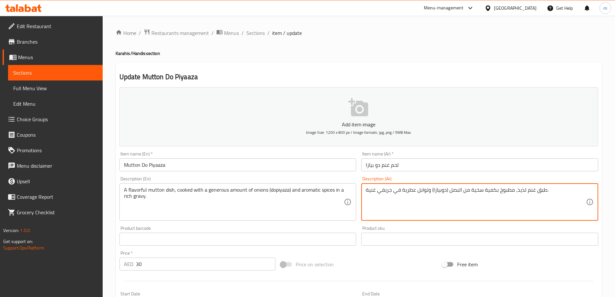
type textarea "طبق غنم لذيذ، مطبوخ بكمية سخية من البصل (دوبيازا) وتوابل عطرية في جريفي غنية."
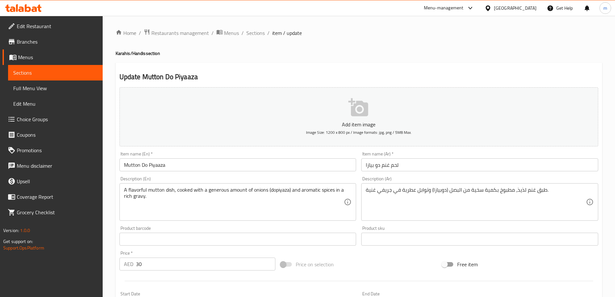
click at [351, 272] on div "Price on selection" at bounding box center [359, 264] width 162 height 17
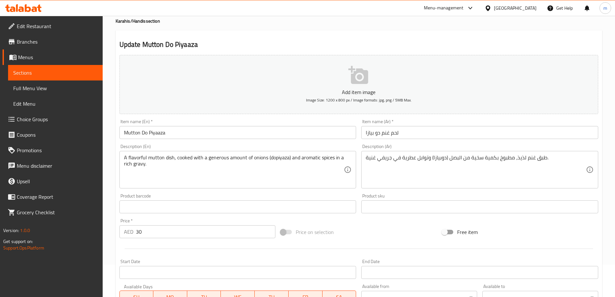
scroll to position [160, 0]
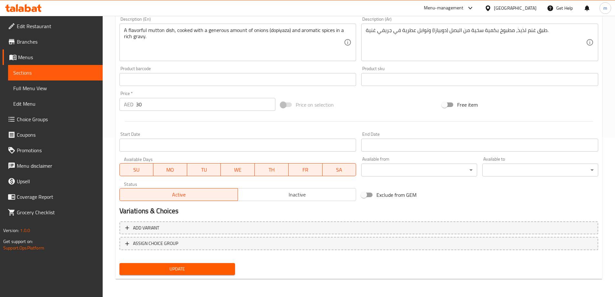
click at [224, 276] on div "Update" at bounding box center [177, 268] width 121 height 17
click at [224, 269] on span "Update" at bounding box center [178, 269] width 106 height 8
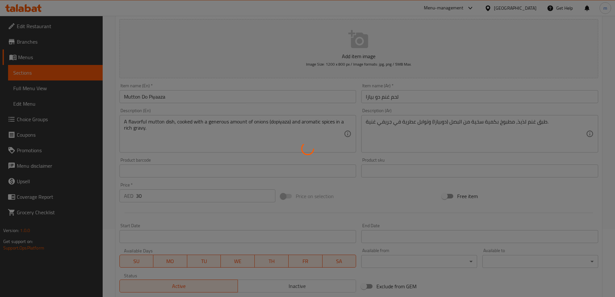
scroll to position [0, 0]
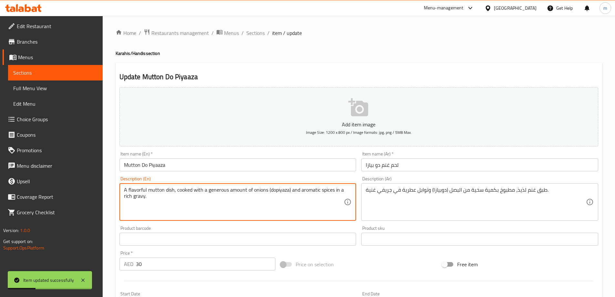
click at [274, 193] on textarea "A flavorful mutton dish, cooked with a generous amount of onions (dopiyaza) and…" at bounding box center [234, 202] width 220 height 31
type textarea "A flavorful mutton dish, cooked with a generous amount of onions (dopiyaza) and…"
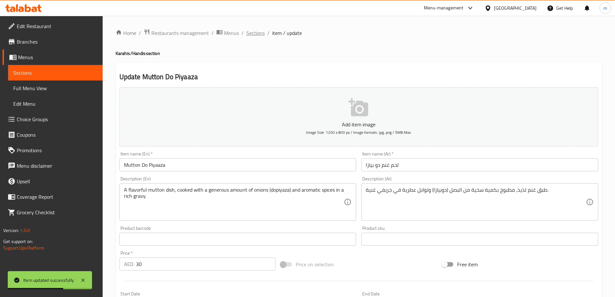
click at [251, 34] on span "Sections" at bounding box center [256, 33] width 18 height 8
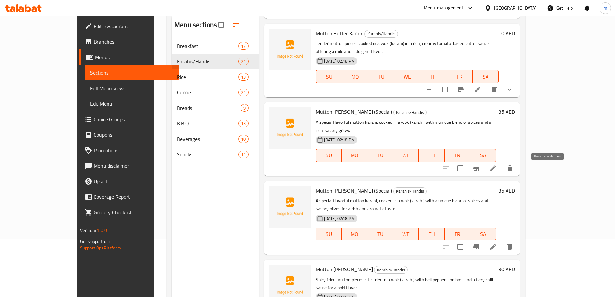
scroll to position [90, 0]
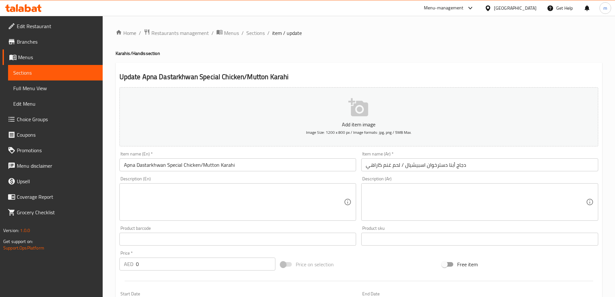
click at [153, 197] on textarea at bounding box center [234, 202] width 220 height 31
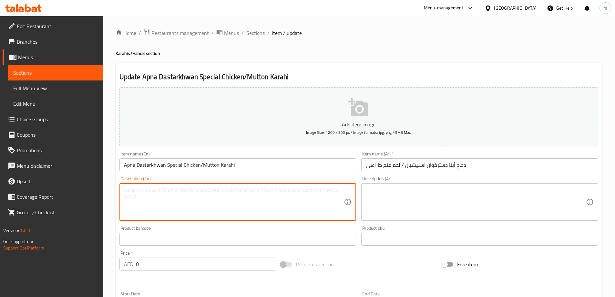
paste textarea "A special flavorful karahi, stir-fried in a wok (karahi) with a blend of aromat…"
type textarea "A special flavorful karahi, stir-fried in a wok (karahi) with a blend of aromat…"
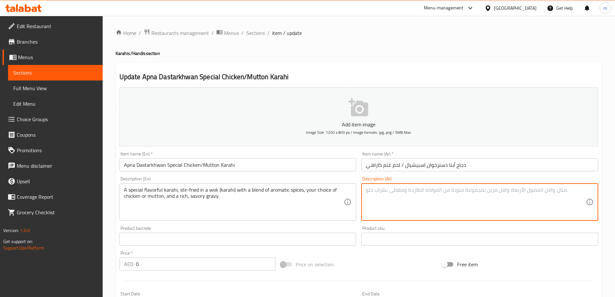
click at [442, 208] on textarea at bounding box center [476, 202] width 220 height 31
paste textarea "كاراهي لذيذ وخاص، مقلي في مقلاة (كاراهي) بمزيج من التوابل العطرية، واختيارك من …"
type textarea "كاراهي لذيذ وخاص، مقلي في مقلاة (كاراهي) بمزيج من التوابل العطرية، واختيارك من …"
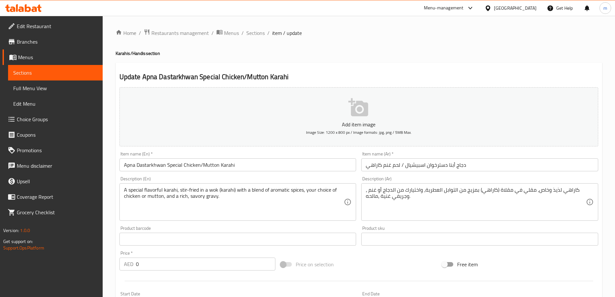
click at [386, 258] on div "Price on selection" at bounding box center [359, 264] width 162 height 17
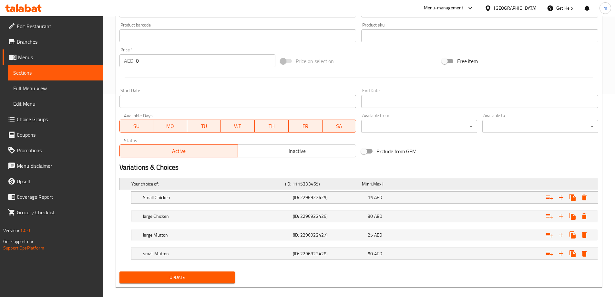
scroll to position [212, 0]
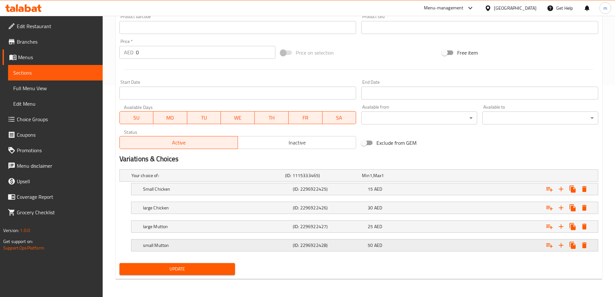
click at [363, 243] on h5 "(ID: 2296922428)" at bounding box center [329, 245] width 72 height 6
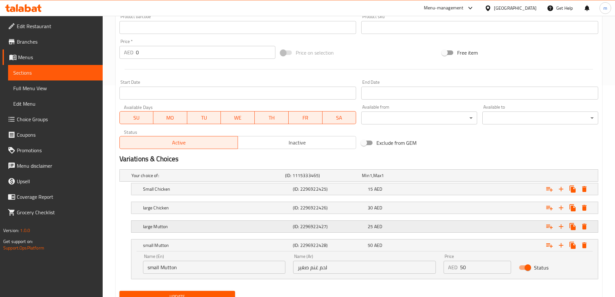
click at [375, 229] on span "AED" at bounding box center [378, 226] width 8 height 8
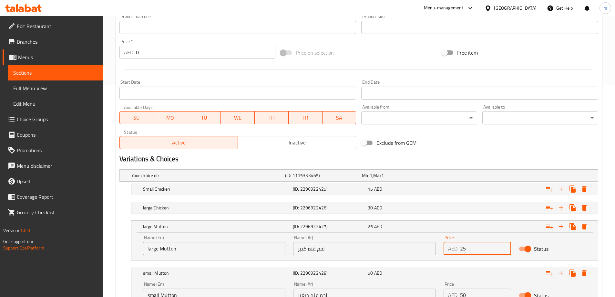
click at [469, 248] on input "25" at bounding box center [485, 248] width 51 height 13
click at [394, 211] on div "30 AED" at bounding box center [404, 207] width 75 height 9
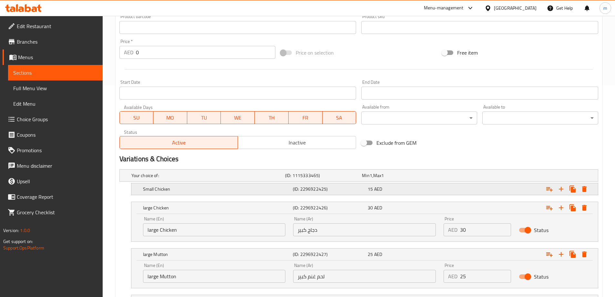
click at [381, 191] on span "AED" at bounding box center [378, 189] width 8 height 8
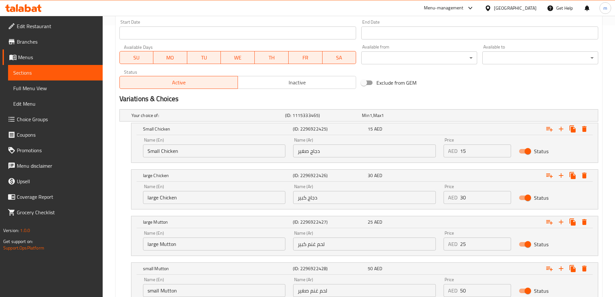
scroll to position [309, 0]
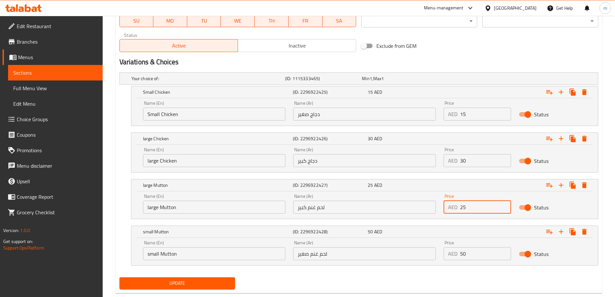
click at [473, 208] on input "25" at bounding box center [485, 207] width 51 height 13
type input "2"
type input "50"
click at [484, 256] on input "50" at bounding box center [485, 253] width 51 height 13
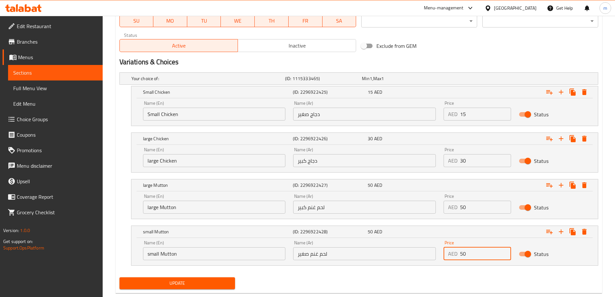
type input "5"
type input "25"
click at [199, 280] on span "Update" at bounding box center [178, 283] width 106 height 8
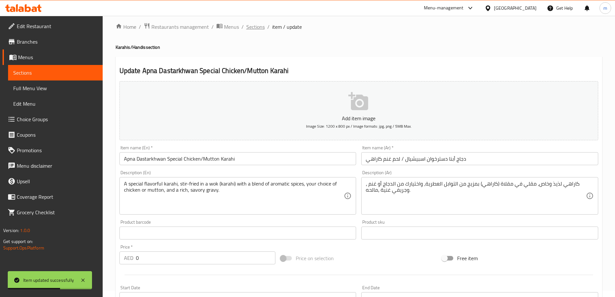
scroll to position [0, 0]
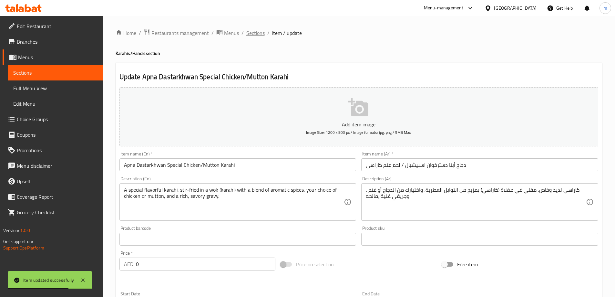
click at [257, 36] on span "Sections" at bounding box center [256, 33] width 18 height 8
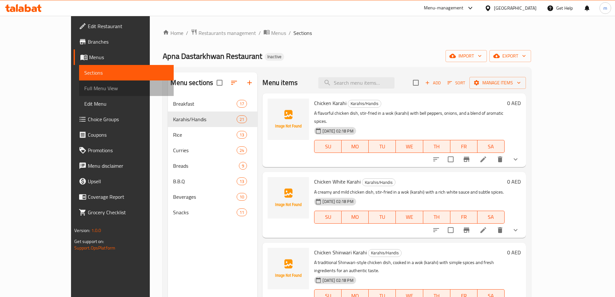
click at [84, 82] on link "Full Menu View" at bounding box center [126, 88] width 95 height 16
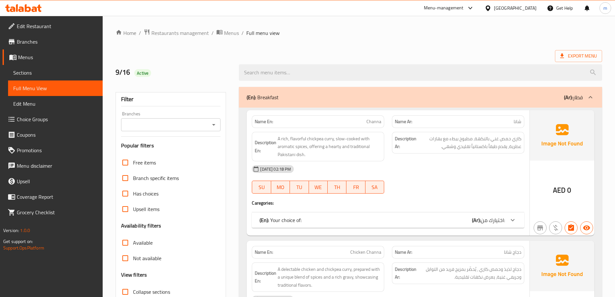
click at [168, 241] on div "Free items Branch specific items Has choices Upsell items Availability filters …" at bounding box center [171, 243] width 100 height 176
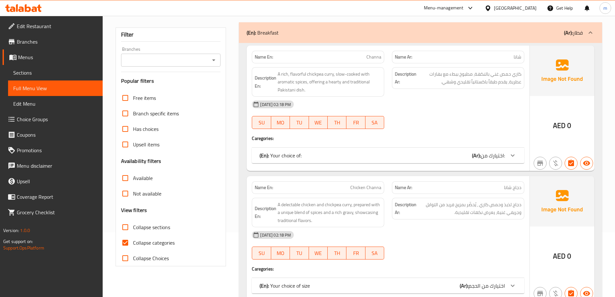
click at [162, 240] on span "Collapse categories" at bounding box center [154, 243] width 42 height 8
click at [133, 240] on input "Collapse categories" at bounding box center [126, 243] width 16 height 16
checkbox input "false"
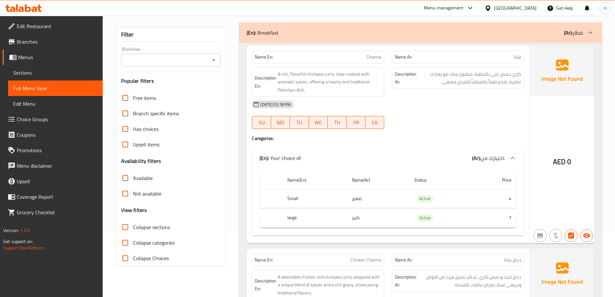
click at [147, 225] on span "Collapse sections" at bounding box center [151, 227] width 37 height 8
click at [133, 225] on input "Collapse sections" at bounding box center [126, 227] width 16 height 16
checkbox input "true"
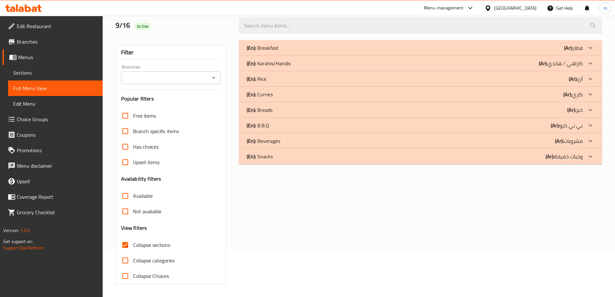
scroll to position [47, 0]
click at [580, 66] on p "(Ar): كاراهي / [PERSON_NAME]" at bounding box center [561, 63] width 44 height 8
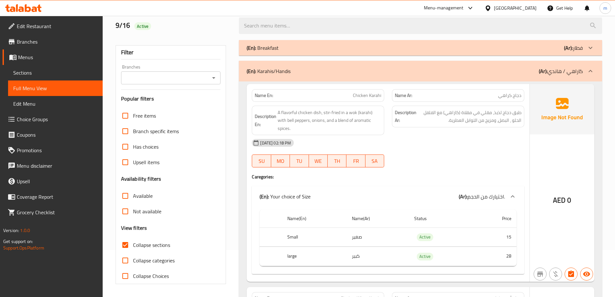
click at [585, 45] on div at bounding box center [591, 48] width 16 height 16
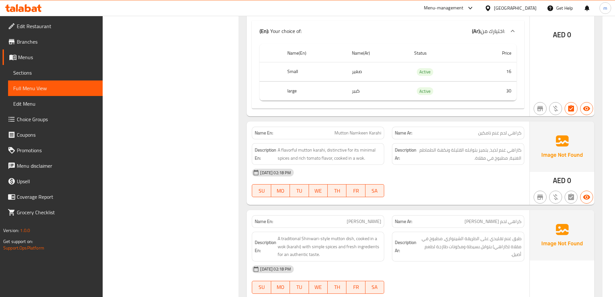
scroll to position [4362, 0]
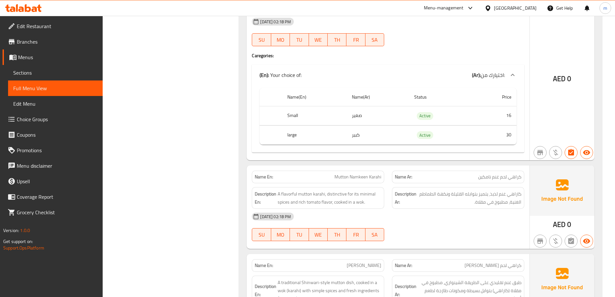
click at [349, 173] on span "Mutton Namkeen Karahi" at bounding box center [358, 176] width 47 height 7
copy span "Mutton Namkeen Karahi"
click at [62, 67] on link "Sections" at bounding box center [55, 73] width 95 height 16
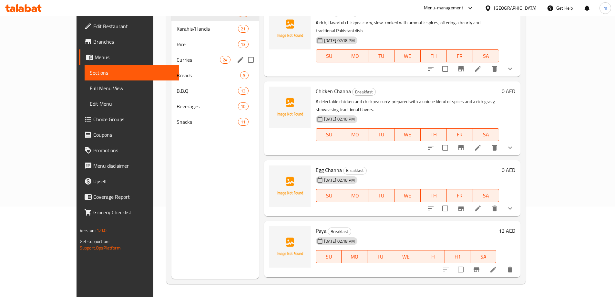
click at [382, 58] on div "Channa Breakfast A rich, flavorful chickpea curry, slow-cooked with aromatic sp…" at bounding box center [392, 30] width 257 height 55
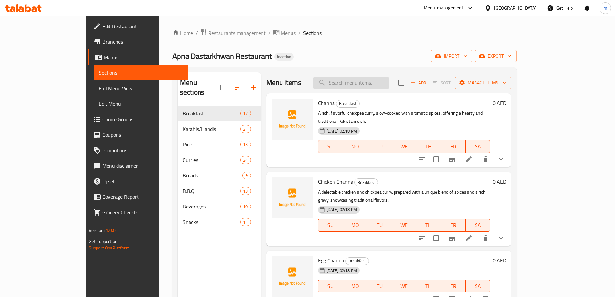
click at [380, 82] on input "search" at bounding box center [351, 82] width 76 height 11
paste input "Mutton Namkeen Karahi"
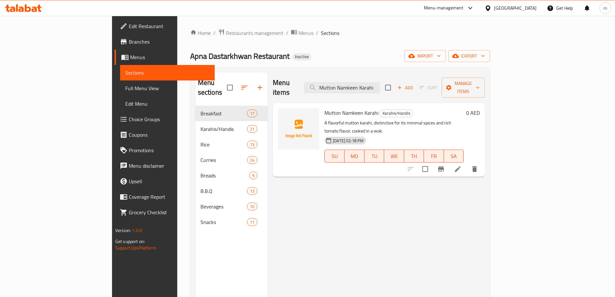
type input "Mutton Namkeen Karahi"
click at [462, 165] on icon at bounding box center [458, 169] width 8 height 8
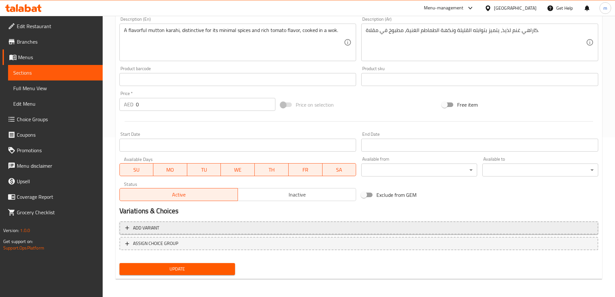
click at [420, 227] on span "Add variant" at bounding box center [359, 228] width 468 height 8
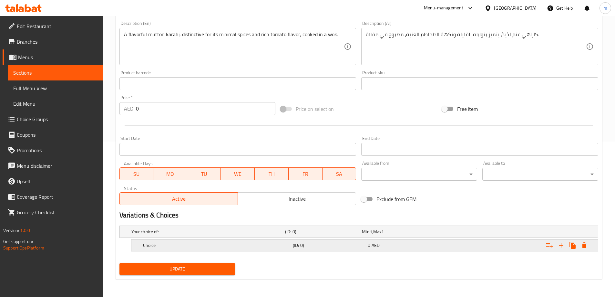
scroll to position [155, 0]
click at [563, 247] on icon "Expand" at bounding box center [562, 245] width 8 height 8
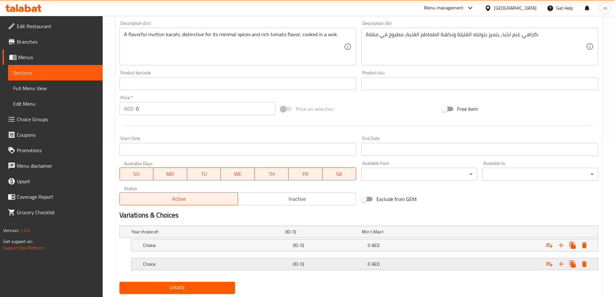
click at [375, 264] on span "AED" at bounding box center [376, 264] width 8 height 8
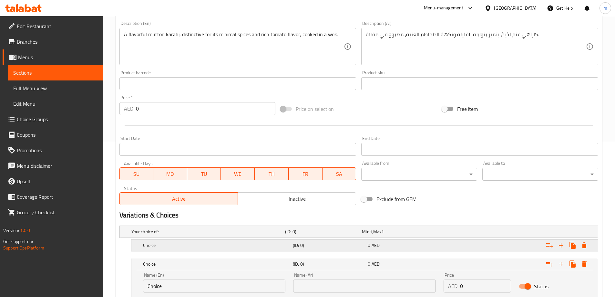
click at [373, 247] on span "AED" at bounding box center [376, 245] width 8 height 8
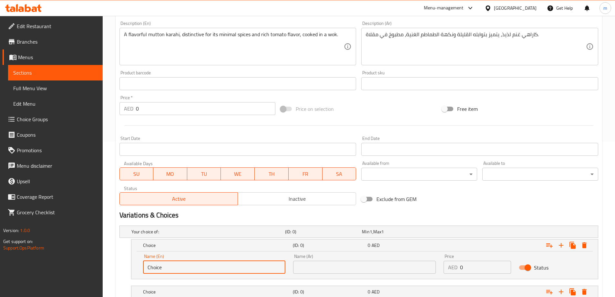
click at [200, 273] on input "Choice" at bounding box center [214, 267] width 143 height 13
type input "small"
click at [315, 273] on input "text" at bounding box center [364, 267] width 143 height 13
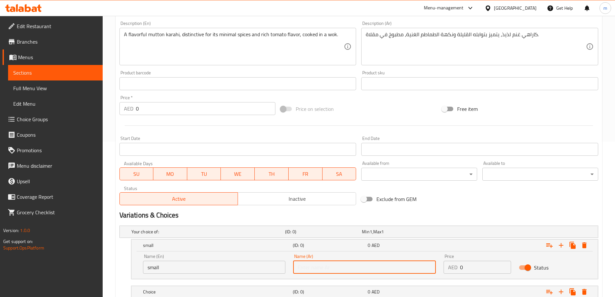
type input "صغير"
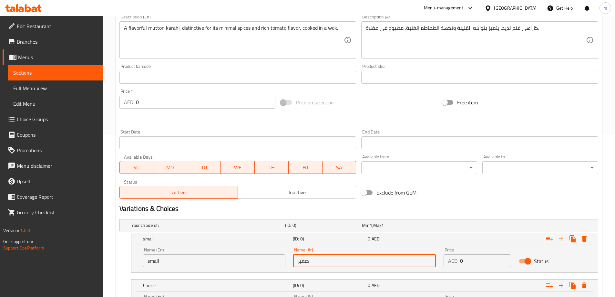
scroll to position [230, 0]
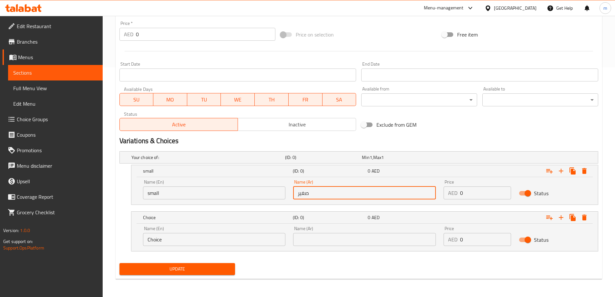
click at [232, 236] on input "Choice" at bounding box center [214, 239] width 143 height 13
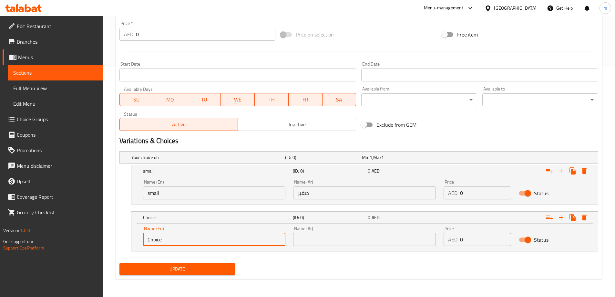
click at [232, 236] on input "Choice" at bounding box center [214, 239] width 143 height 13
type input "large"
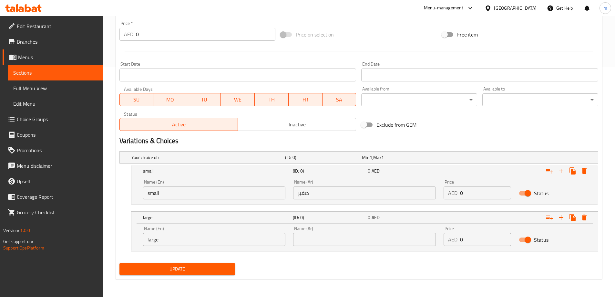
click at [335, 246] on div "Name (Ar) Name (Ar)" at bounding box center [364, 235] width 151 height 27
click at [334, 235] on input "text" at bounding box center [364, 239] width 143 height 13
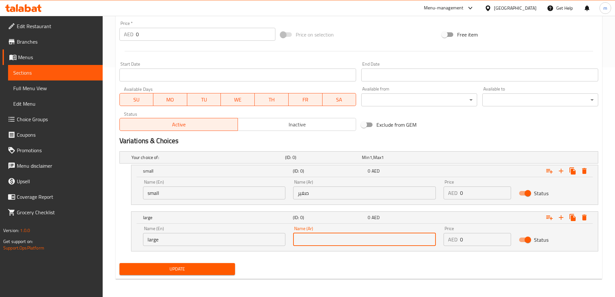
type input "كبير"
click at [479, 195] on input "0" at bounding box center [485, 192] width 51 height 13
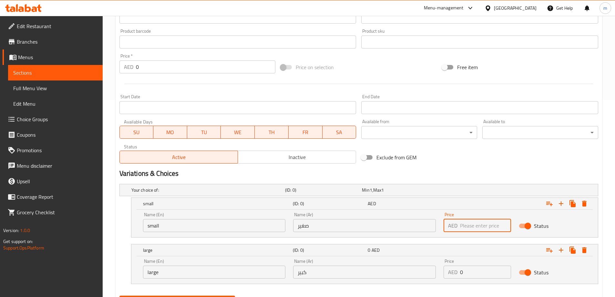
scroll to position [197, 0]
type input "35"
click at [475, 276] on input "0" at bounding box center [485, 271] width 51 height 13
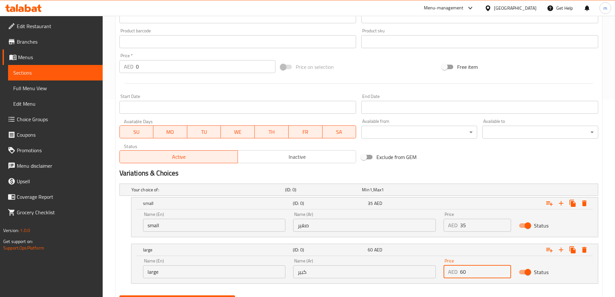
type input "60"
click at [465, 290] on div "Your choice of: (ID: 0) Min 1 , Max 1 Name (En) Your choice of: Name (En) Name …" at bounding box center [359, 237] width 484 height 112
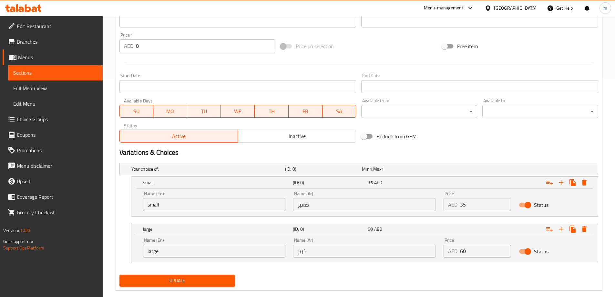
scroll to position [230, 0]
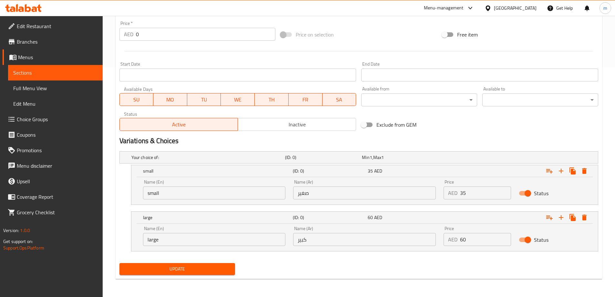
click at [466, 290] on div "Home / Restaurants management / Menus / Sections / item / update Karahis/Handis…" at bounding box center [359, 41] width 513 height 511
click at [216, 267] on span "Update" at bounding box center [178, 269] width 106 height 8
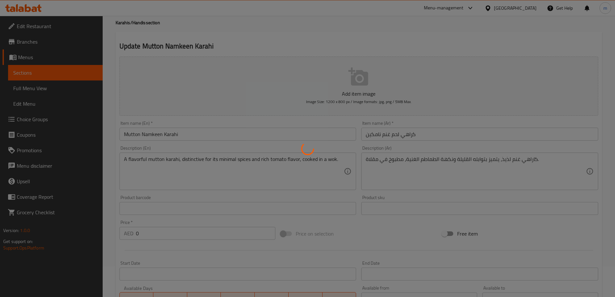
scroll to position [0, 0]
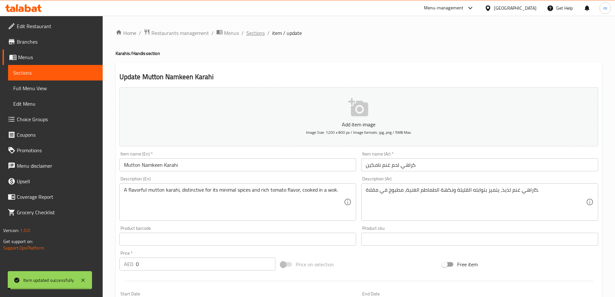
click at [261, 30] on span "Sections" at bounding box center [256, 33] width 18 height 8
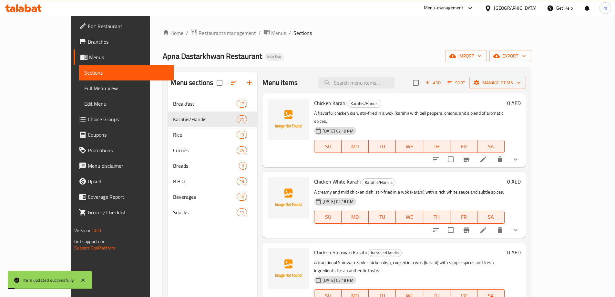
click at [84, 86] on span "Full Menu View" at bounding box center [126, 88] width 84 height 8
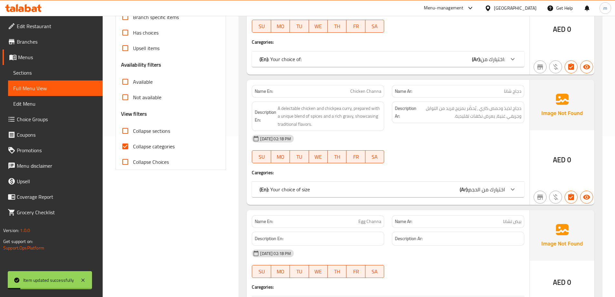
scroll to position [162, 0]
drag, startPoint x: 154, startPoint y: 145, endPoint x: 261, endPoint y: 86, distance: 121.9
click at [154, 145] on span "Collapse categories" at bounding box center [154, 146] width 42 height 8
click at [133, 145] on input "Collapse categories" at bounding box center [126, 146] width 16 height 16
checkbox input "false"
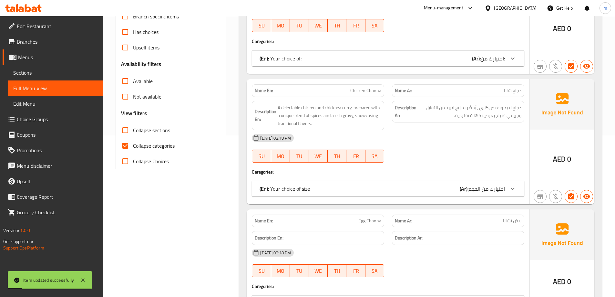
click at [152, 127] on span "Collapse sections" at bounding box center [151, 130] width 37 height 8
click at [133, 127] on input "Collapse sections" at bounding box center [126, 130] width 16 height 16
checkbox input "true"
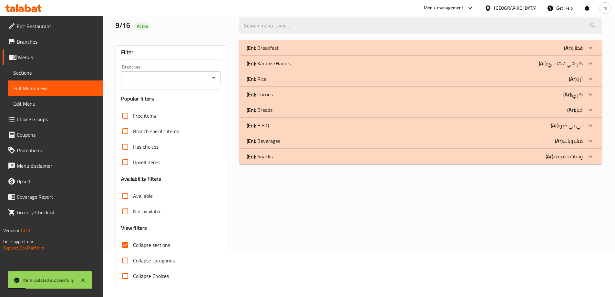
scroll to position [47, 0]
click at [579, 66] on p "(Ar): كاراهي / [PERSON_NAME]" at bounding box center [561, 63] width 44 height 8
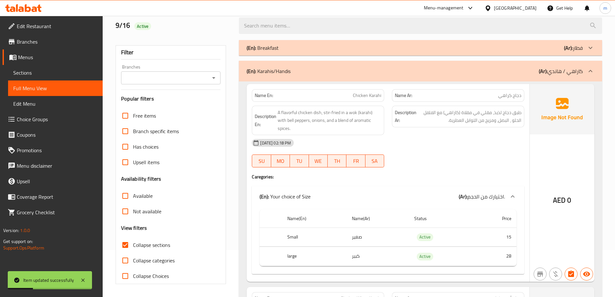
click at [573, 47] on p "(Ar): فطار" at bounding box center [573, 48] width 19 height 8
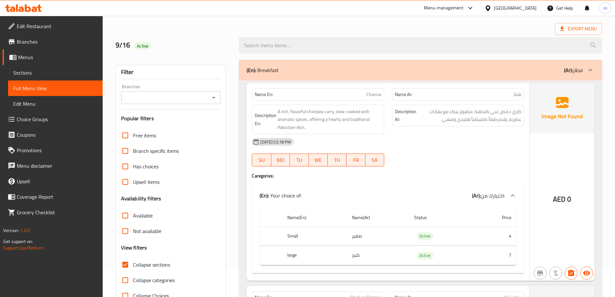
scroll to position [0, 0]
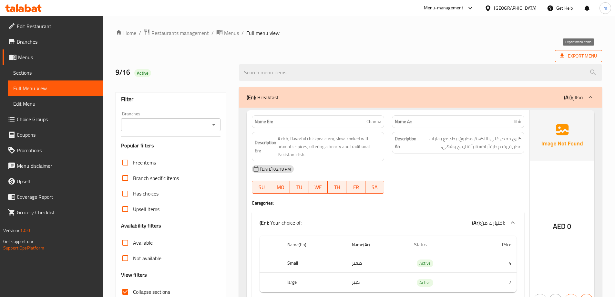
click at [574, 52] on span "Export Menu" at bounding box center [579, 56] width 37 height 8
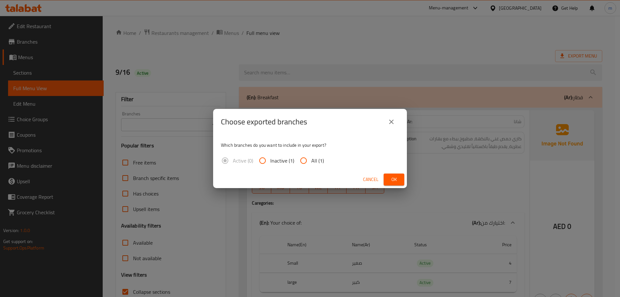
click at [314, 159] on span "All (1)" at bounding box center [317, 161] width 13 height 8
click at [311, 159] on input "All (1)" at bounding box center [304, 161] width 16 height 16
radio input "true"
click at [402, 179] on button "Ok" at bounding box center [394, 179] width 21 height 12
